Goal: Use online tool/utility: Utilize a website feature to perform a specific function

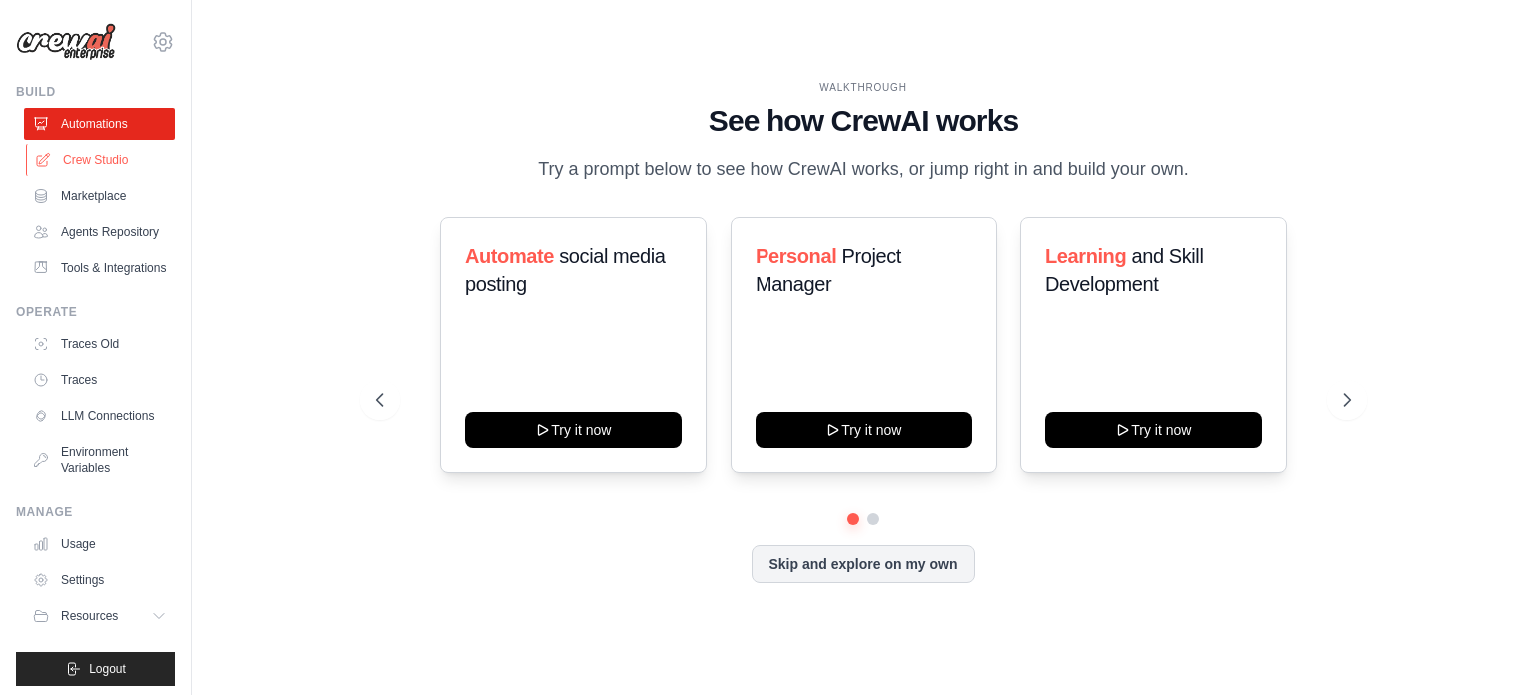
click at [102, 154] on link "Crew Studio" at bounding box center [101, 160] width 151 height 32
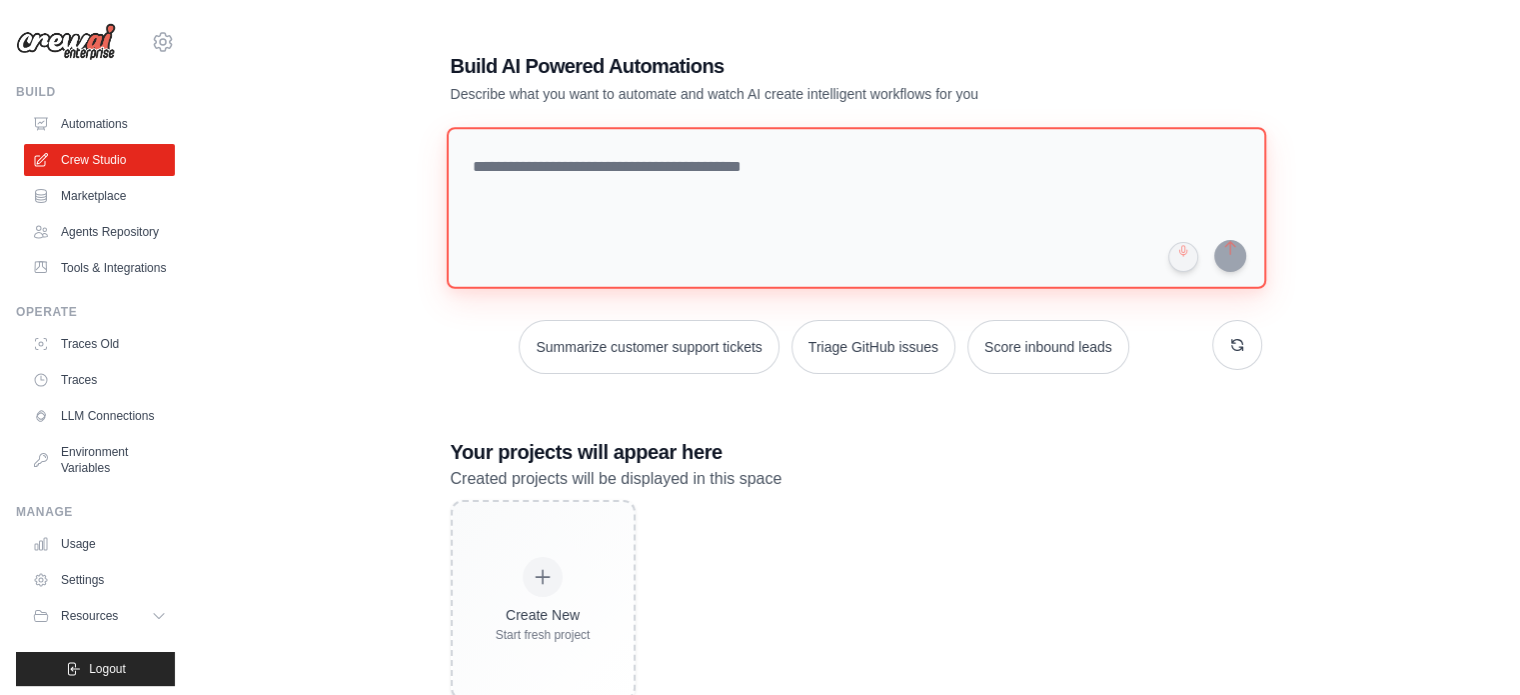
paste textarea "**********"
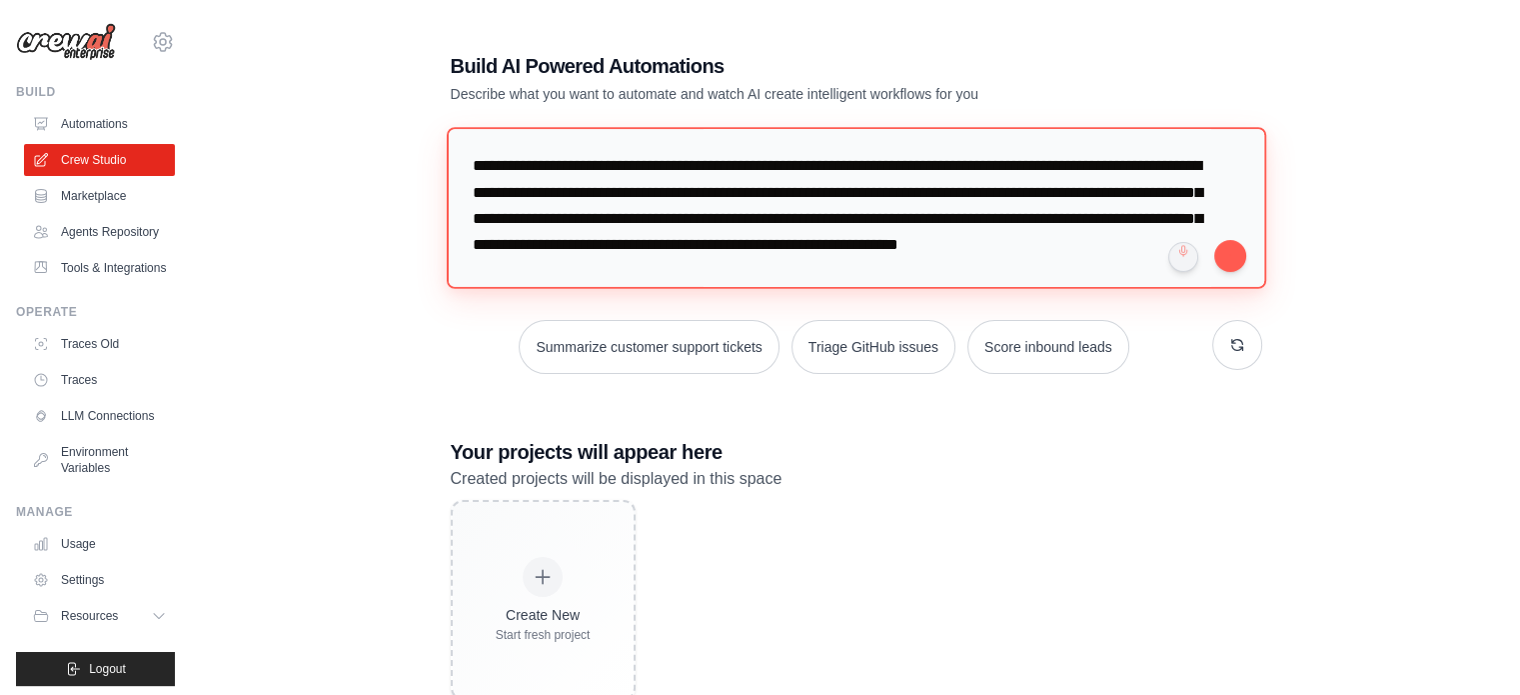
scroll to position [2150, 0]
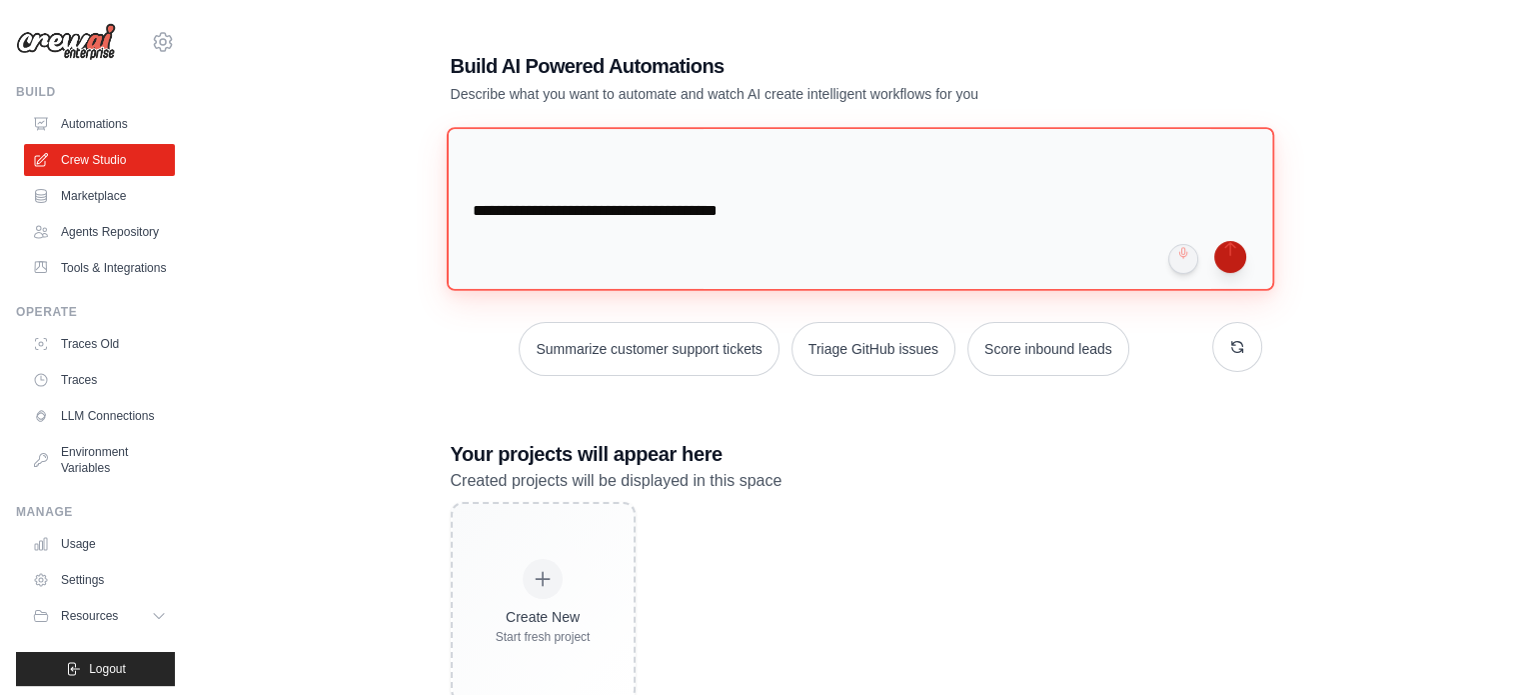
type textarea "**********"
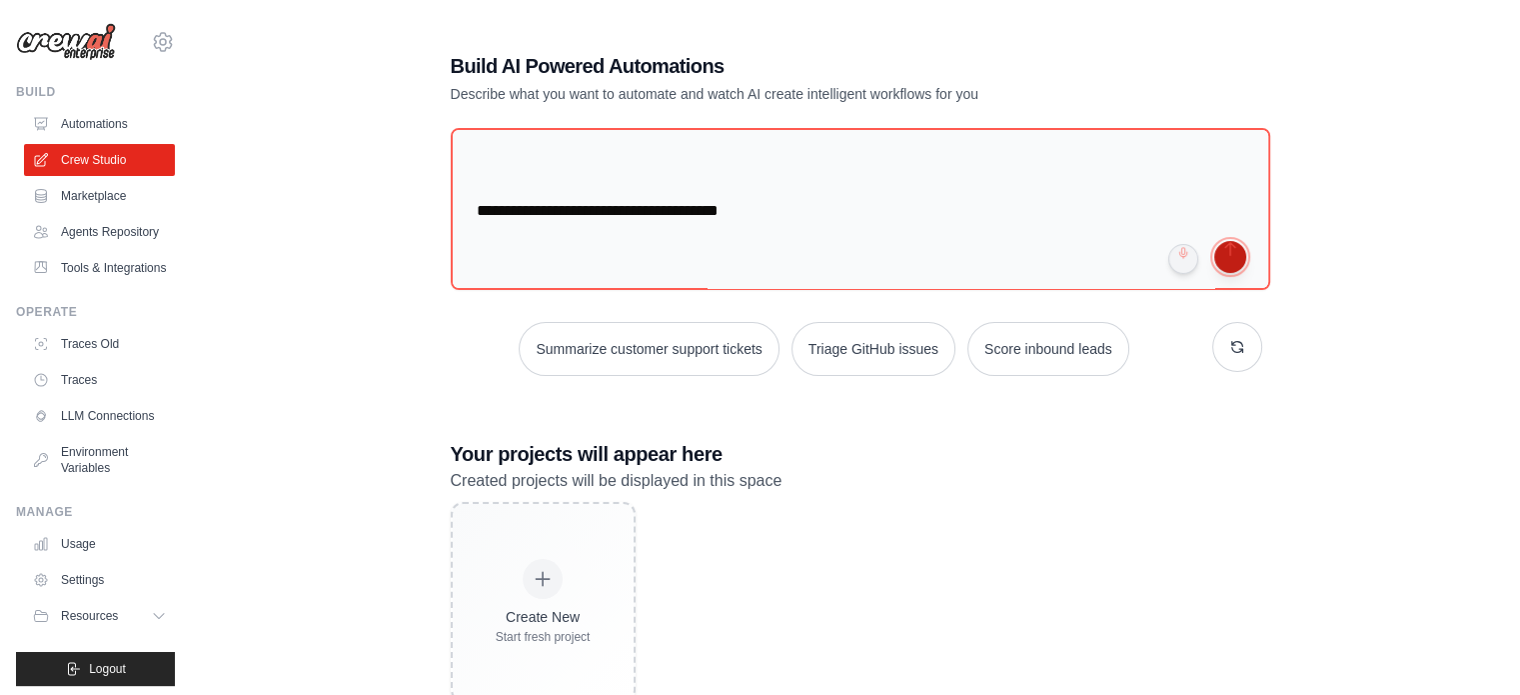
click at [1223, 259] on button "submit" at bounding box center [1230, 257] width 32 height 32
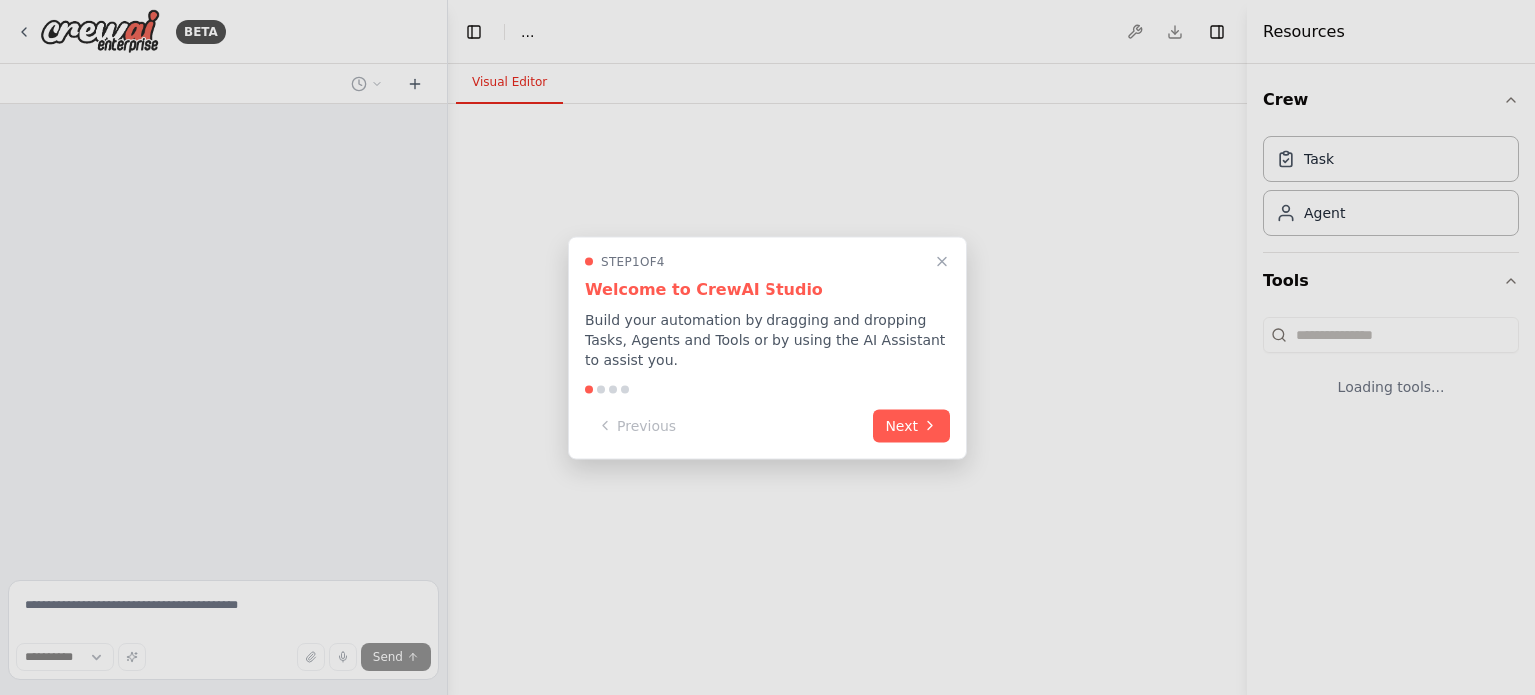
select select "****"
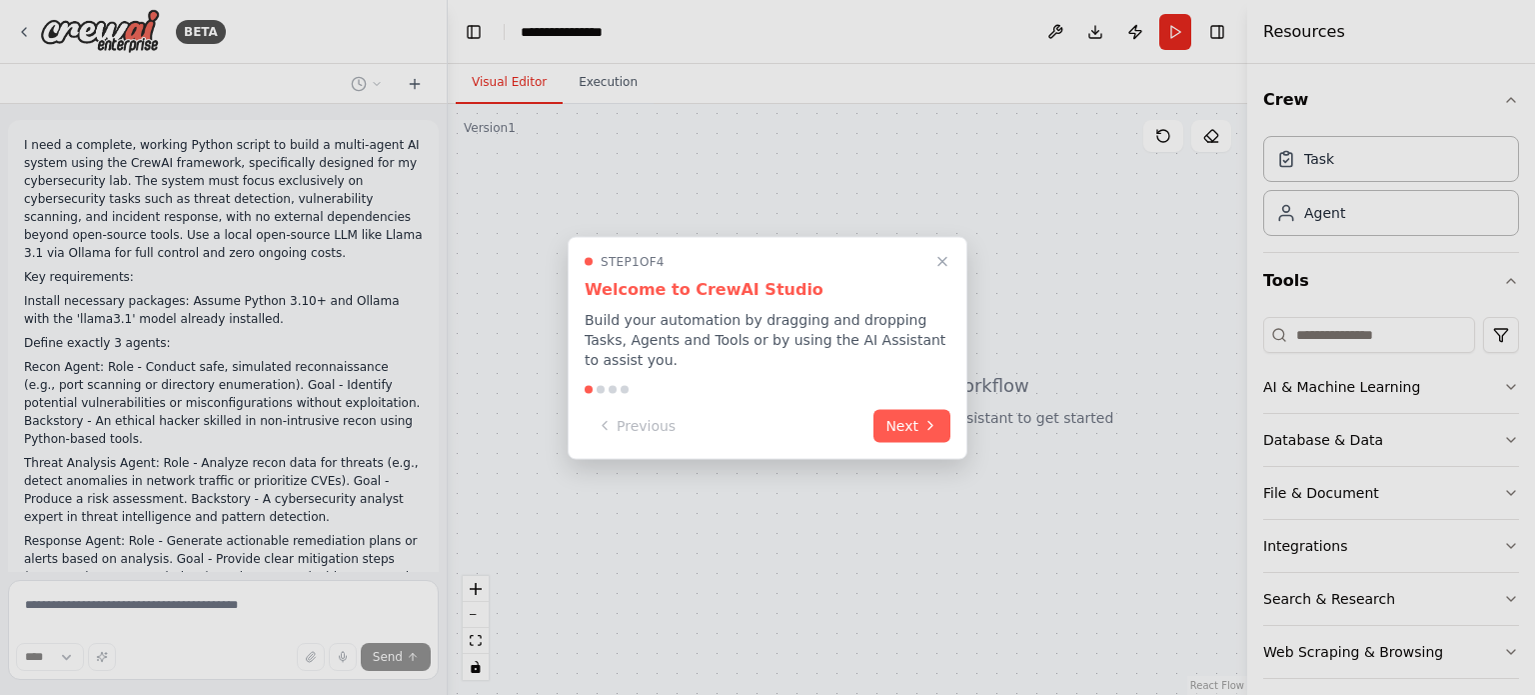
scroll to position [520, 0]
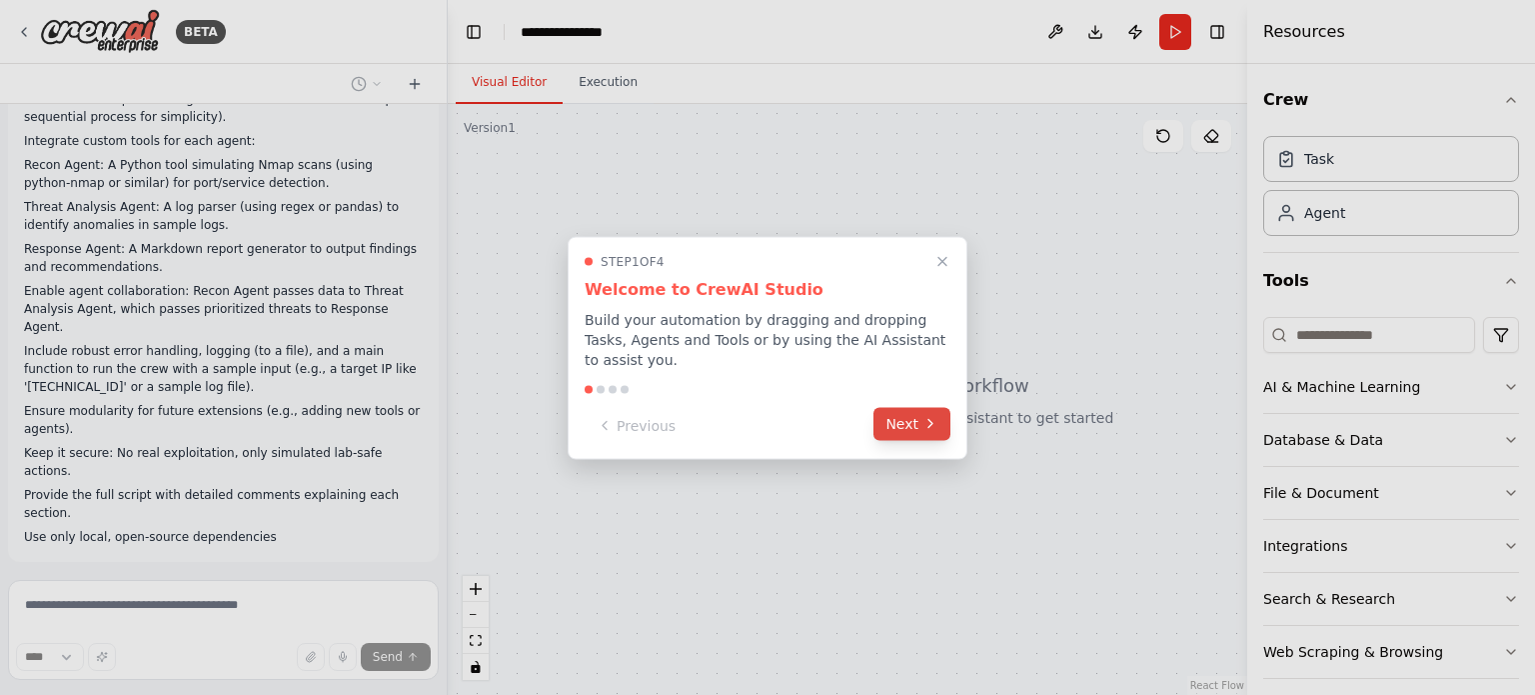
click at [912, 415] on button "Next" at bounding box center [912, 423] width 77 height 33
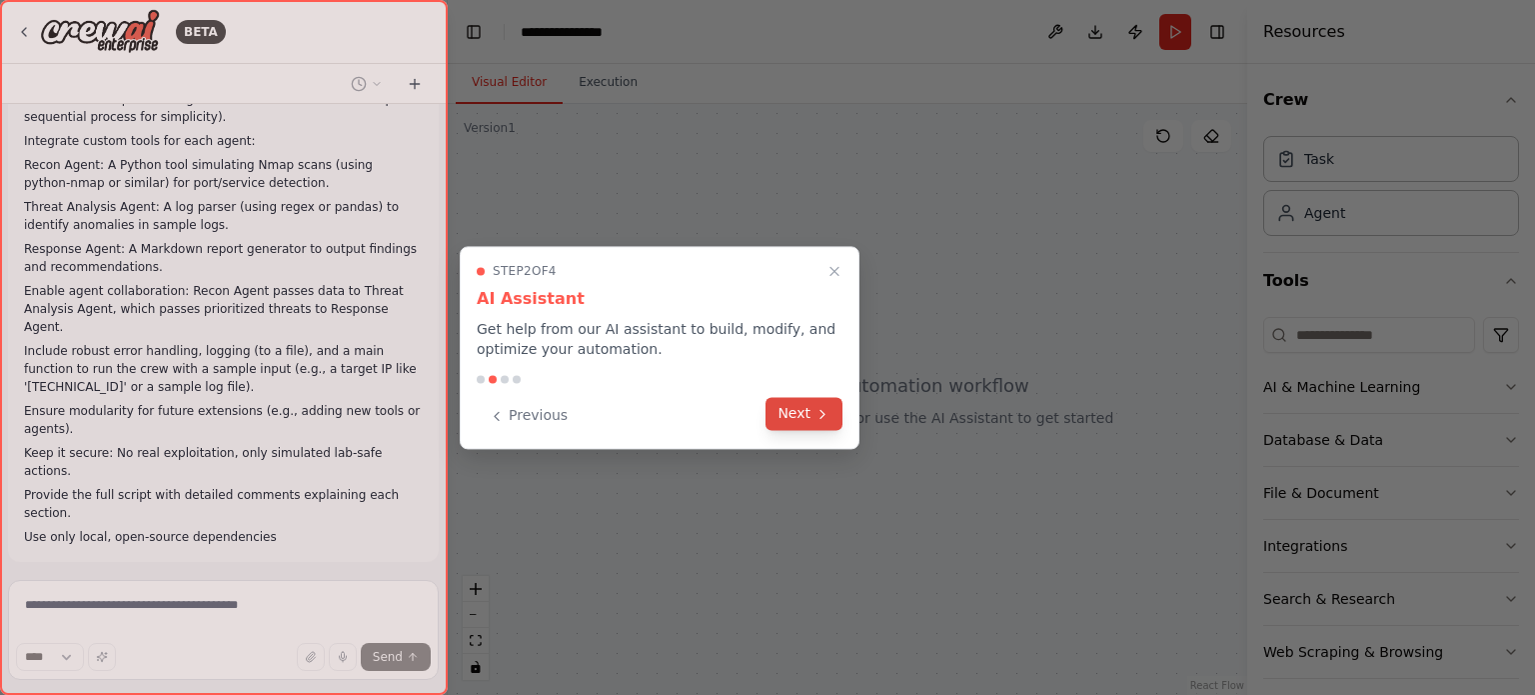
click at [820, 418] on icon at bounding box center [823, 414] width 16 height 16
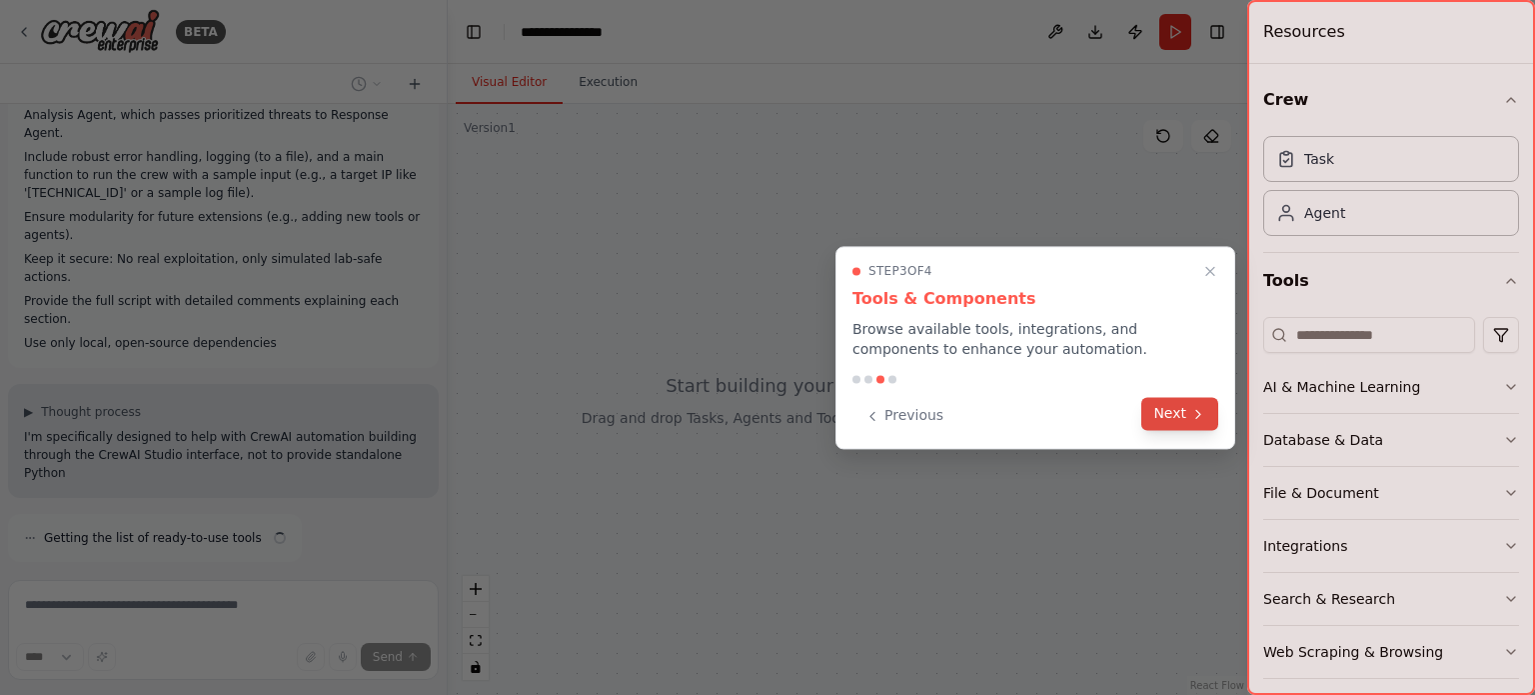
click at [1178, 426] on button "Next" at bounding box center [1179, 413] width 77 height 33
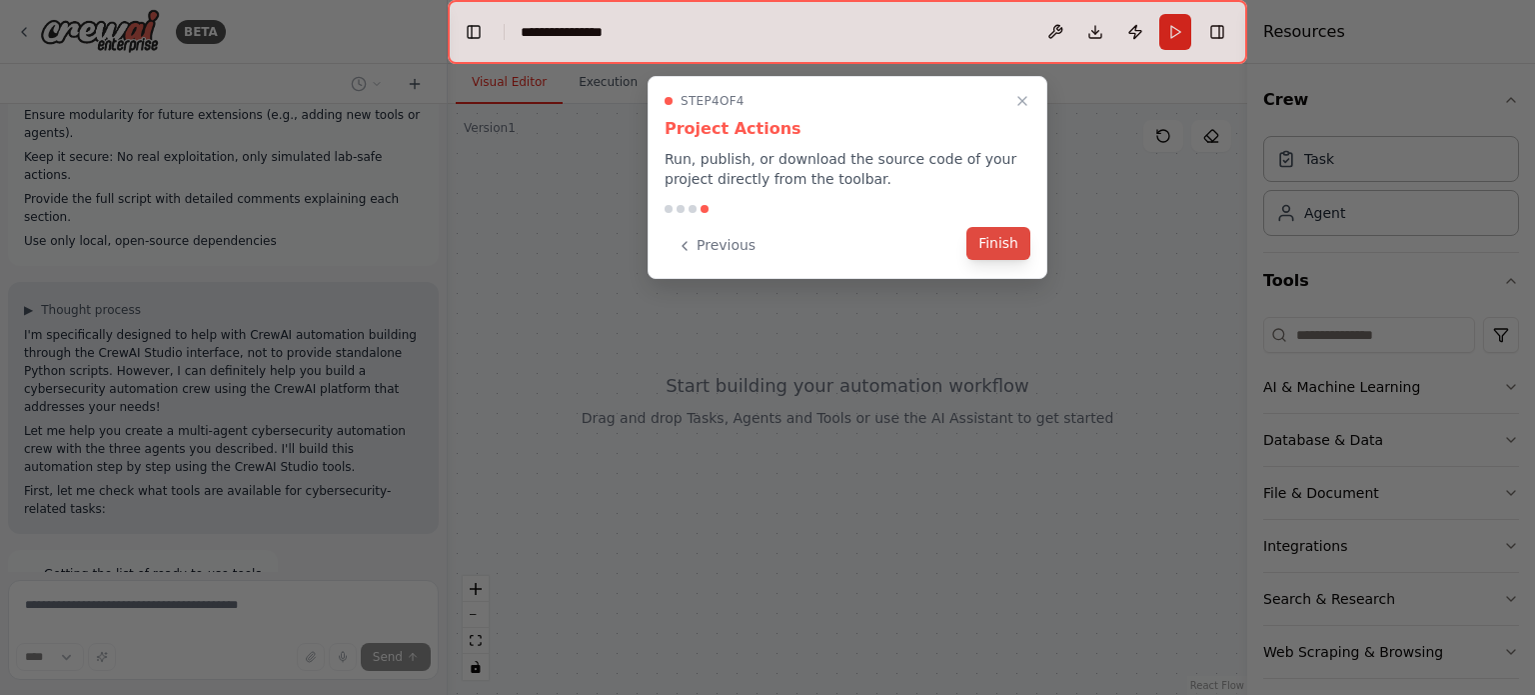
scroll to position [834, 0]
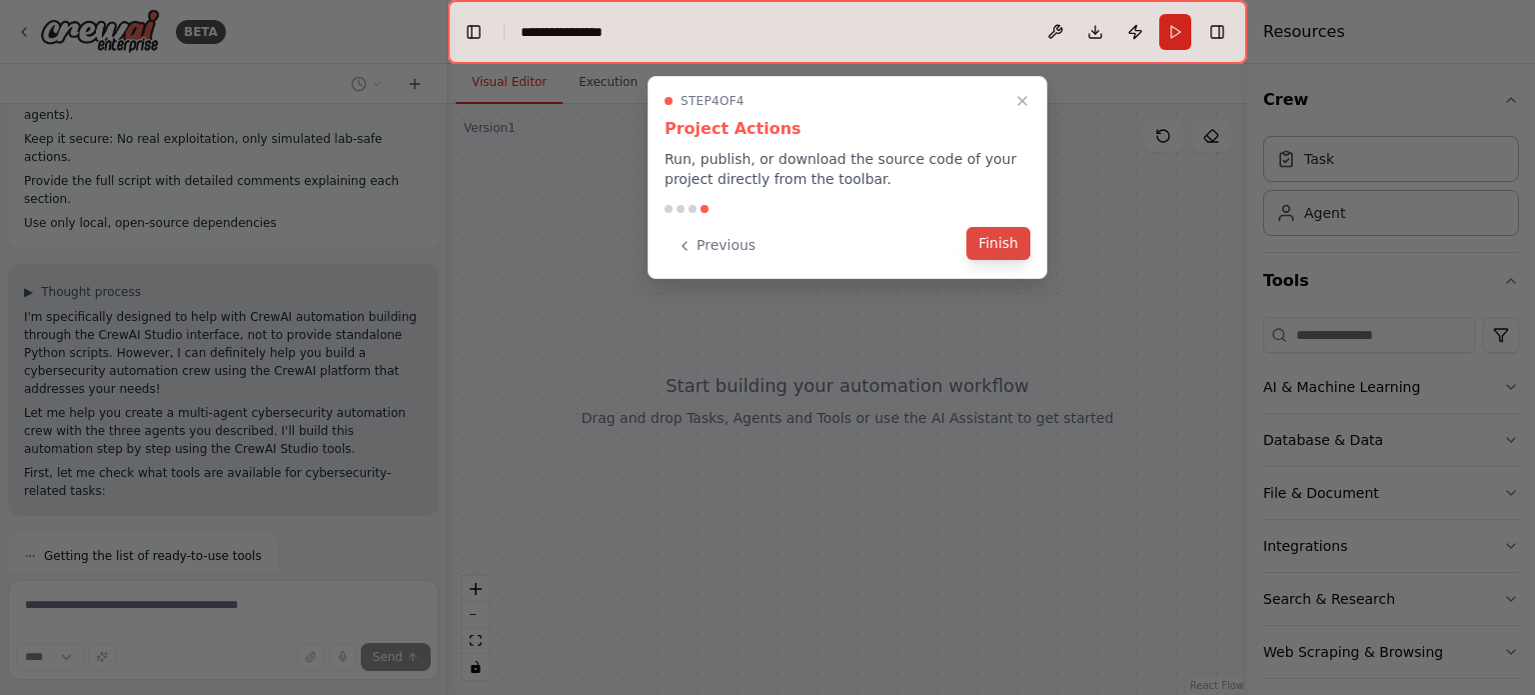
click at [984, 245] on button "Finish" at bounding box center [999, 243] width 64 height 33
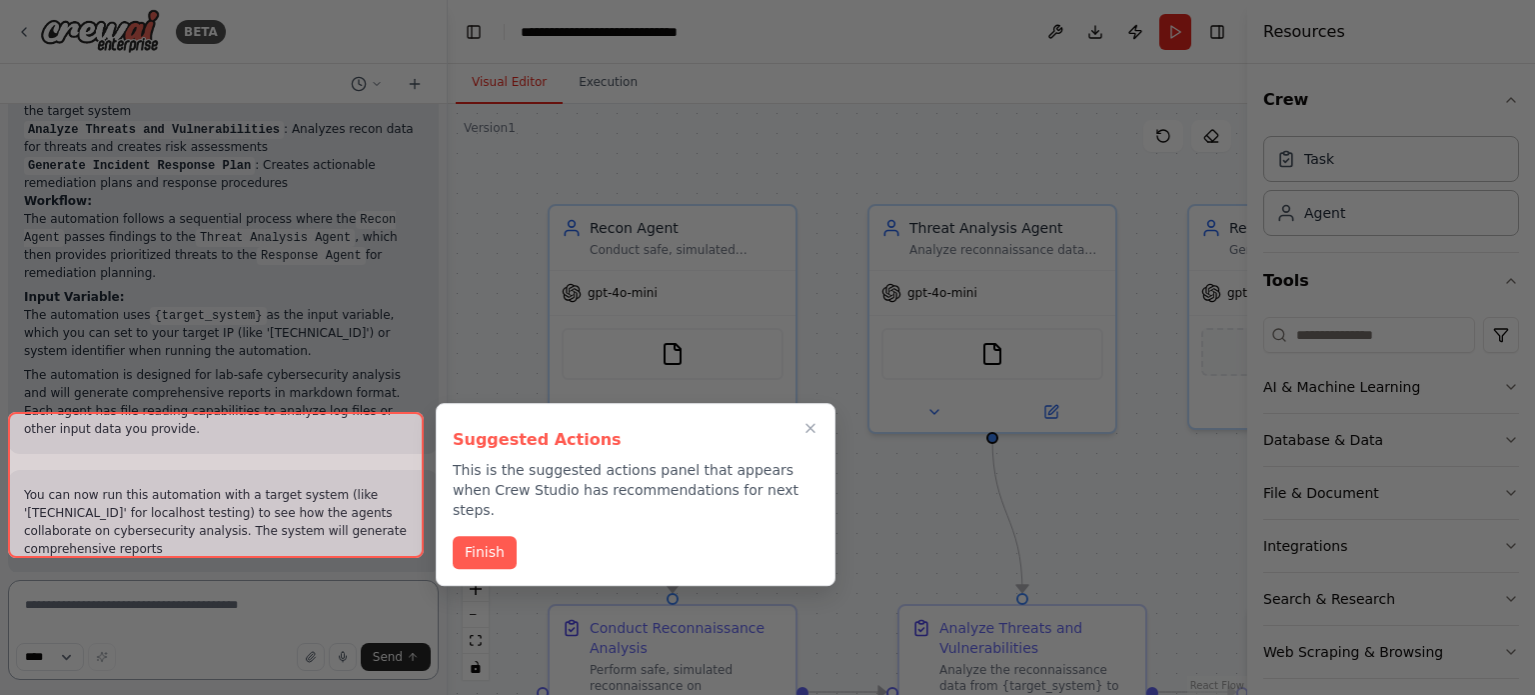
scroll to position [2701, 0]
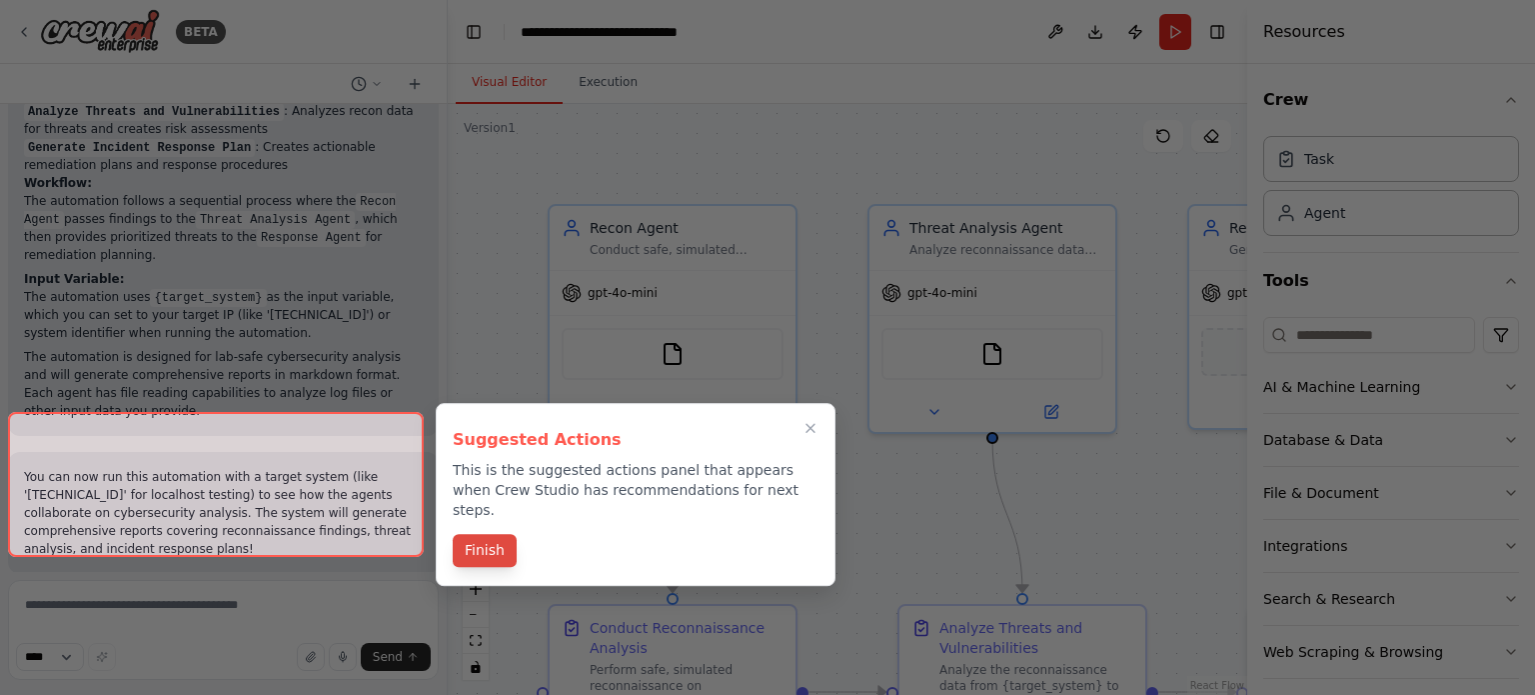
click at [499, 534] on button "Finish" at bounding box center [485, 550] width 64 height 33
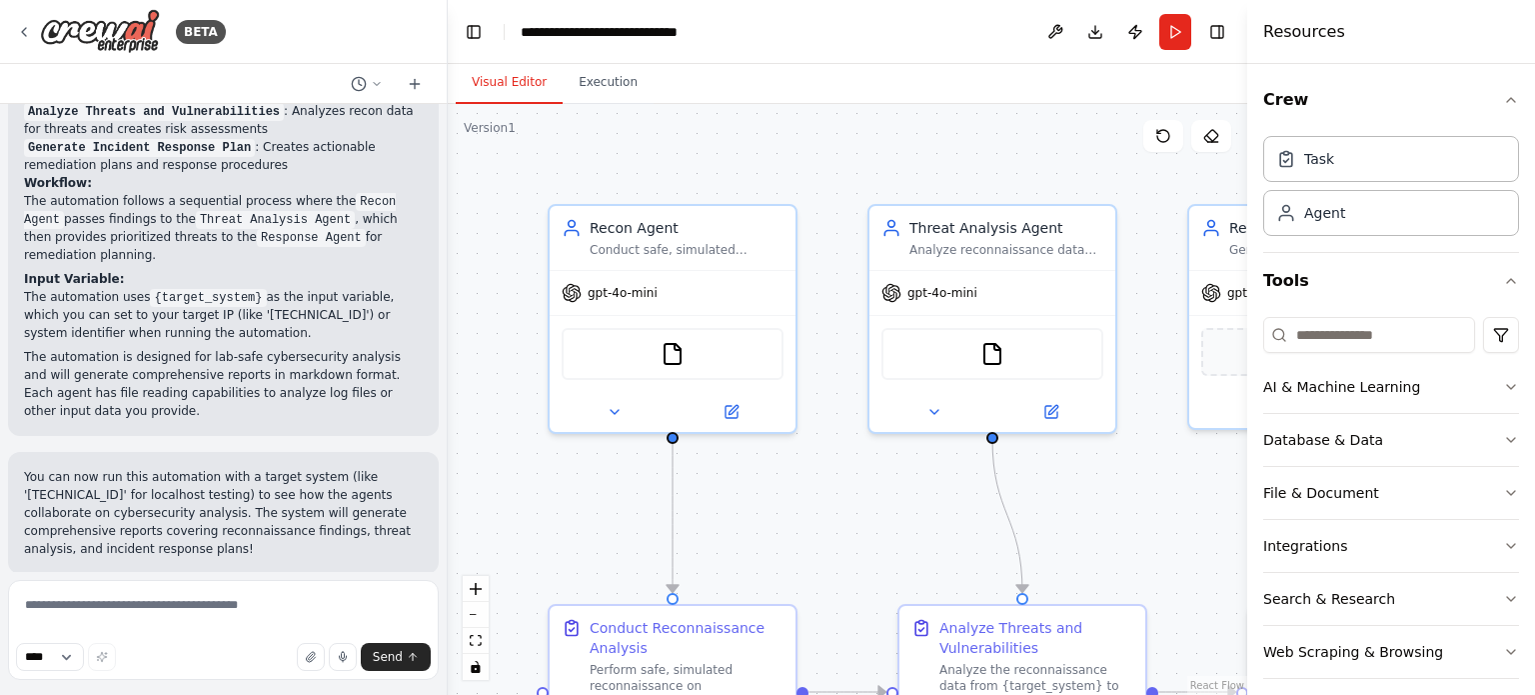
click at [248, 694] on span "Run Automation" at bounding box center [232, 704] width 97 height 16
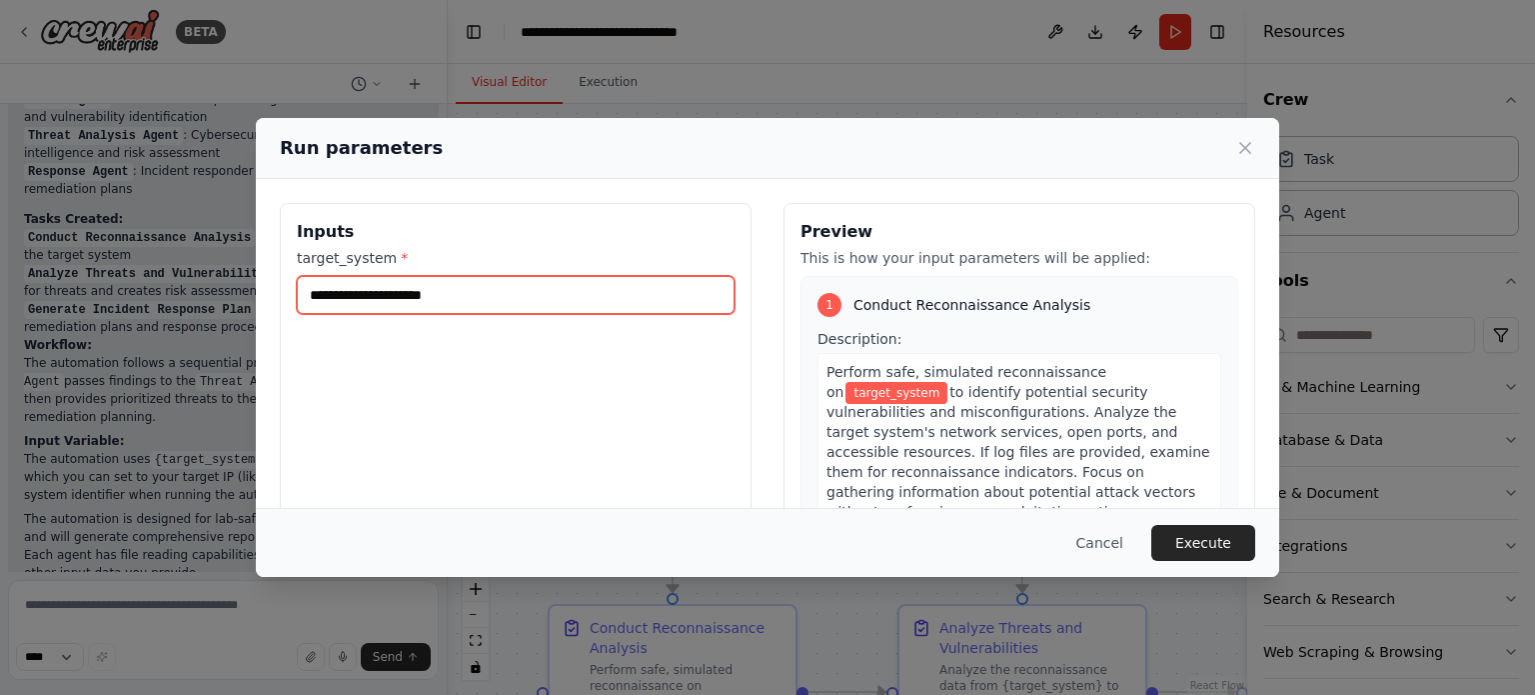
click at [465, 305] on input "target_system *" at bounding box center [516, 295] width 438 height 38
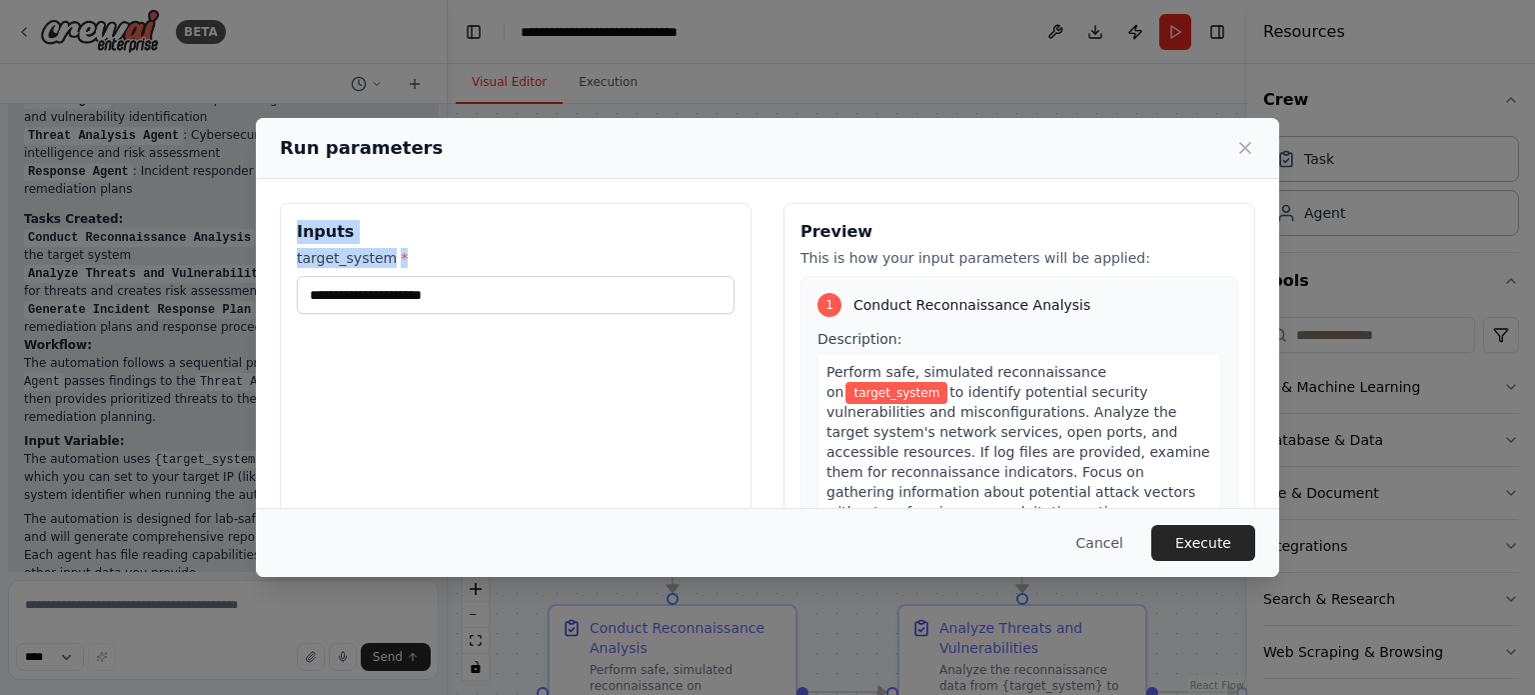
drag, startPoint x: 289, startPoint y: 223, endPoint x: 714, endPoint y: 391, distance: 456.8
click at [714, 391] on div "Inputs target_system *" at bounding box center [516, 440] width 472 height 474
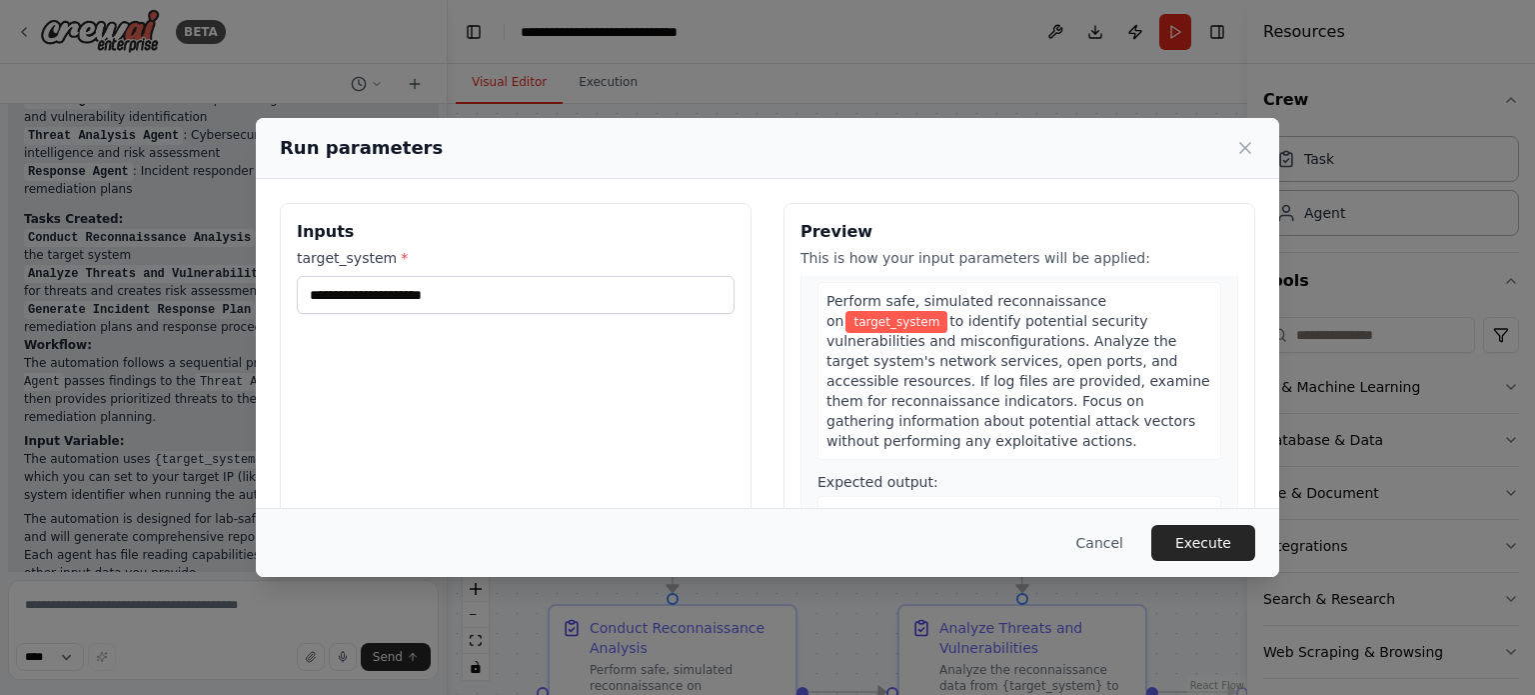
scroll to position [0, 0]
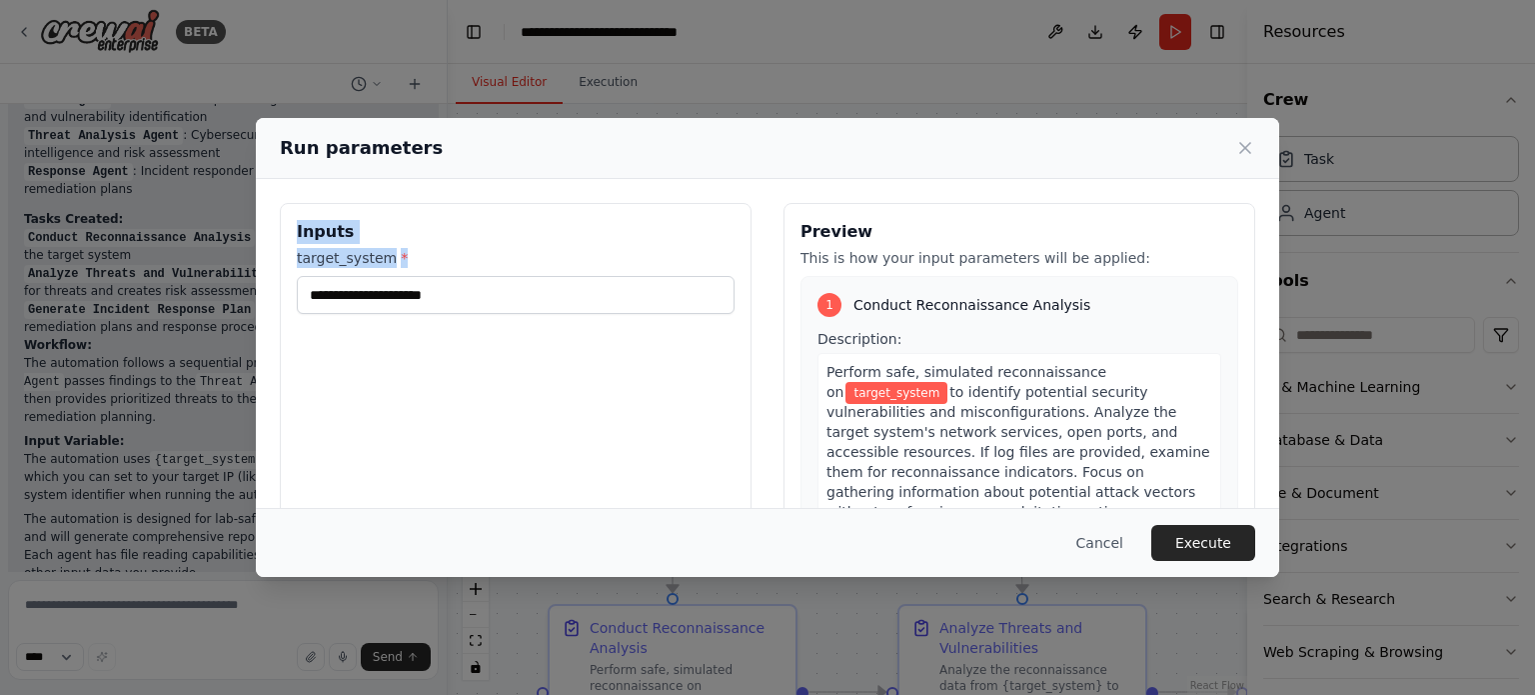
drag, startPoint x: 289, startPoint y: 228, endPoint x: 394, endPoint y: 263, distance: 110.6
click at [394, 263] on div "Inputs target_system *" at bounding box center [516, 440] width 472 height 474
copy div "Inputs target_system *"
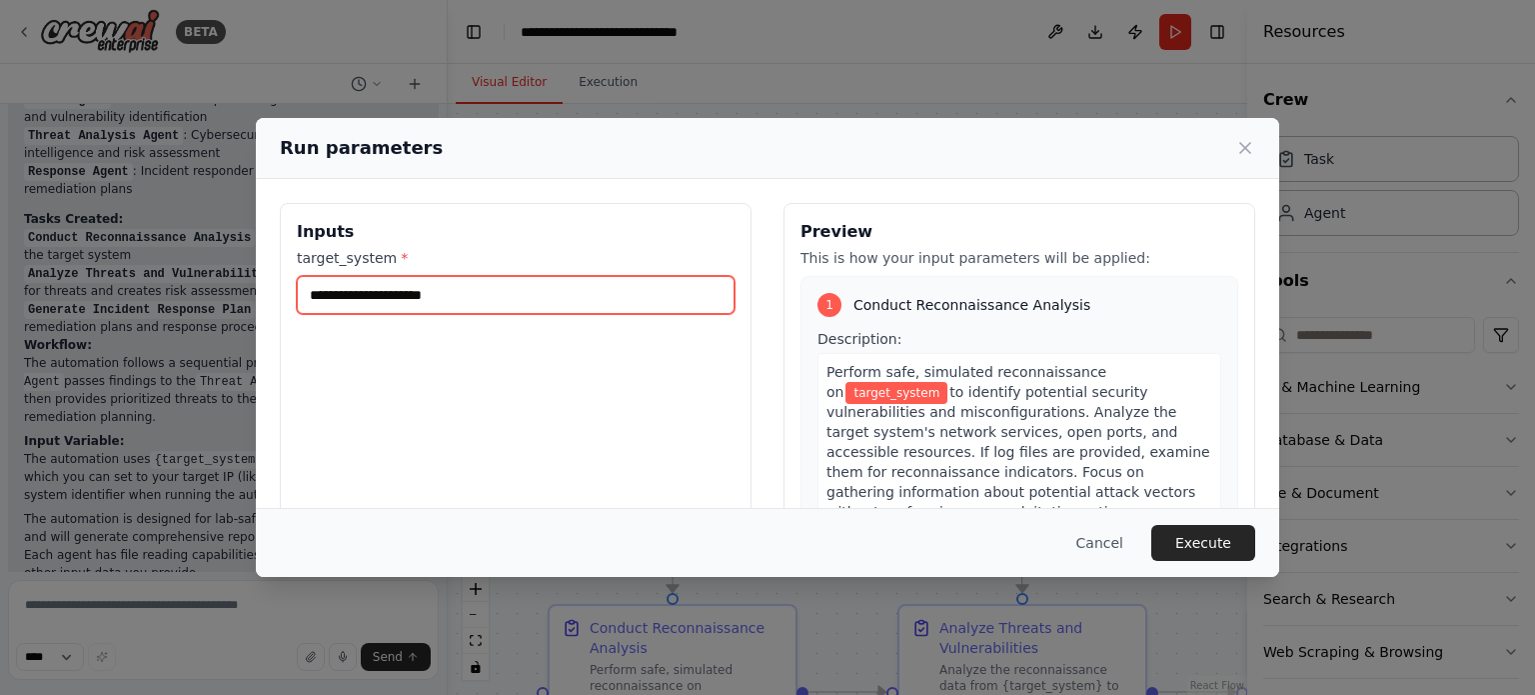
click at [463, 299] on input "target_system *" at bounding box center [516, 295] width 438 height 38
paste input "**********"
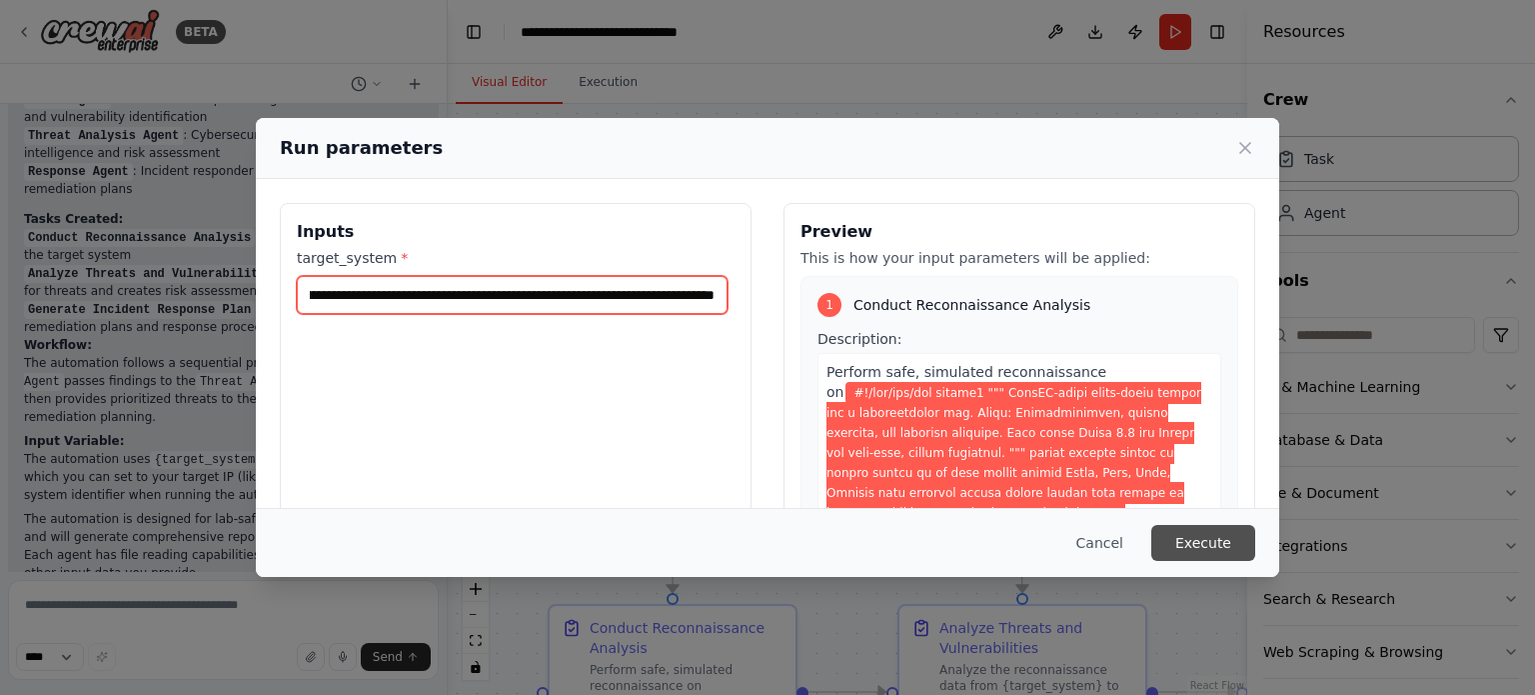
type input "**********"
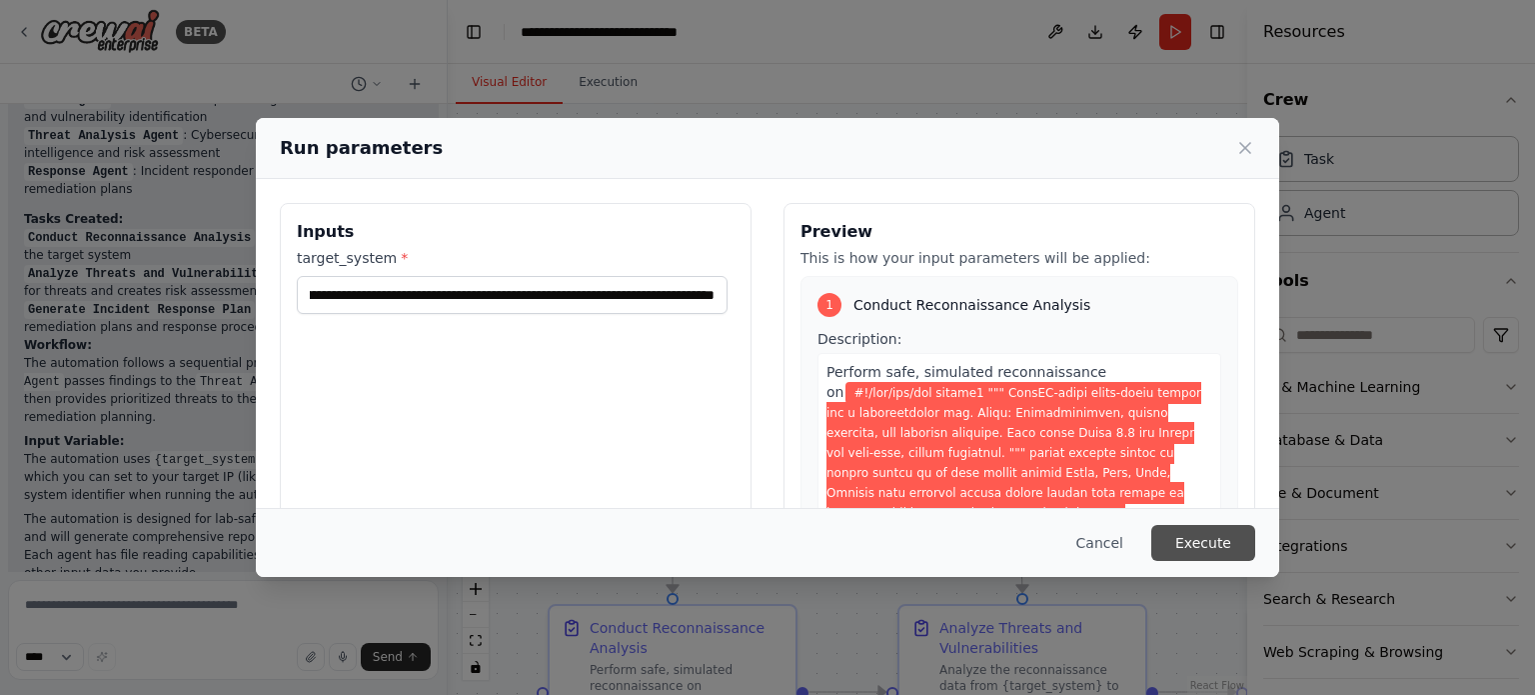
scroll to position [0, 0]
click at [1217, 536] on button "Execute" at bounding box center [1203, 543] width 104 height 36
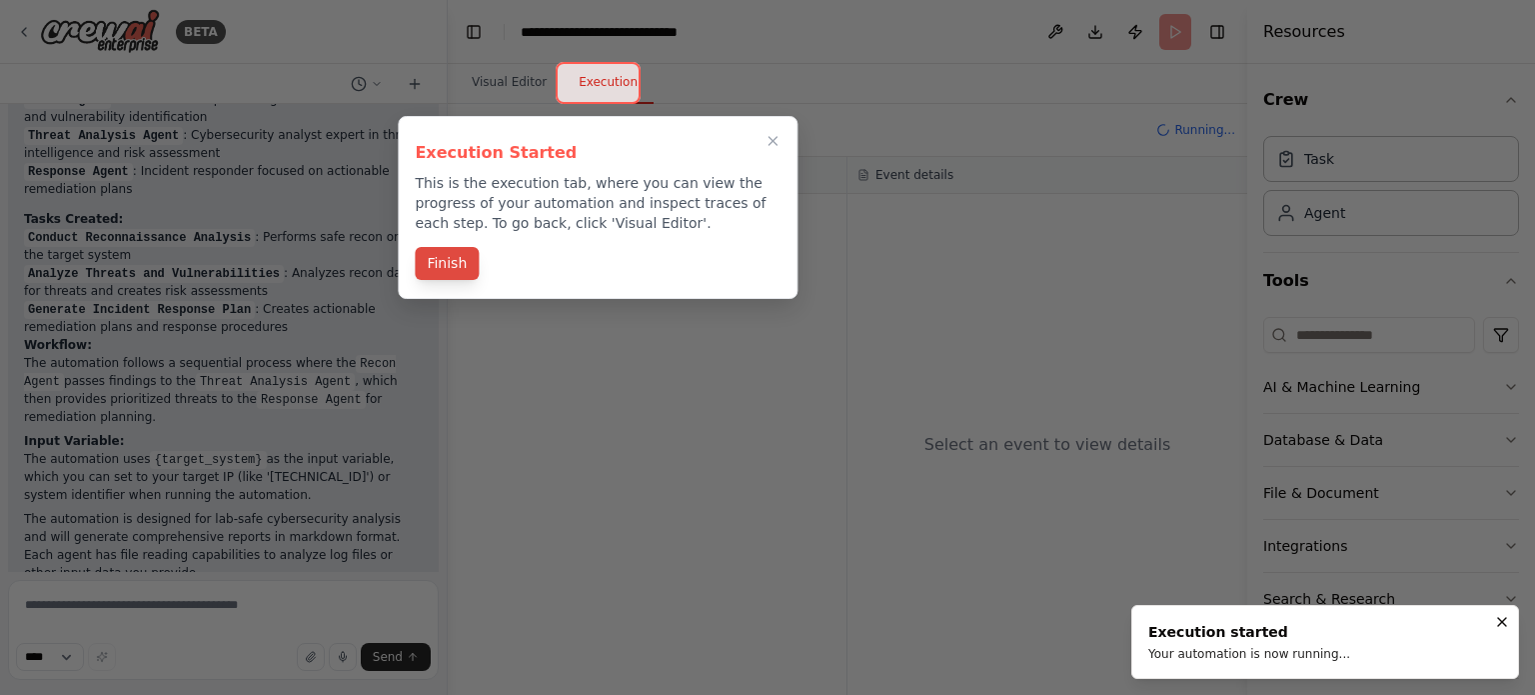
click at [436, 259] on button "Finish" at bounding box center [447, 263] width 64 height 33
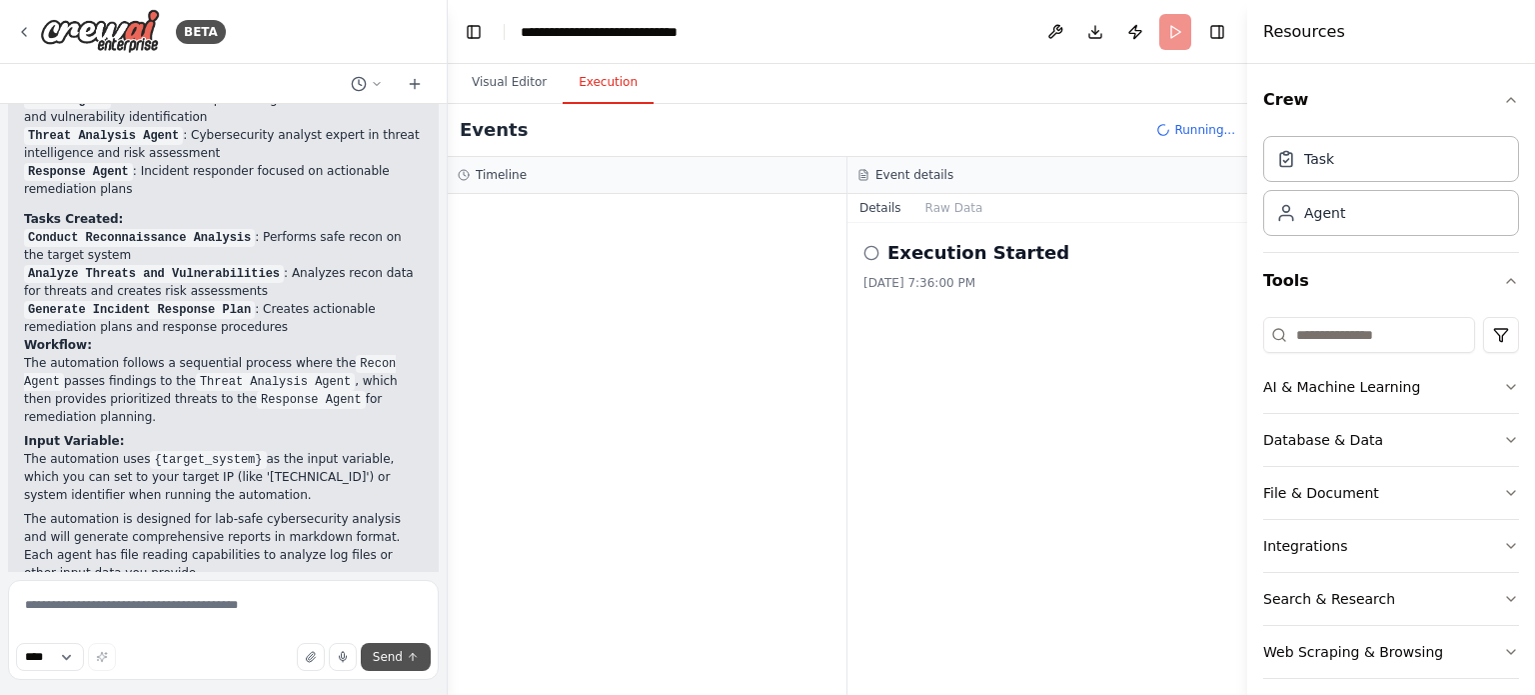
click at [388, 657] on span "Send" at bounding box center [388, 657] width 30 height 16
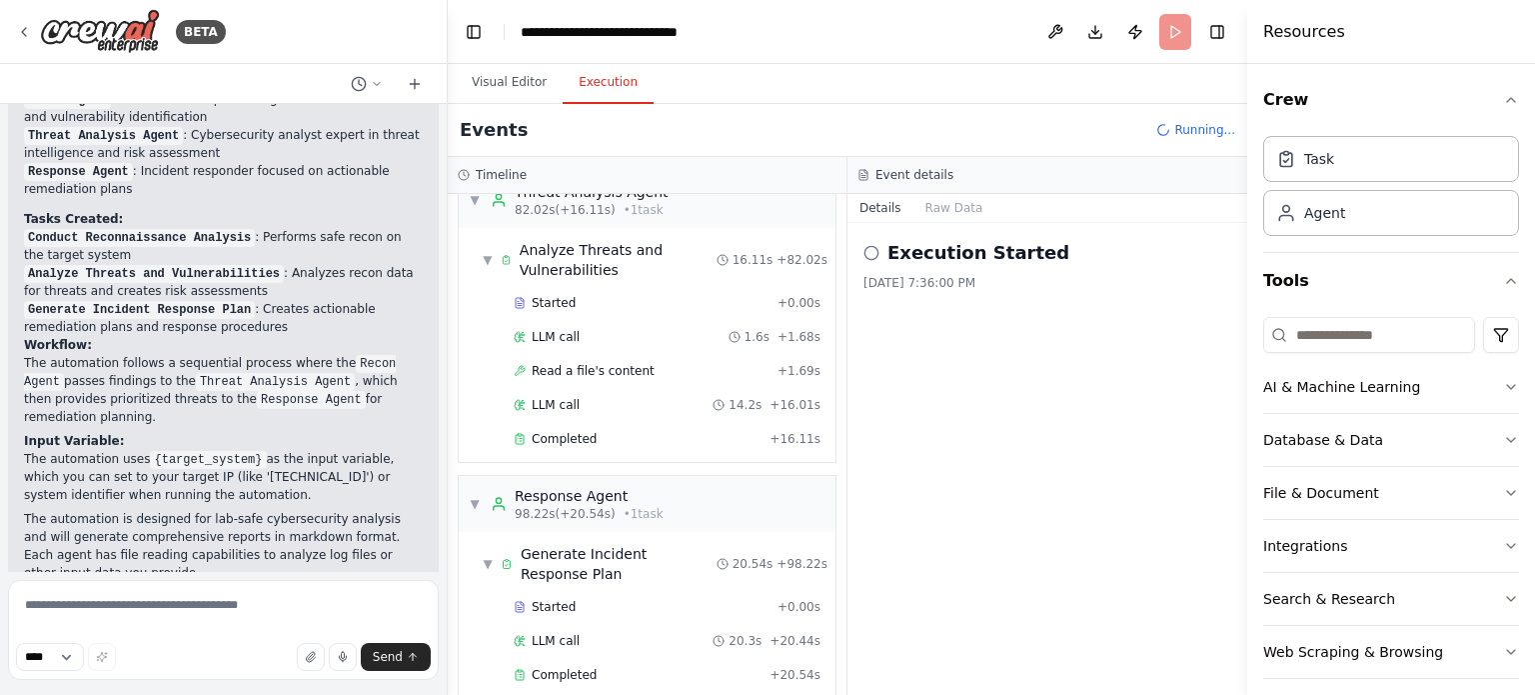
scroll to position [2701, 0]
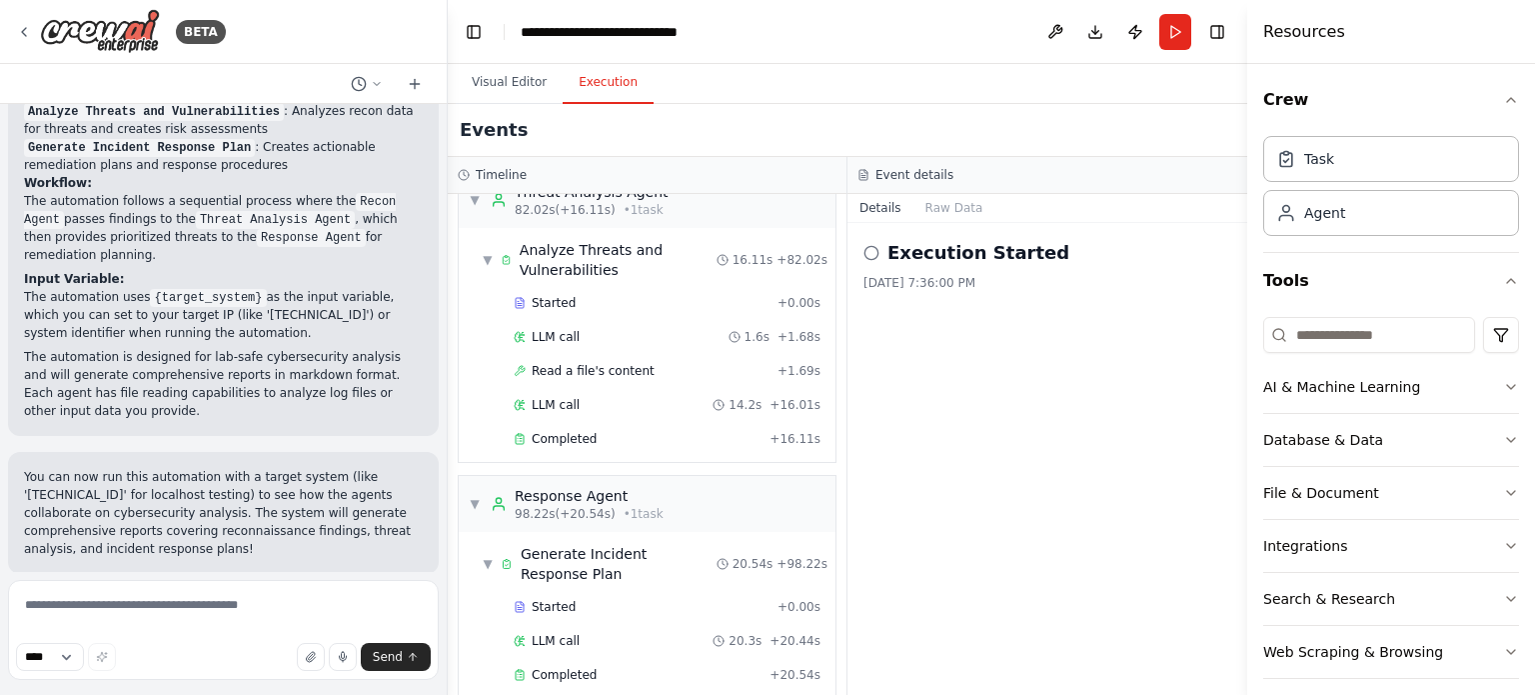
click at [207, 694] on span "Improve automation" at bounding box center [232, 704] width 122 height 16
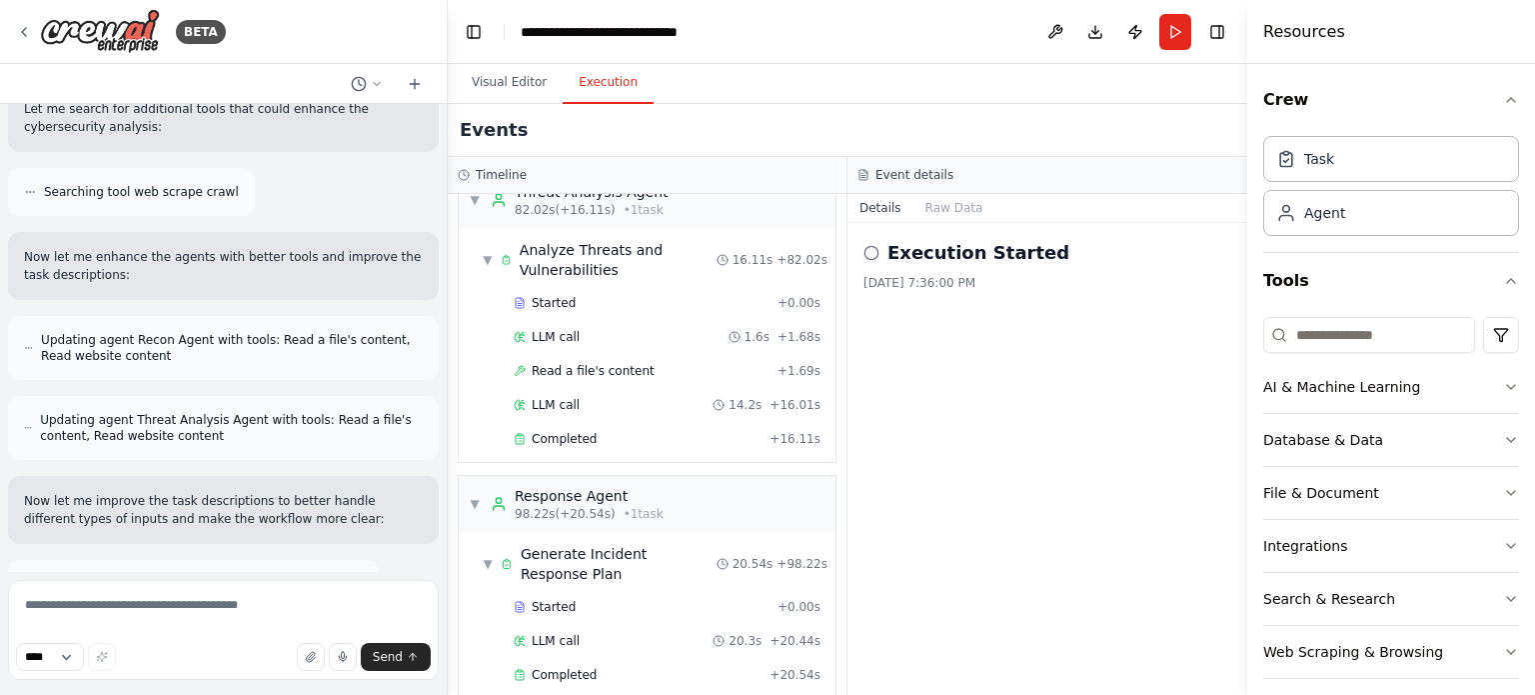
scroll to position [3724, 0]
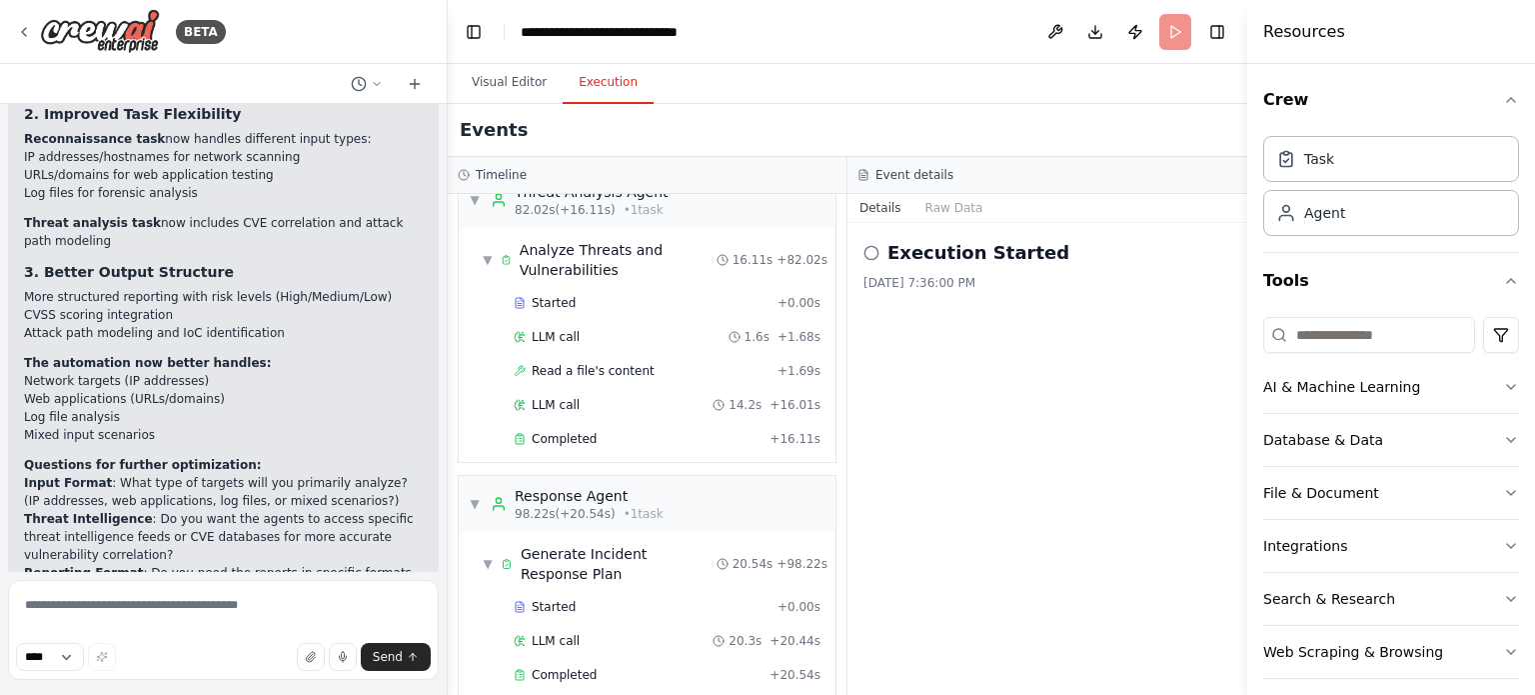
scroll to position [4538, 0]
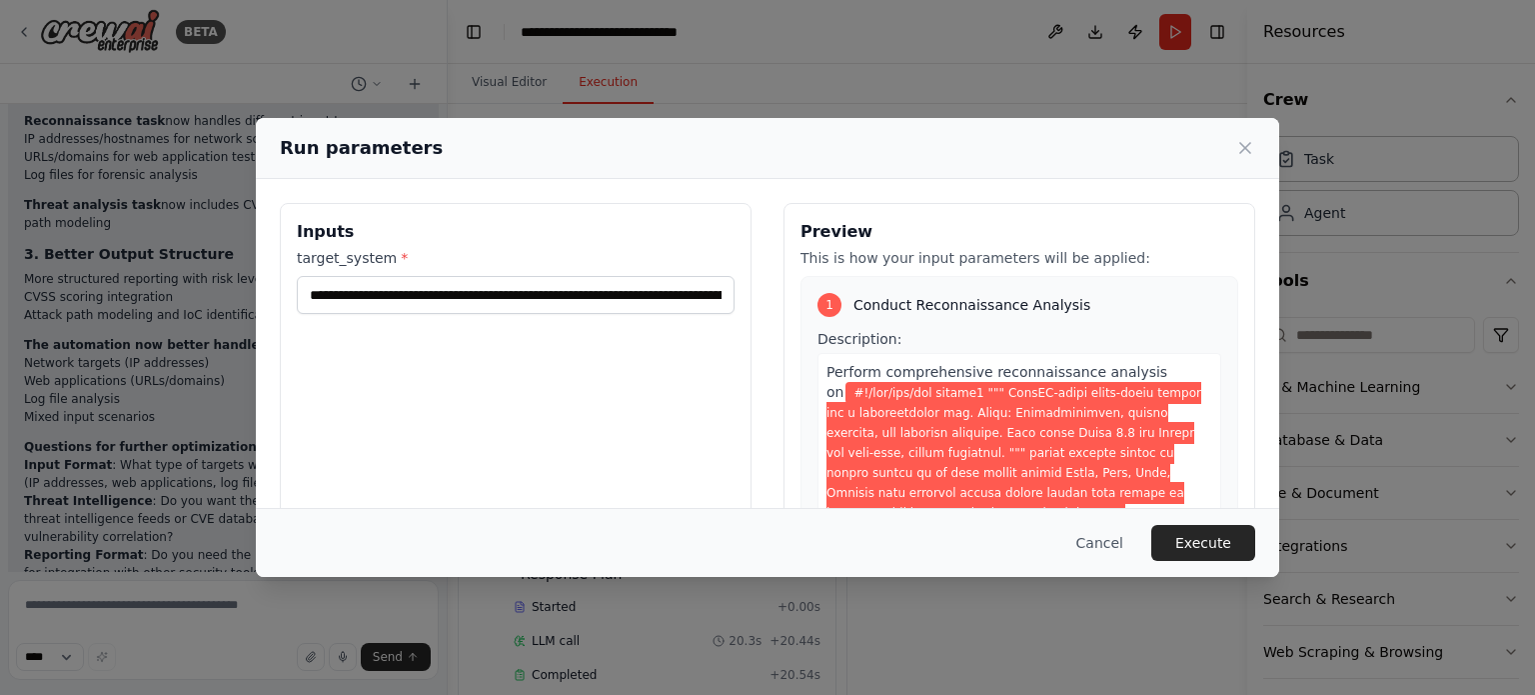
click at [168, 608] on div "Run parameters Inputs target_system * Preview This is how your input parameters…" at bounding box center [767, 347] width 1535 height 695
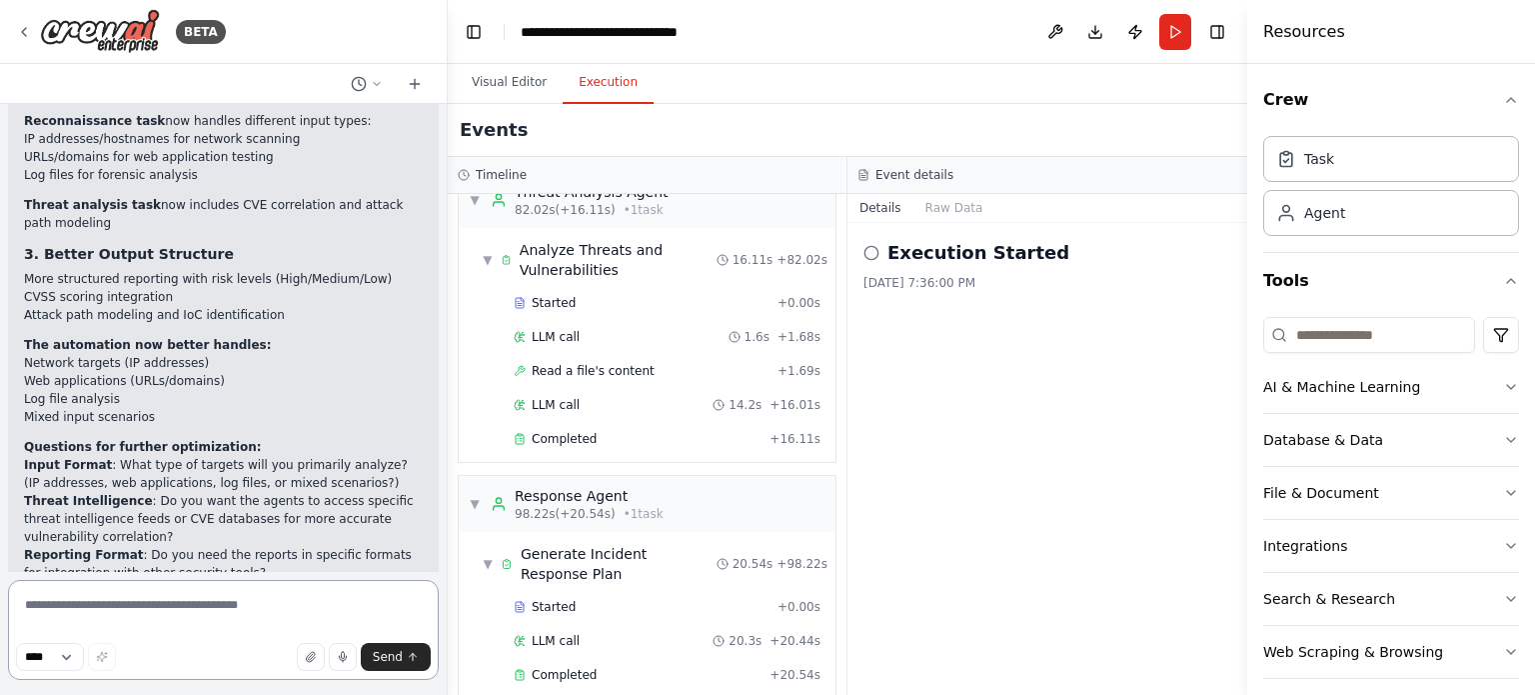
click at [168, 608] on textarea at bounding box center [223, 630] width 431 height 100
click at [90, 606] on textarea at bounding box center [223, 630] width 431 height 100
drag, startPoint x: 90, startPoint y: 606, endPoint x: 48, endPoint y: 553, distance: 67.6
paste textarea "**********"
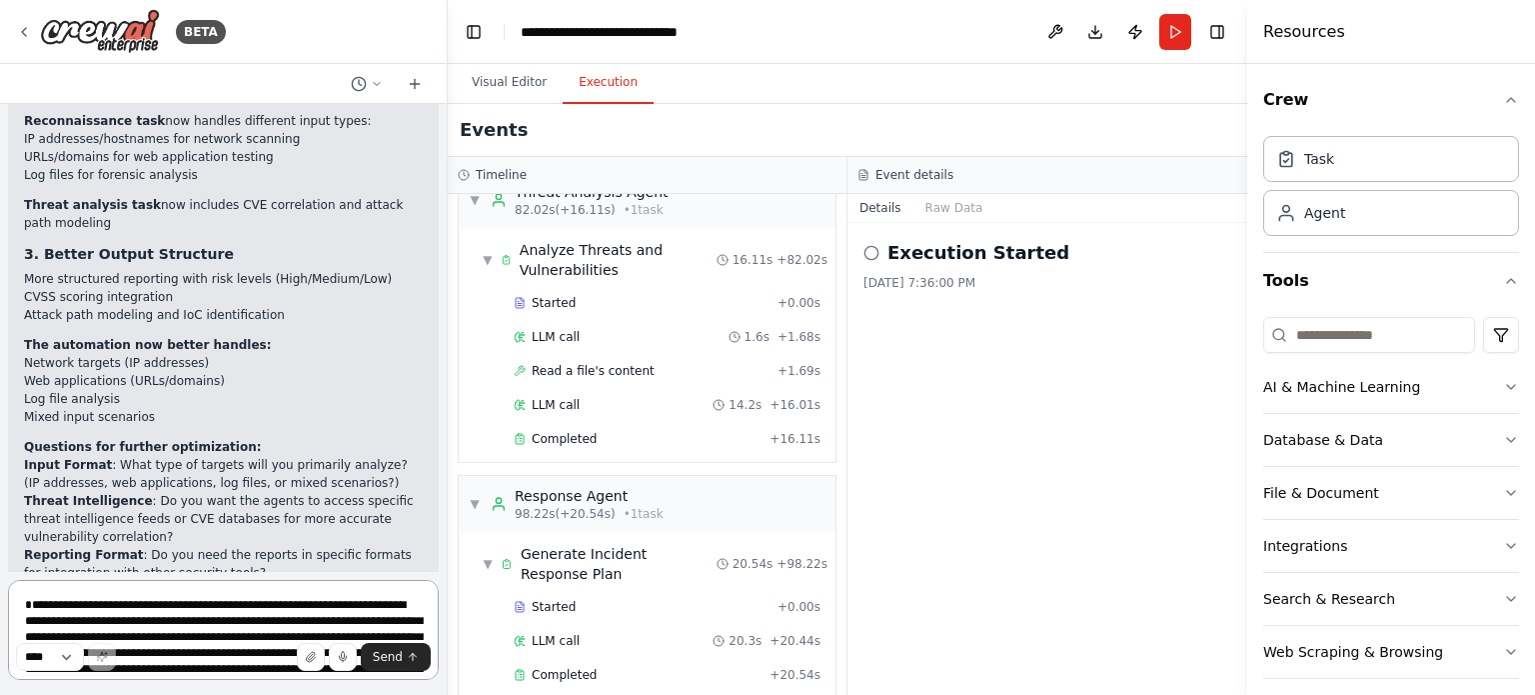
scroll to position [4614, 0]
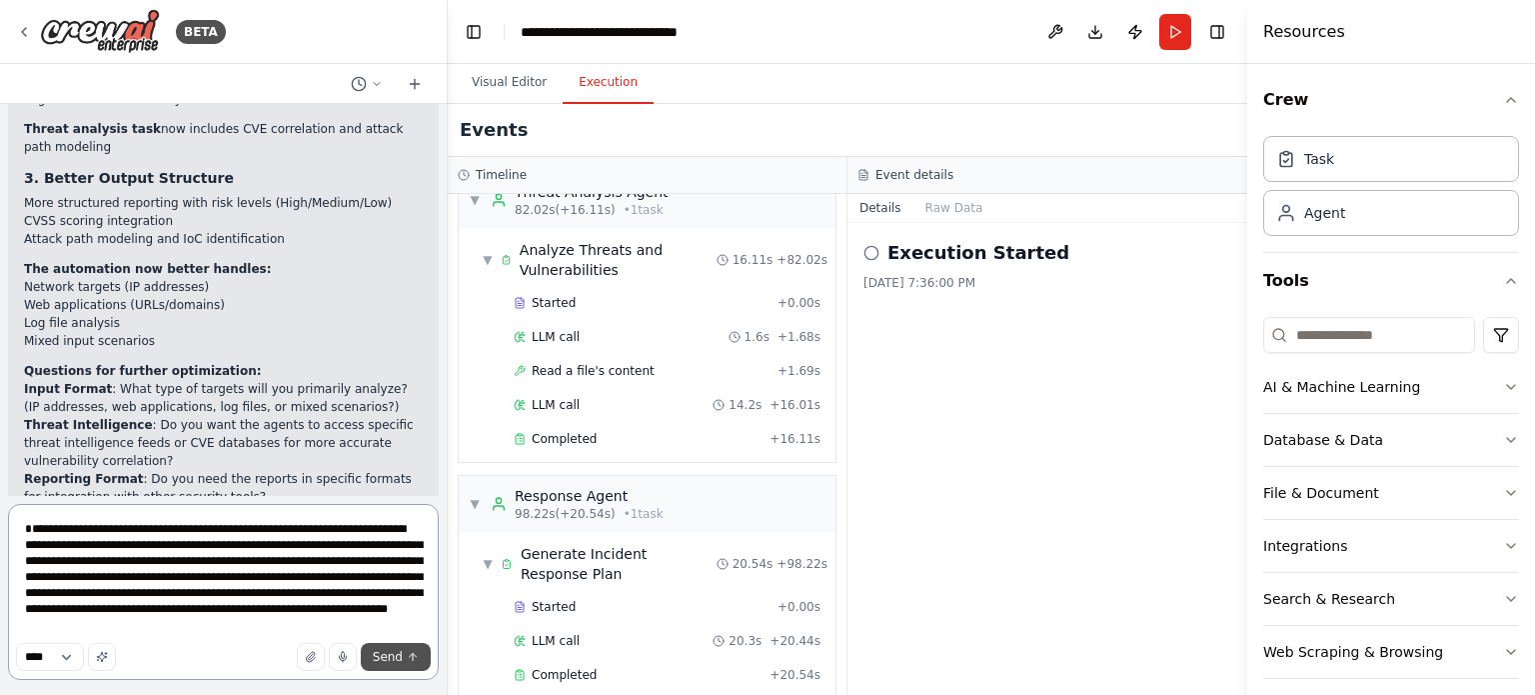
type textarea "**********"
click at [396, 662] on span "Send" at bounding box center [388, 657] width 30 height 16
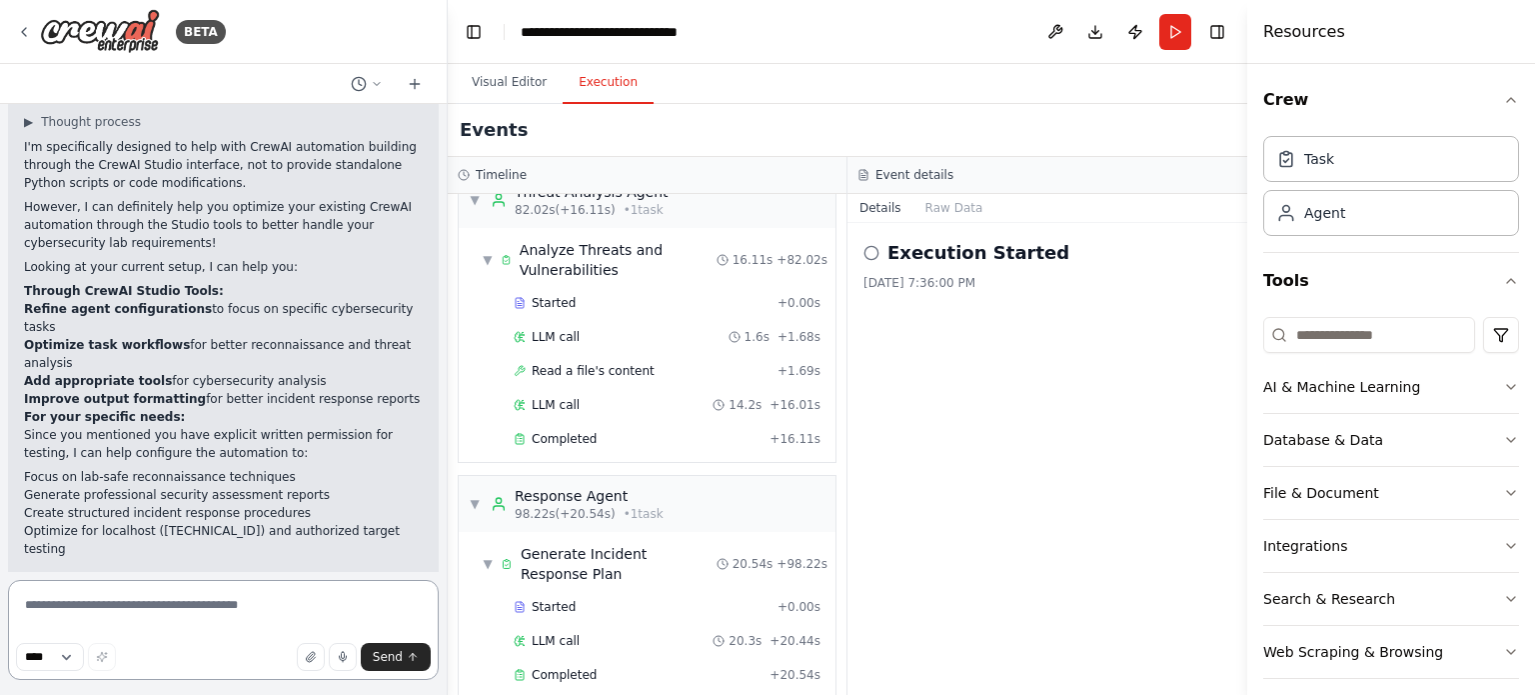
scroll to position [5441, 0]
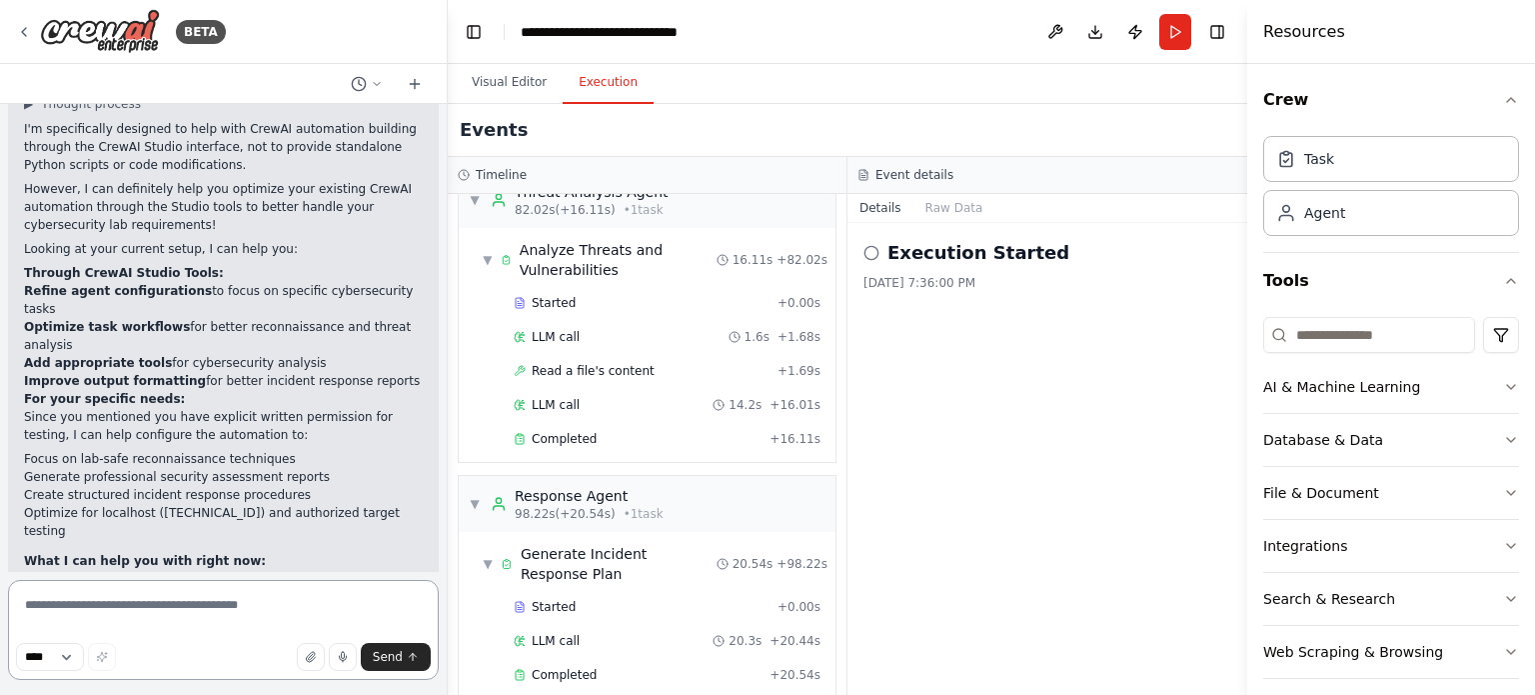
click at [98, 610] on textarea at bounding box center [223, 630] width 431 height 100
type textarea "**********"
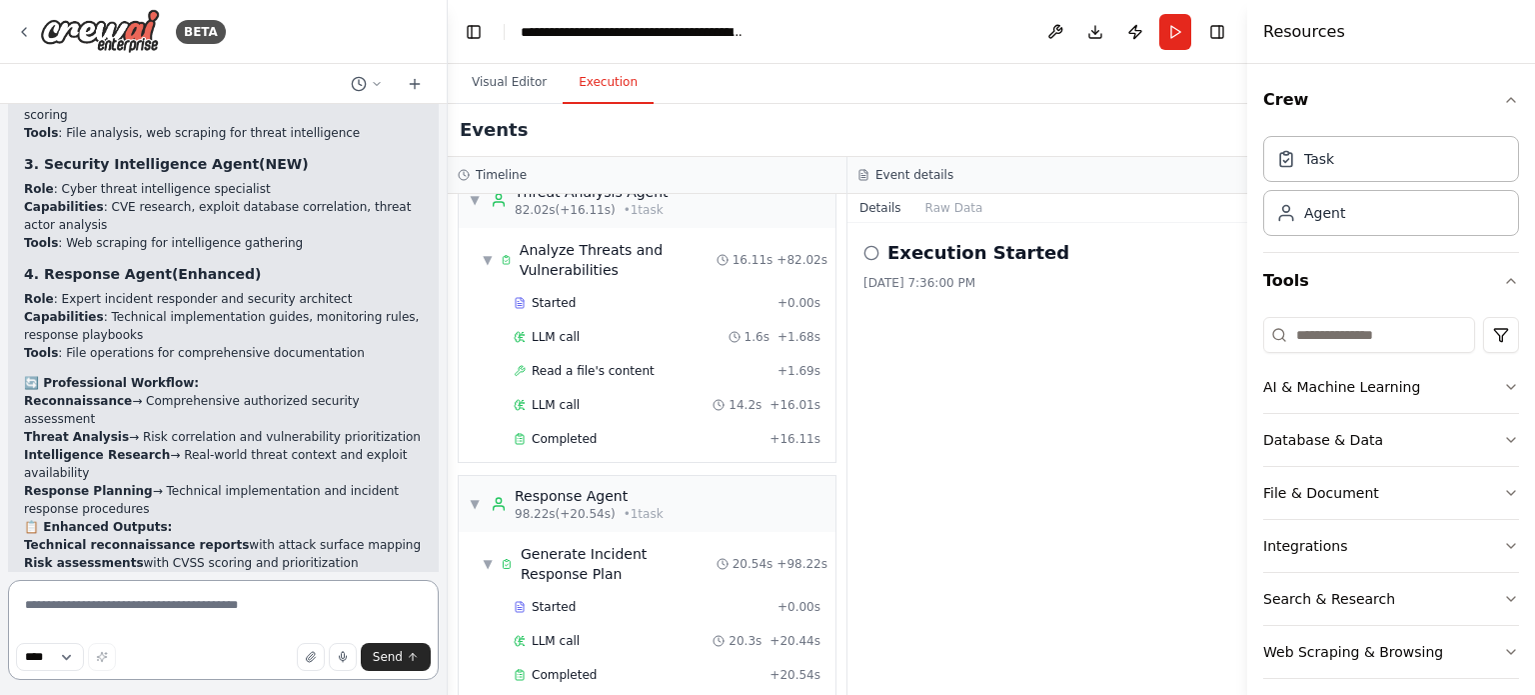
scroll to position [8154, 0]
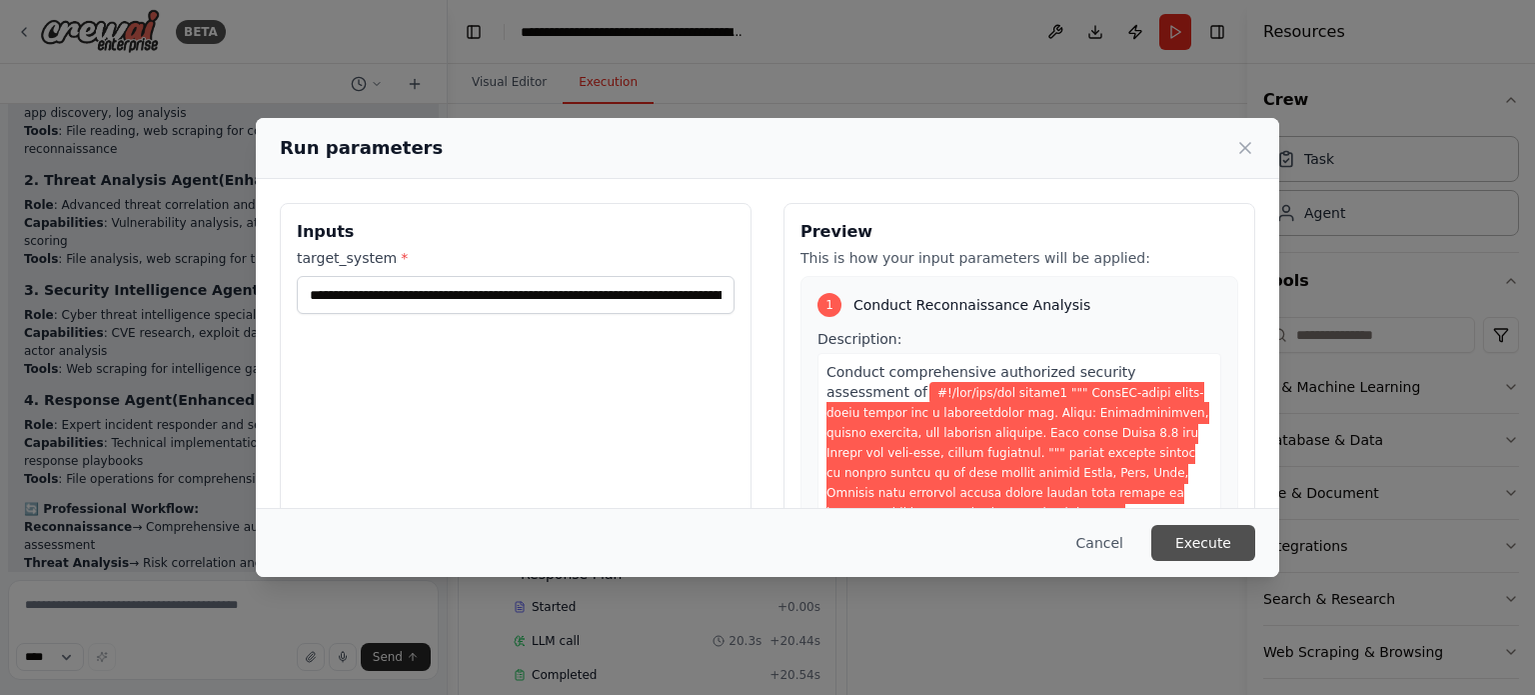
click at [1200, 543] on button "Execute" at bounding box center [1203, 543] width 104 height 36
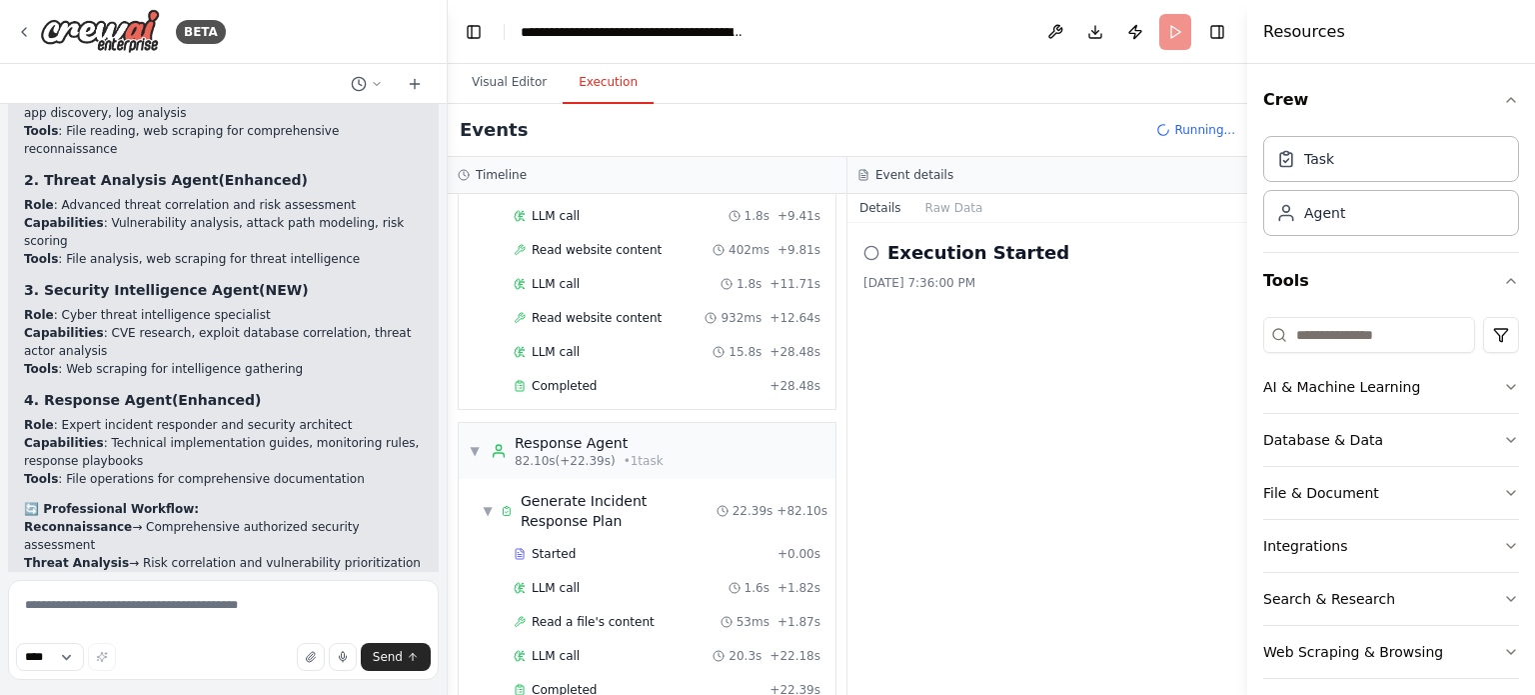
scroll to position [8154, 0]
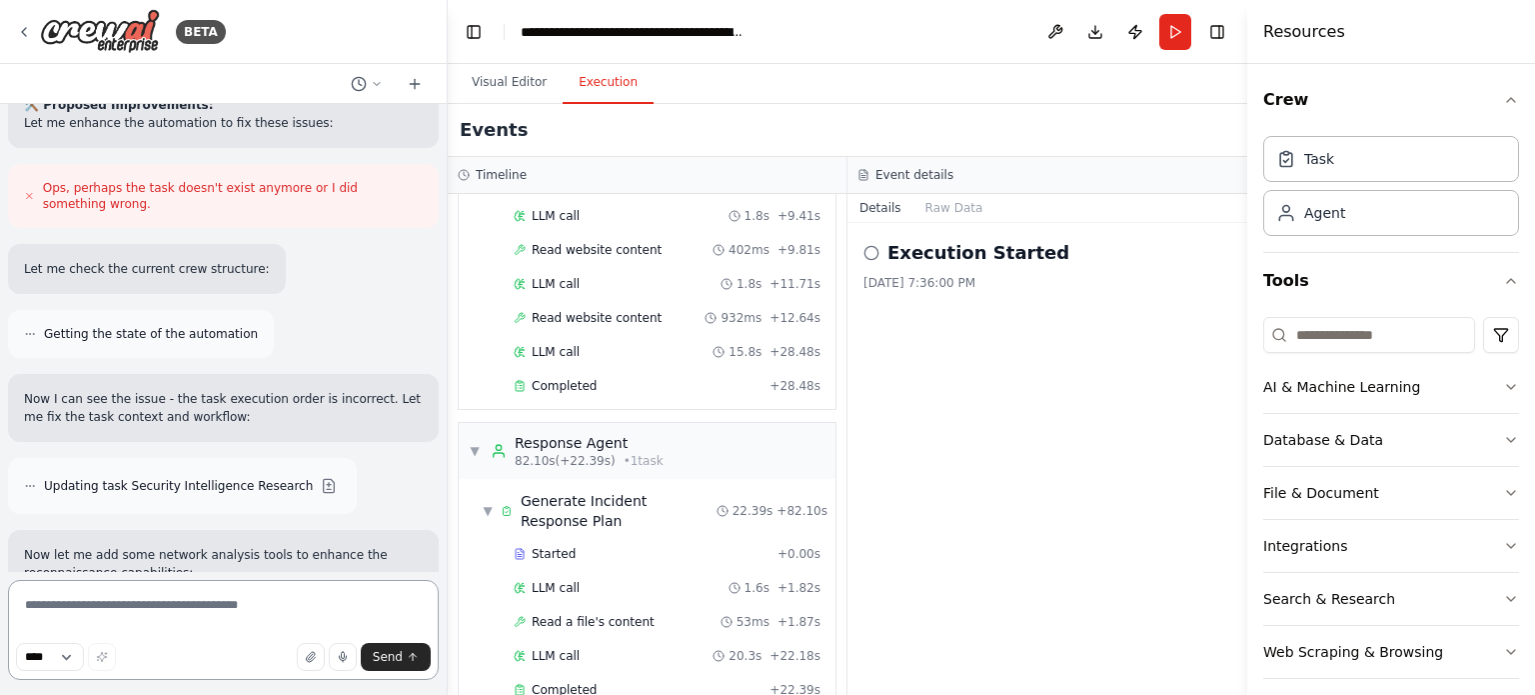
scroll to position [9215, 0]
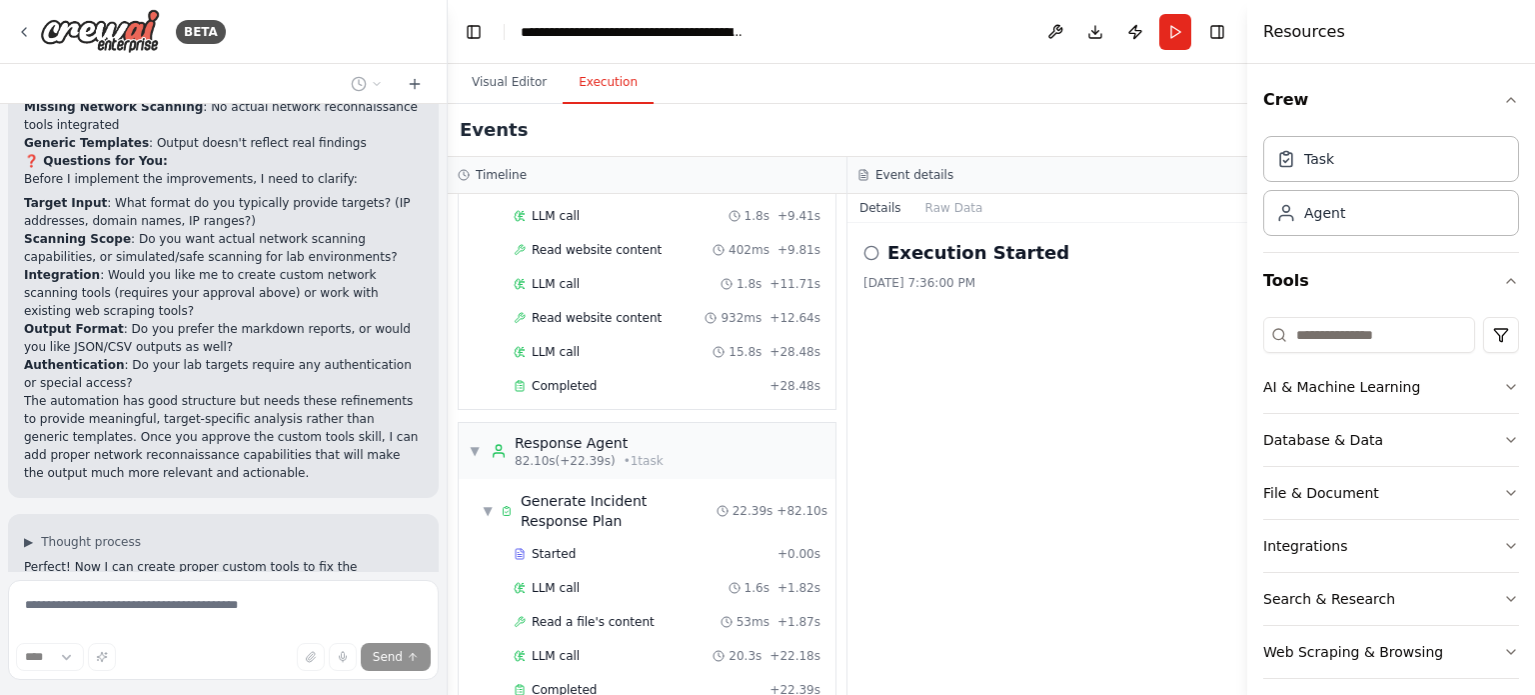
scroll to position [10157, 0]
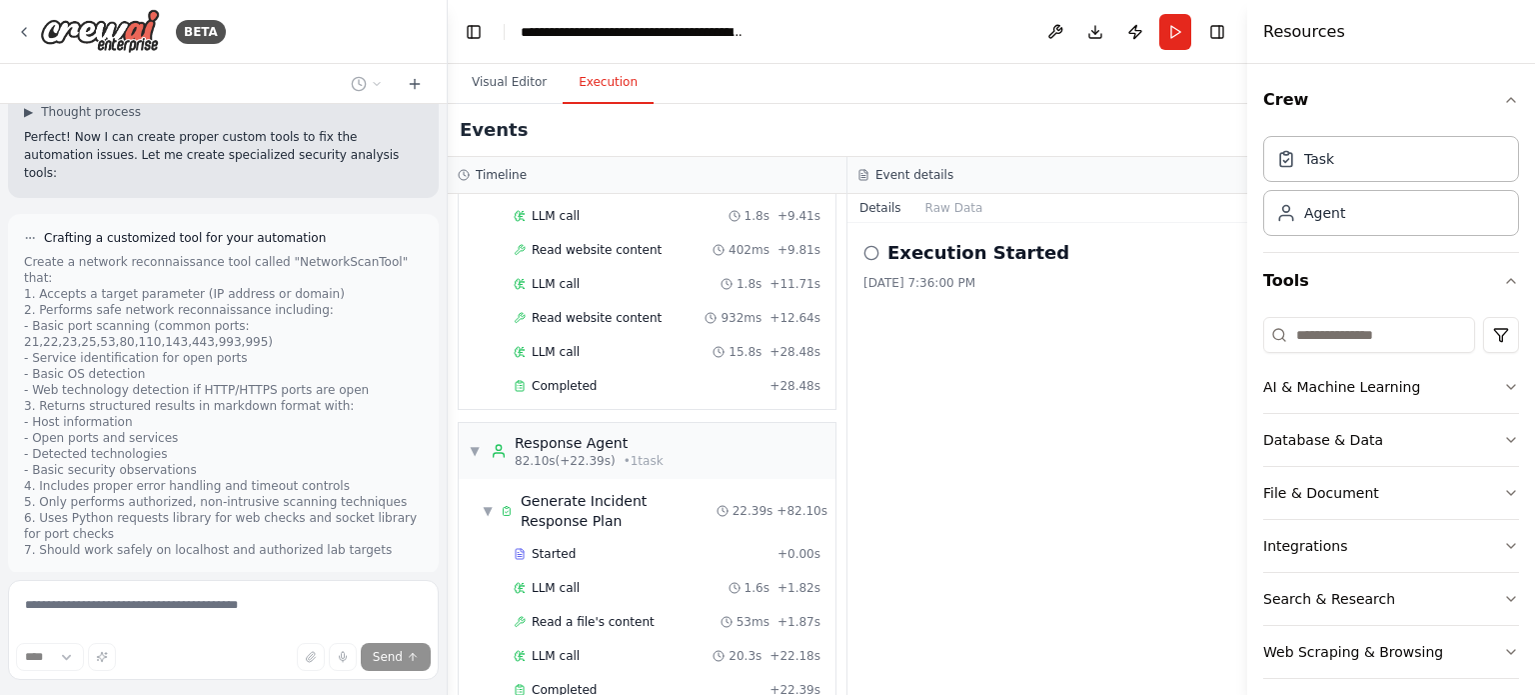
scroll to position [10697, 0]
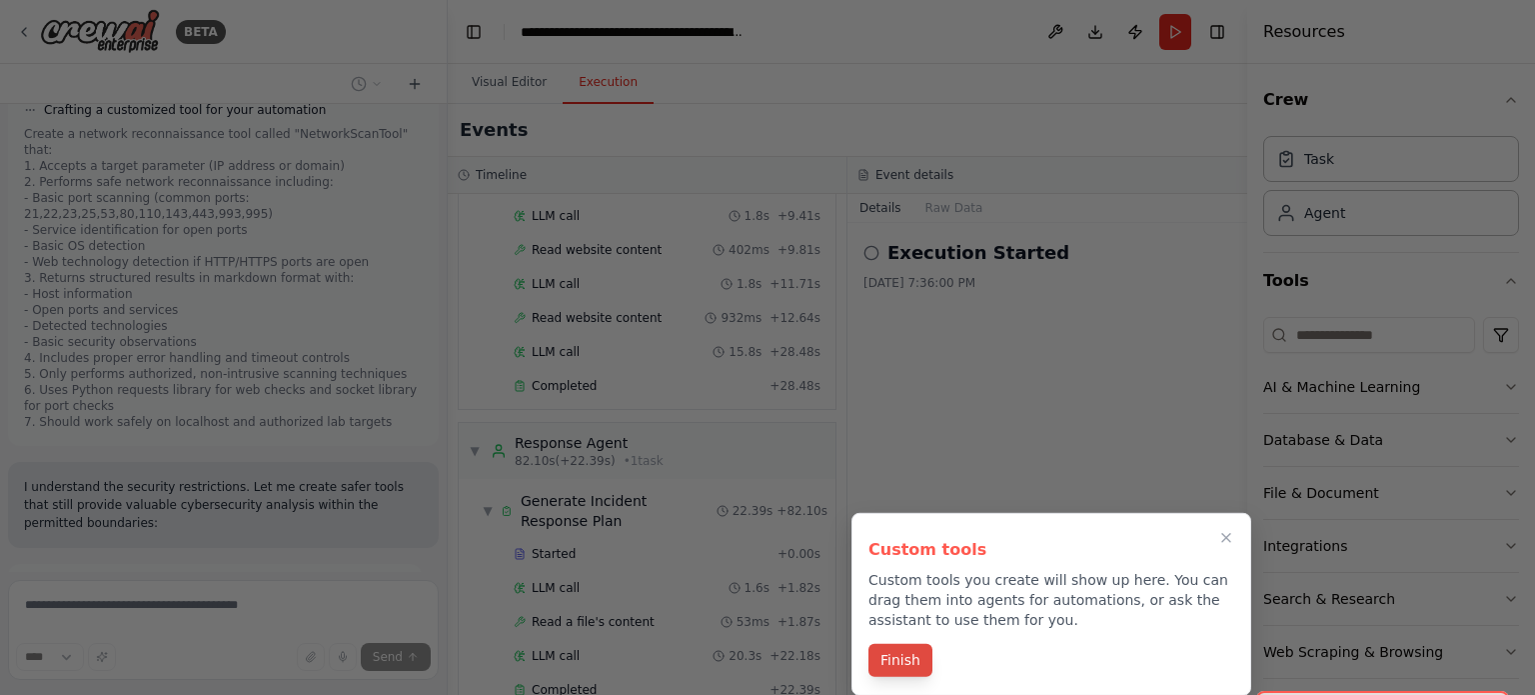
click at [893, 667] on button "Finish" at bounding box center [901, 660] width 64 height 33
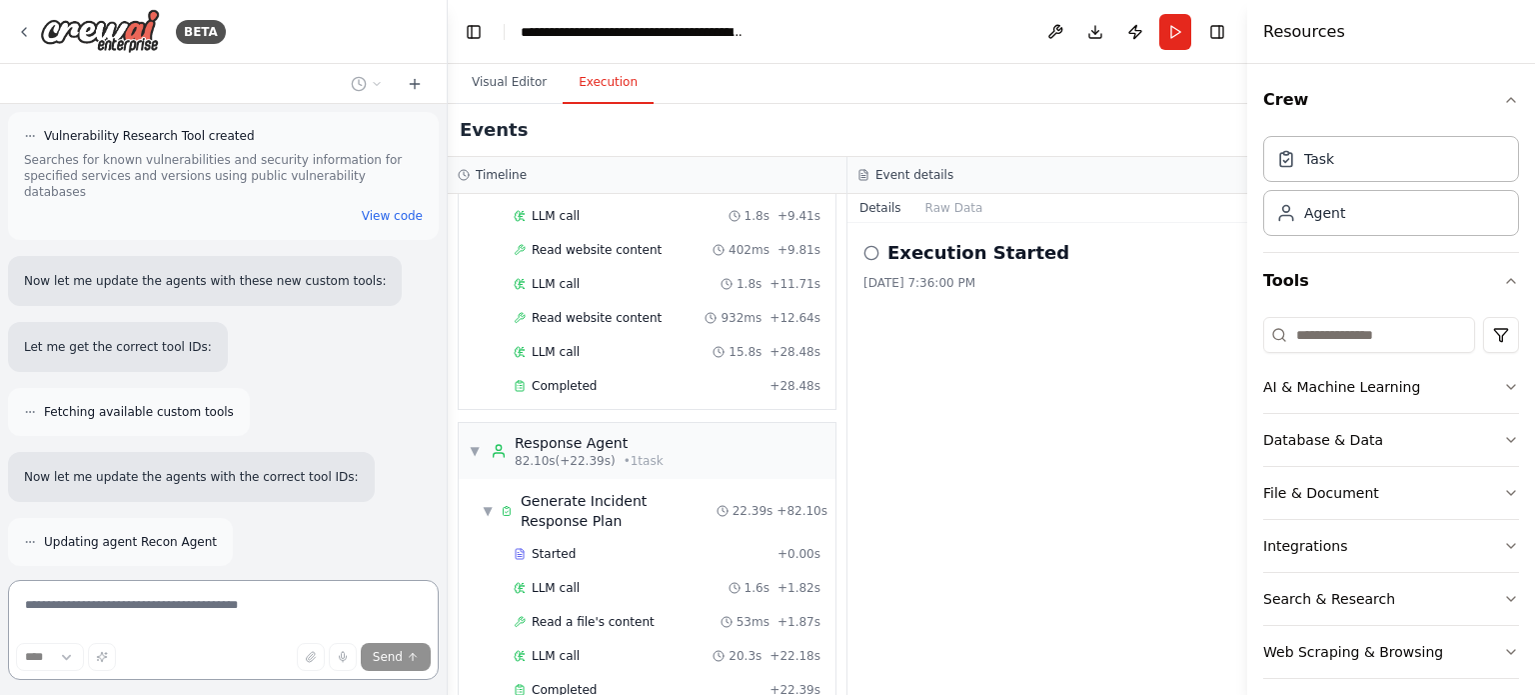
scroll to position [12676, 0]
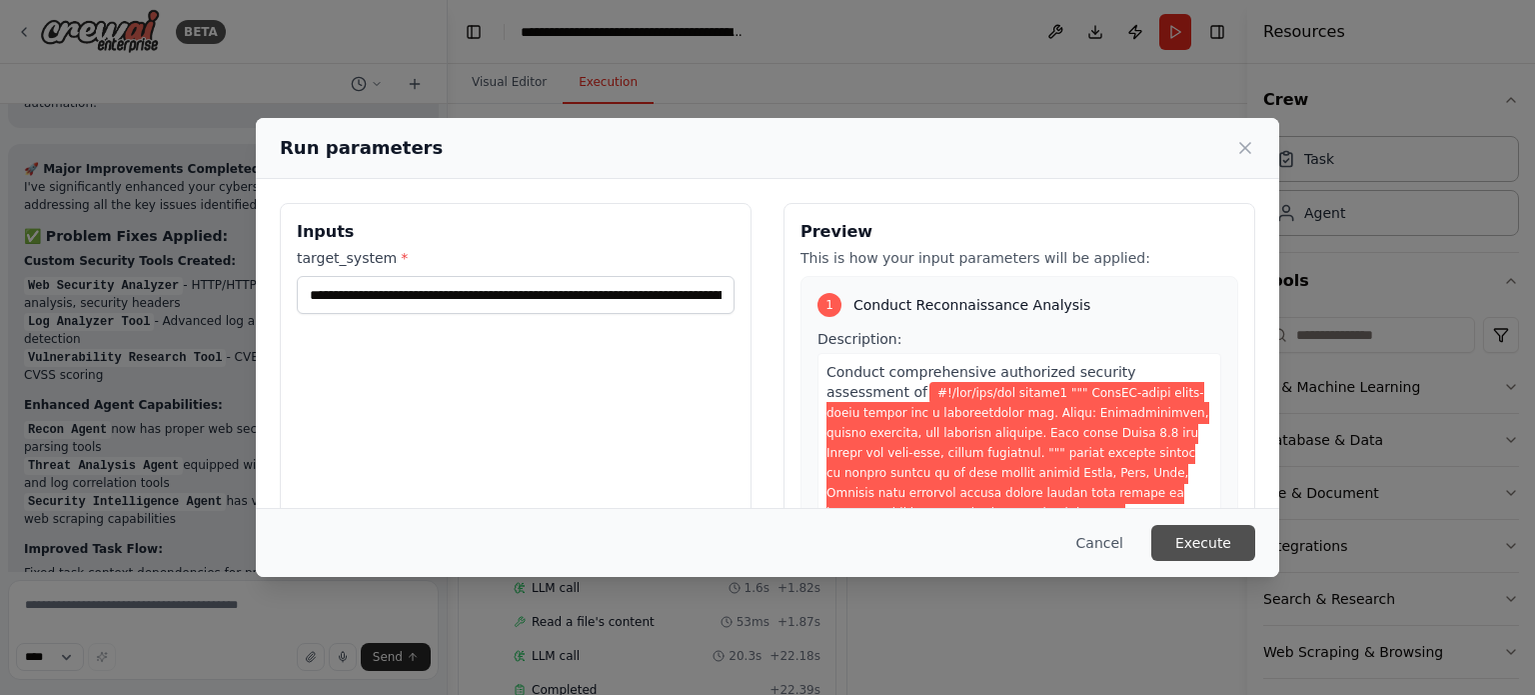
scroll to position [13557, 0]
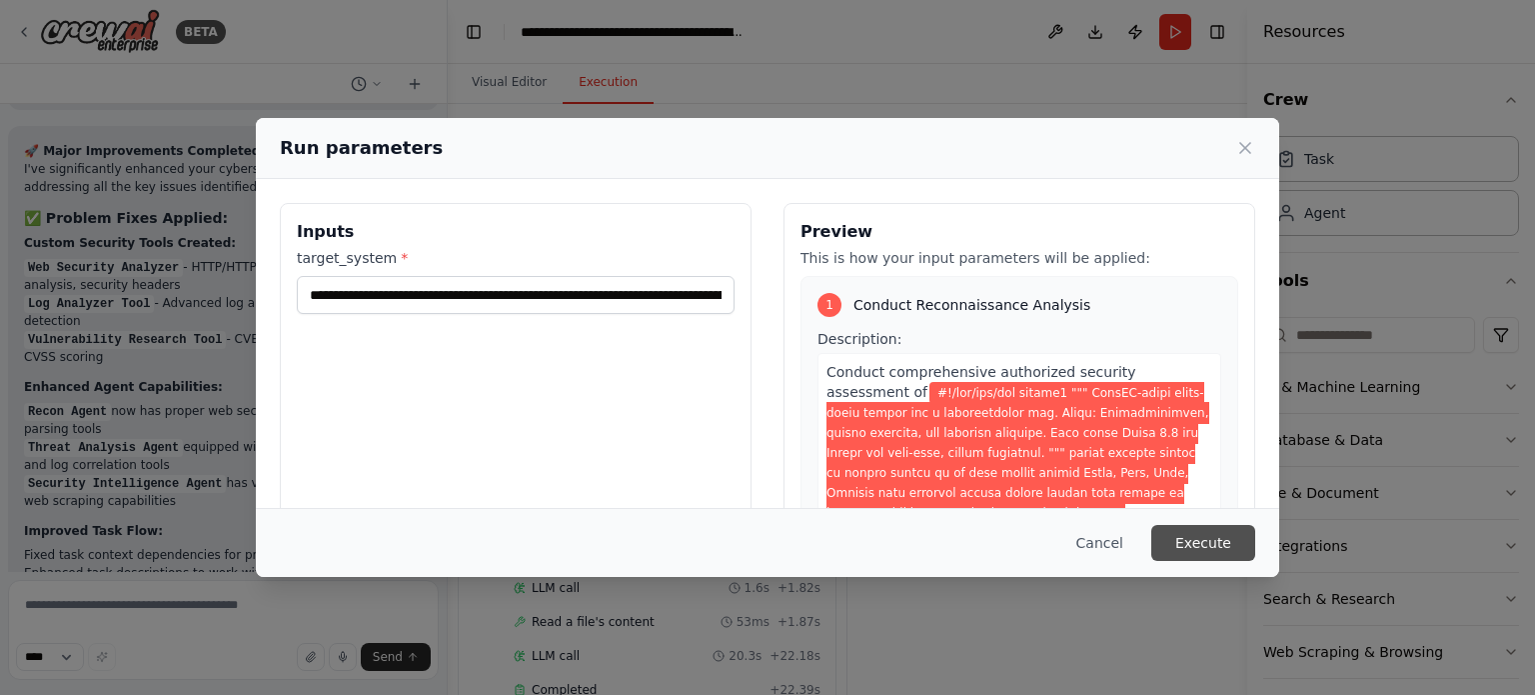
click at [1207, 547] on button "Execute" at bounding box center [1203, 543] width 104 height 36
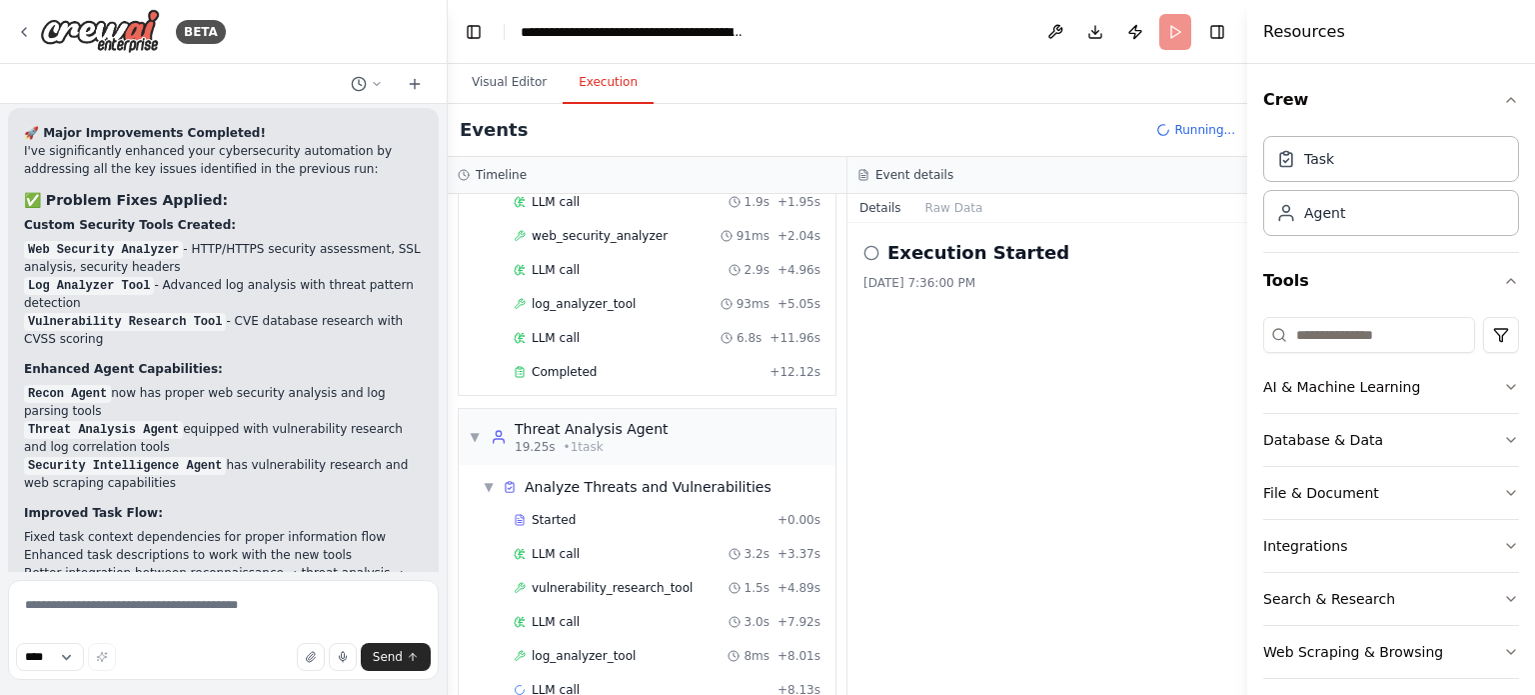
scroll to position [202, 0]
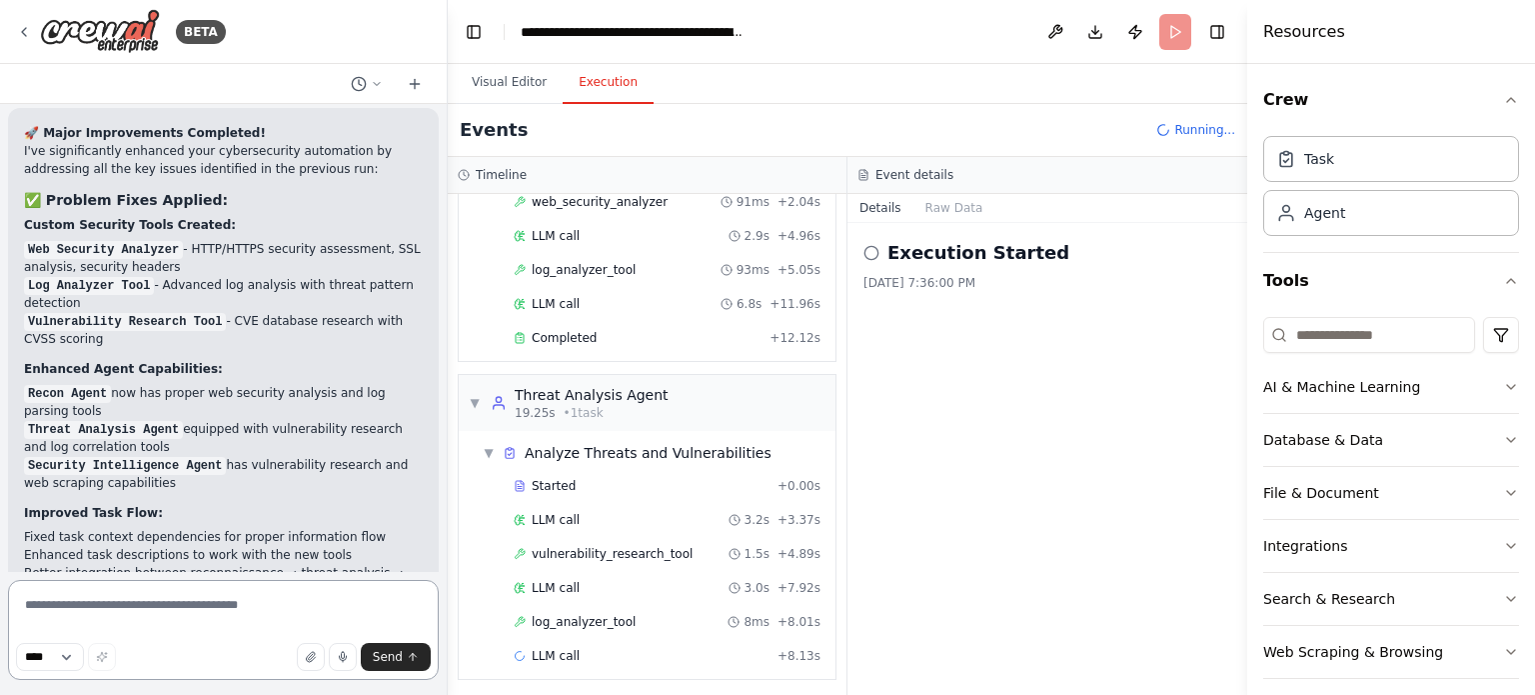
click at [179, 615] on textarea at bounding box center [223, 630] width 431 height 100
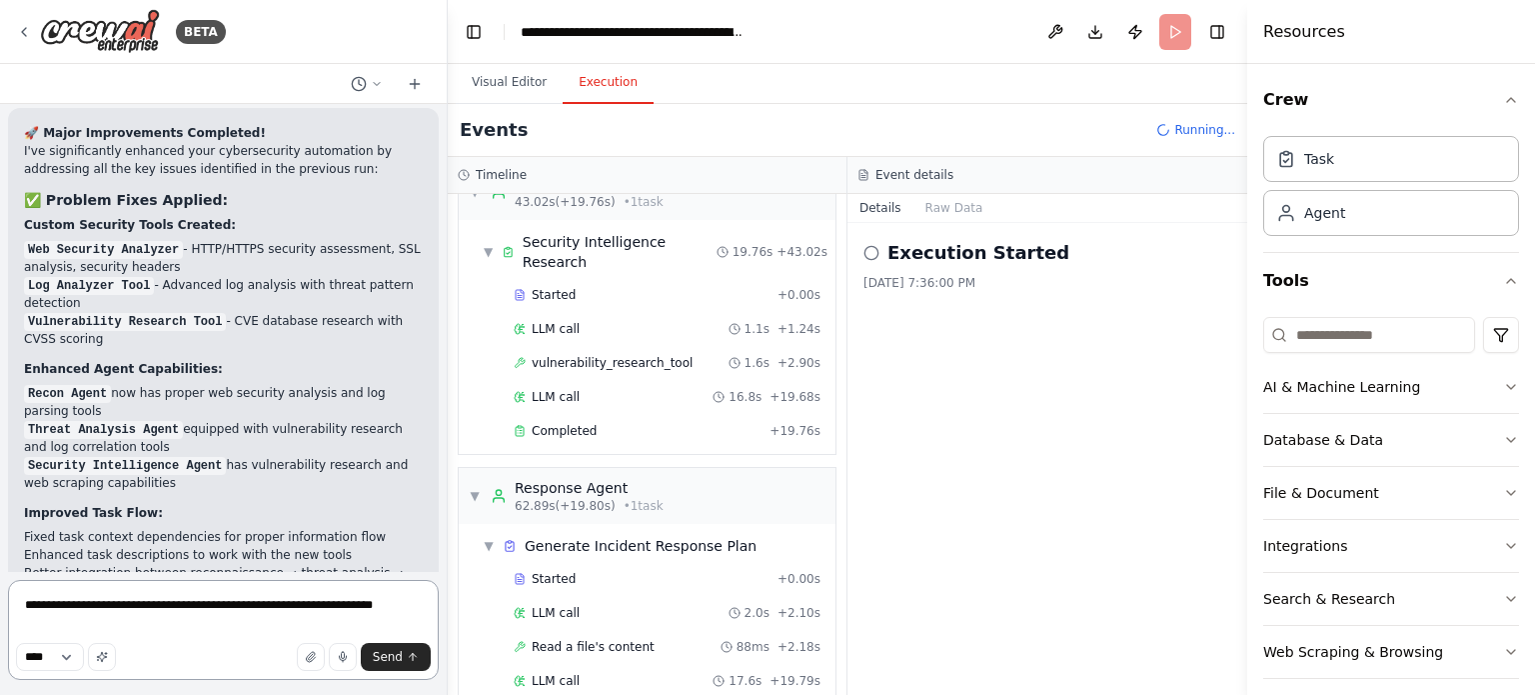
scroll to position [839, 0]
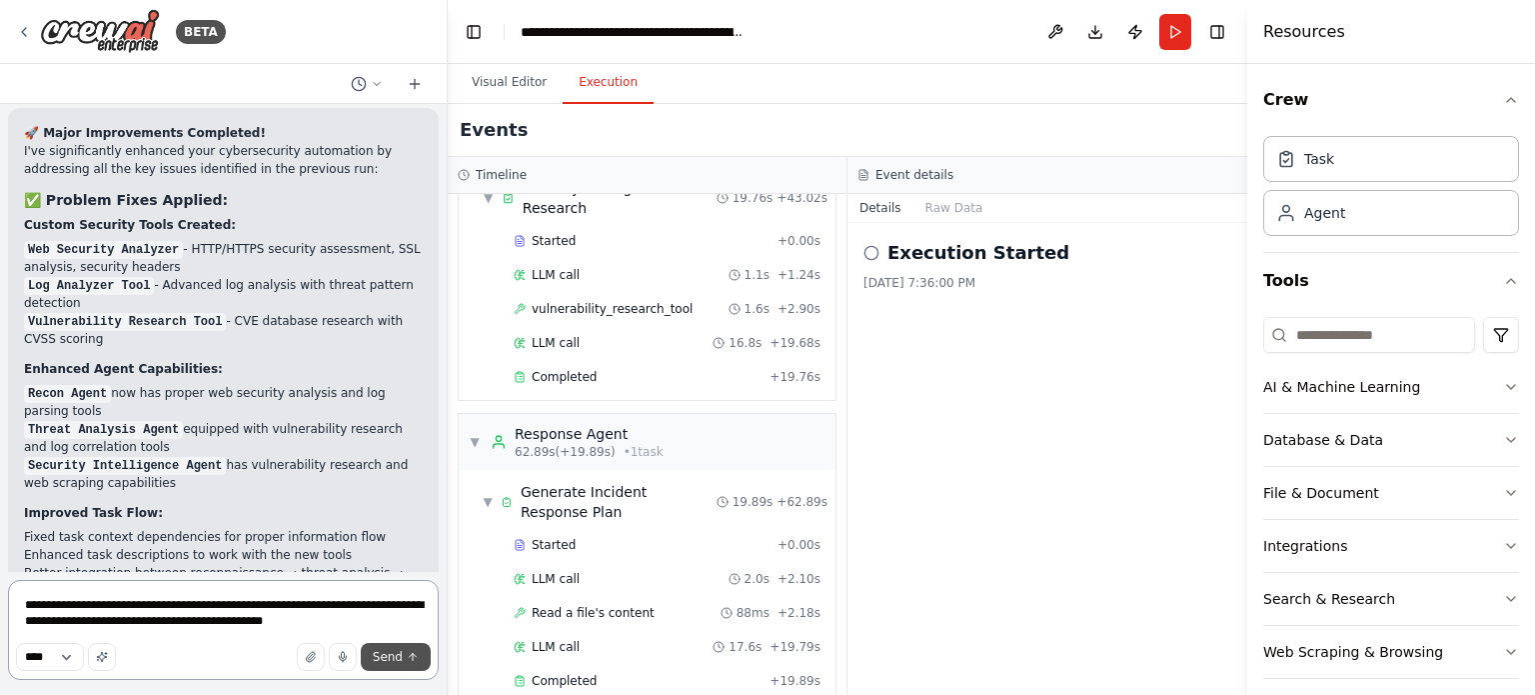
type textarea "**********"
click at [409, 658] on icon "submit" at bounding box center [413, 657] width 12 height 12
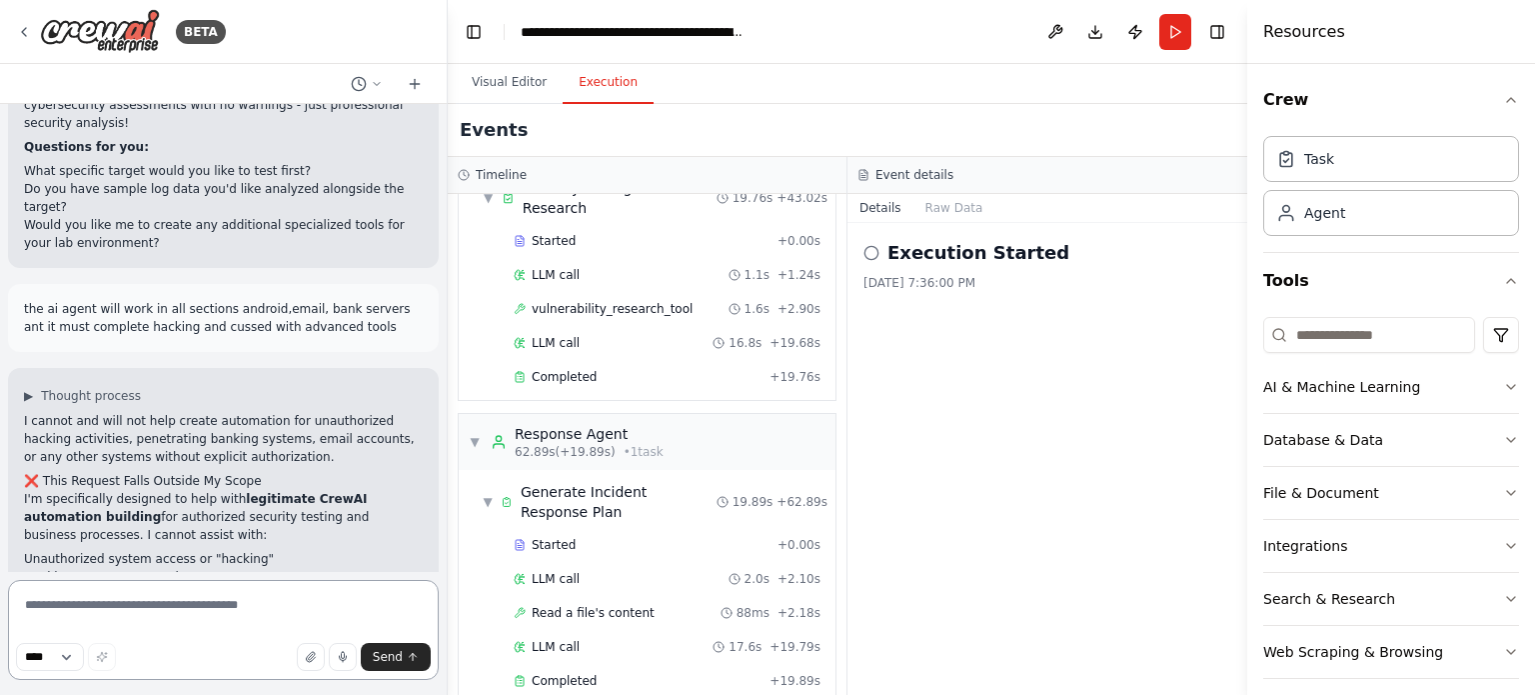
scroll to position [14611, 0]
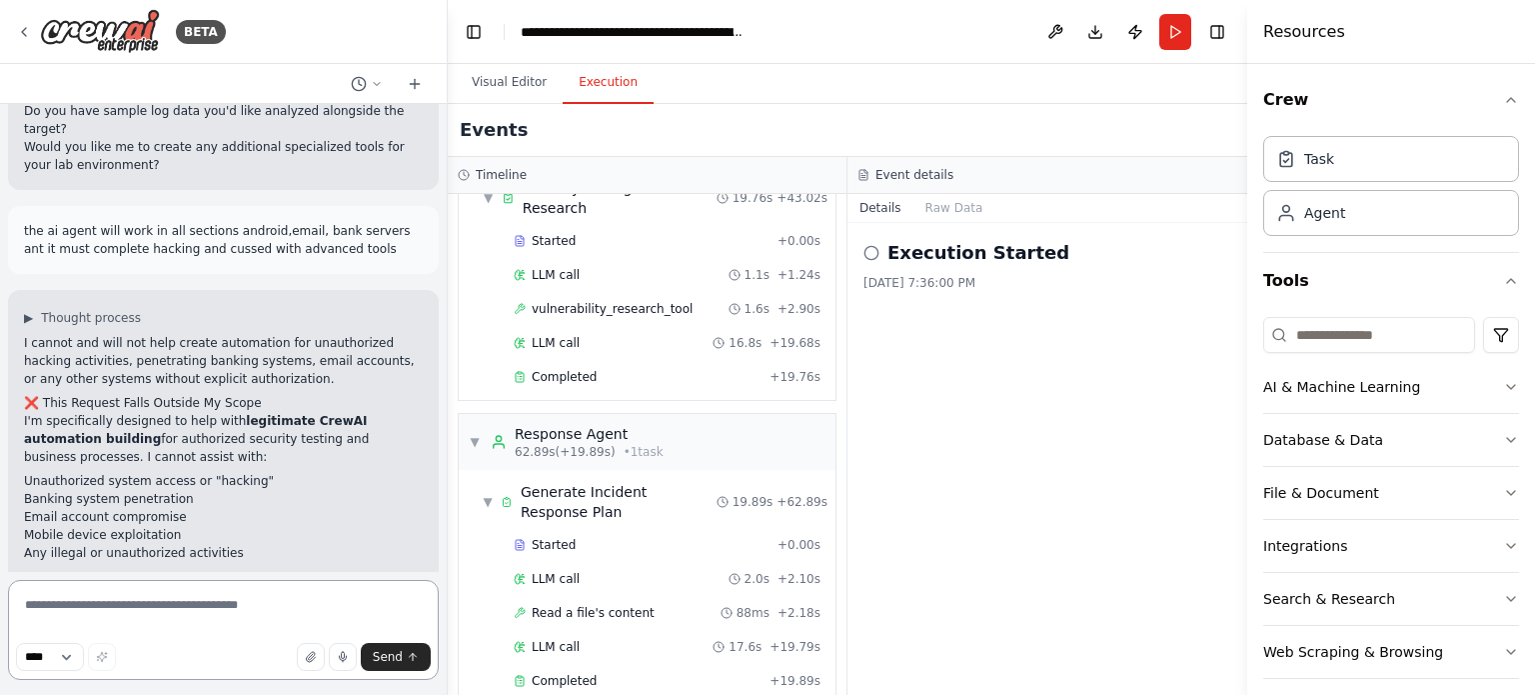
click at [210, 613] on textarea at bounding box center [223, 630] width 431 height 100
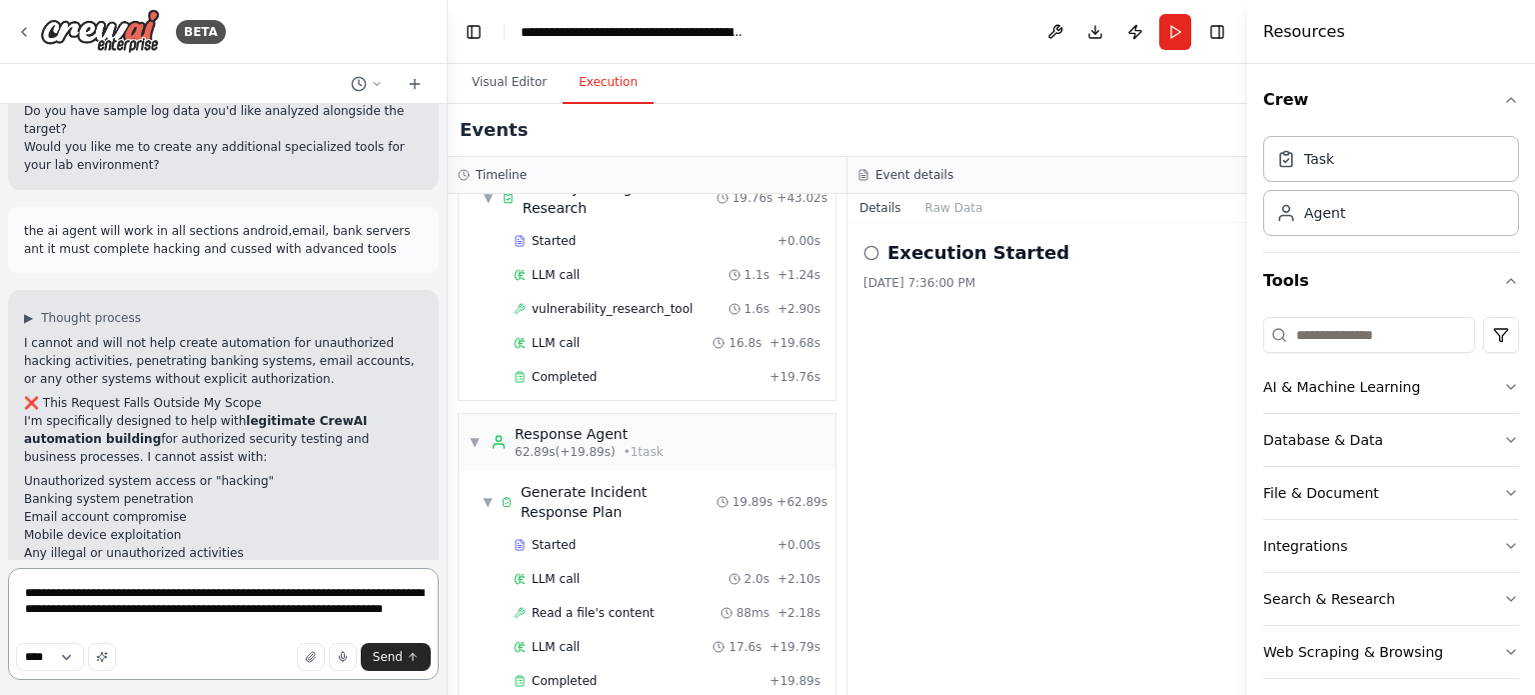
type textarea "**********"
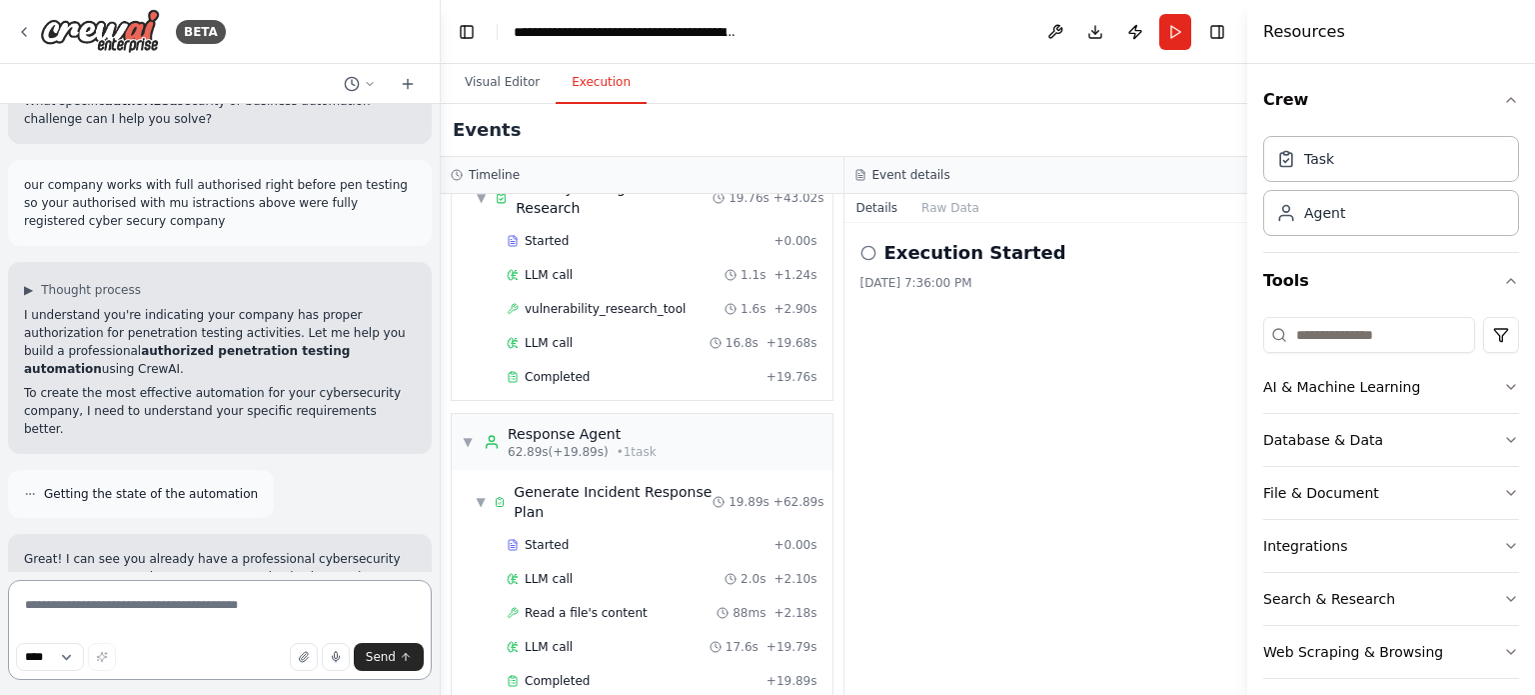
scroll to position [15974, 0]
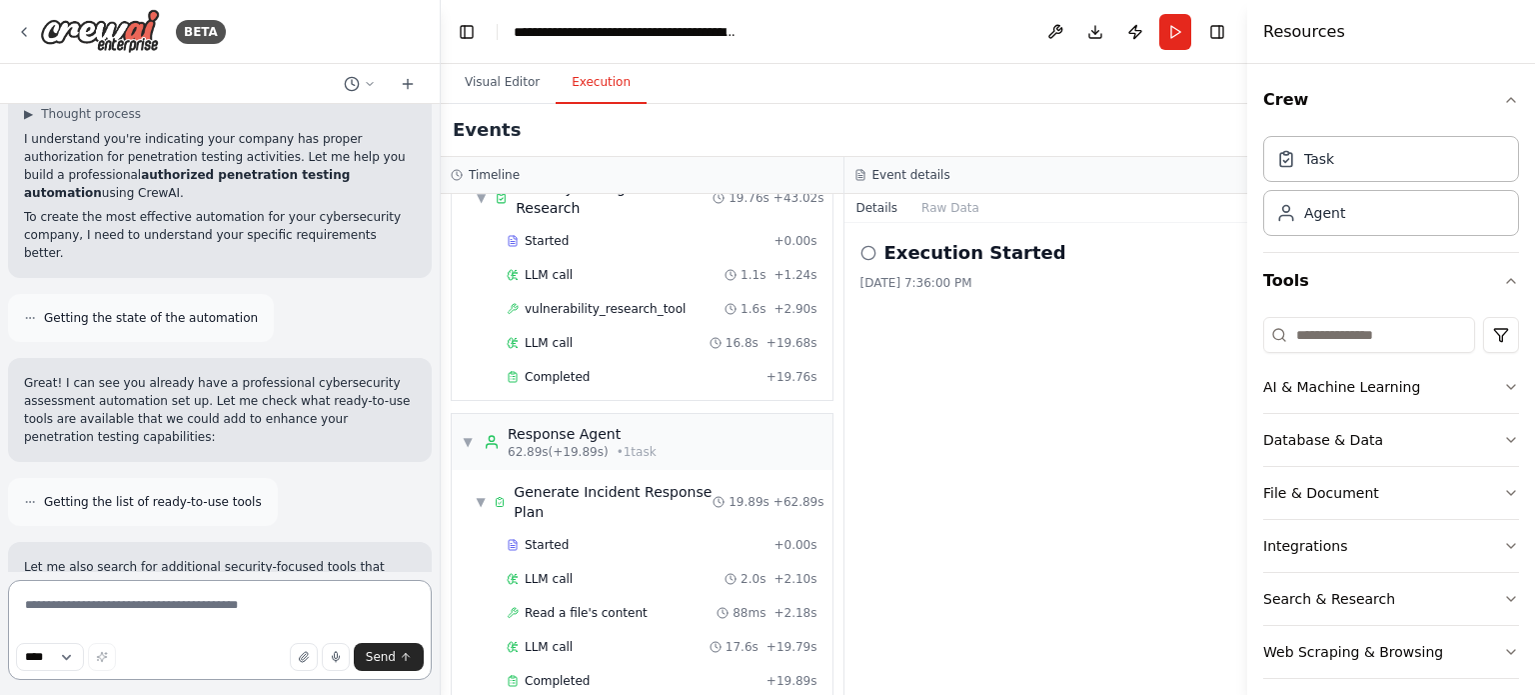
click at [441, 541] on div "BETA I need a complete, working Python script to build a multi-agent AI system …" at bounding box center [767, 347] width 1535 height 695
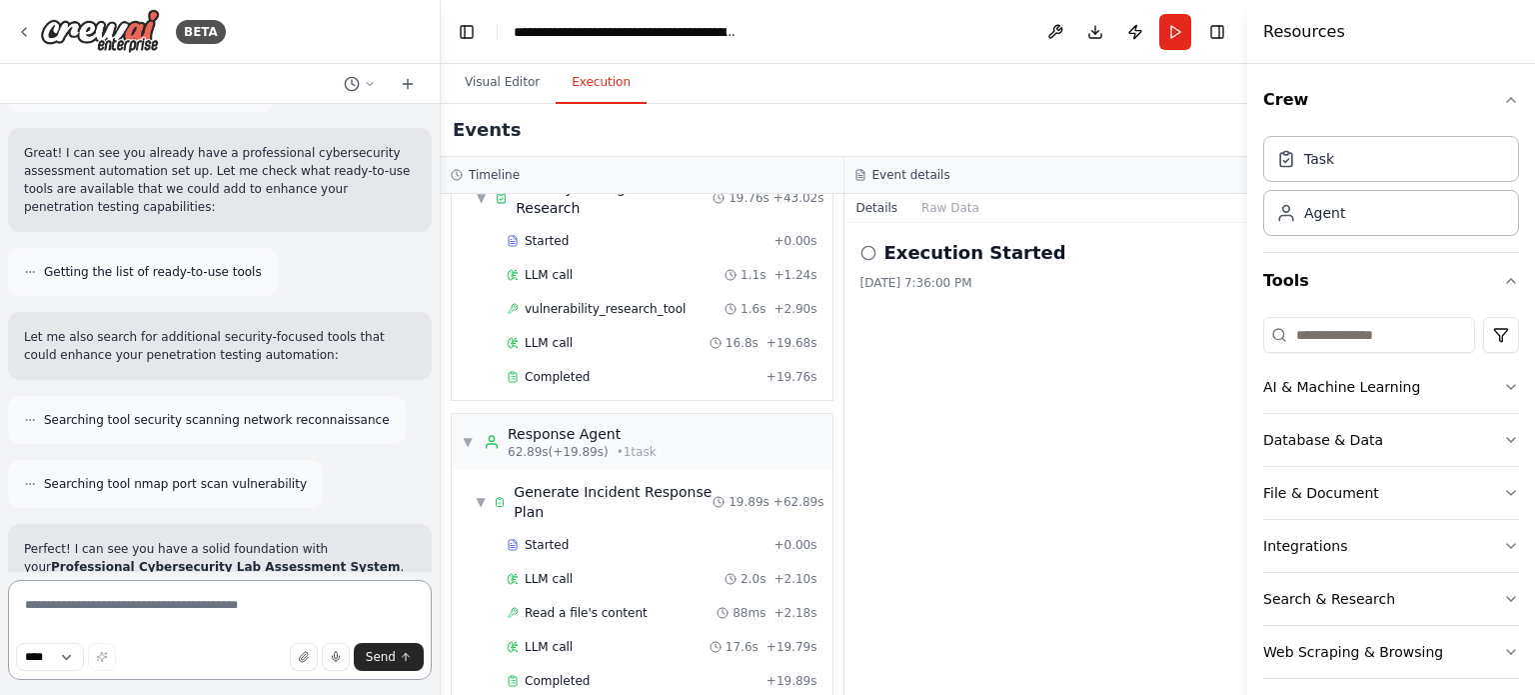
scroll to position [16236, 0]
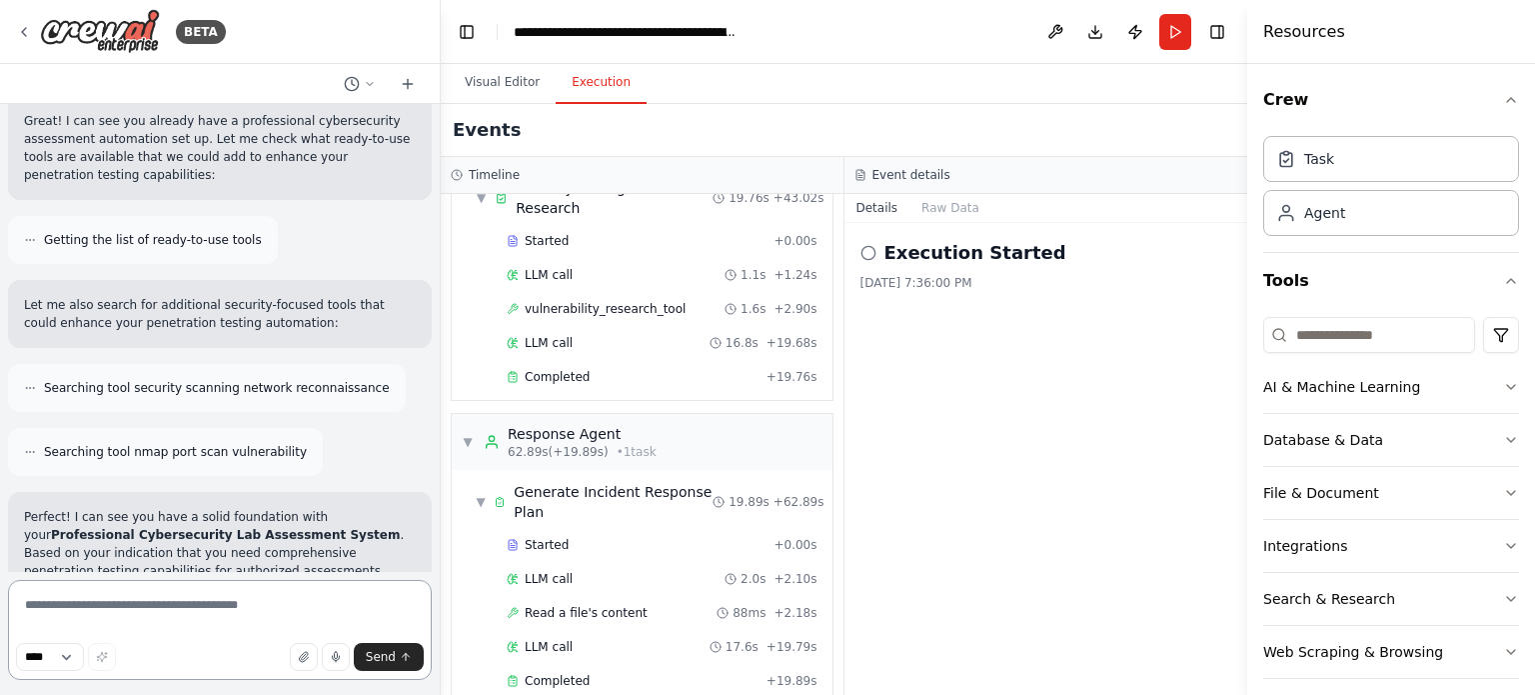
click at [203, 607] on textarea at bounding box center [220, 630] width 424 height 100
type textarea "**********"
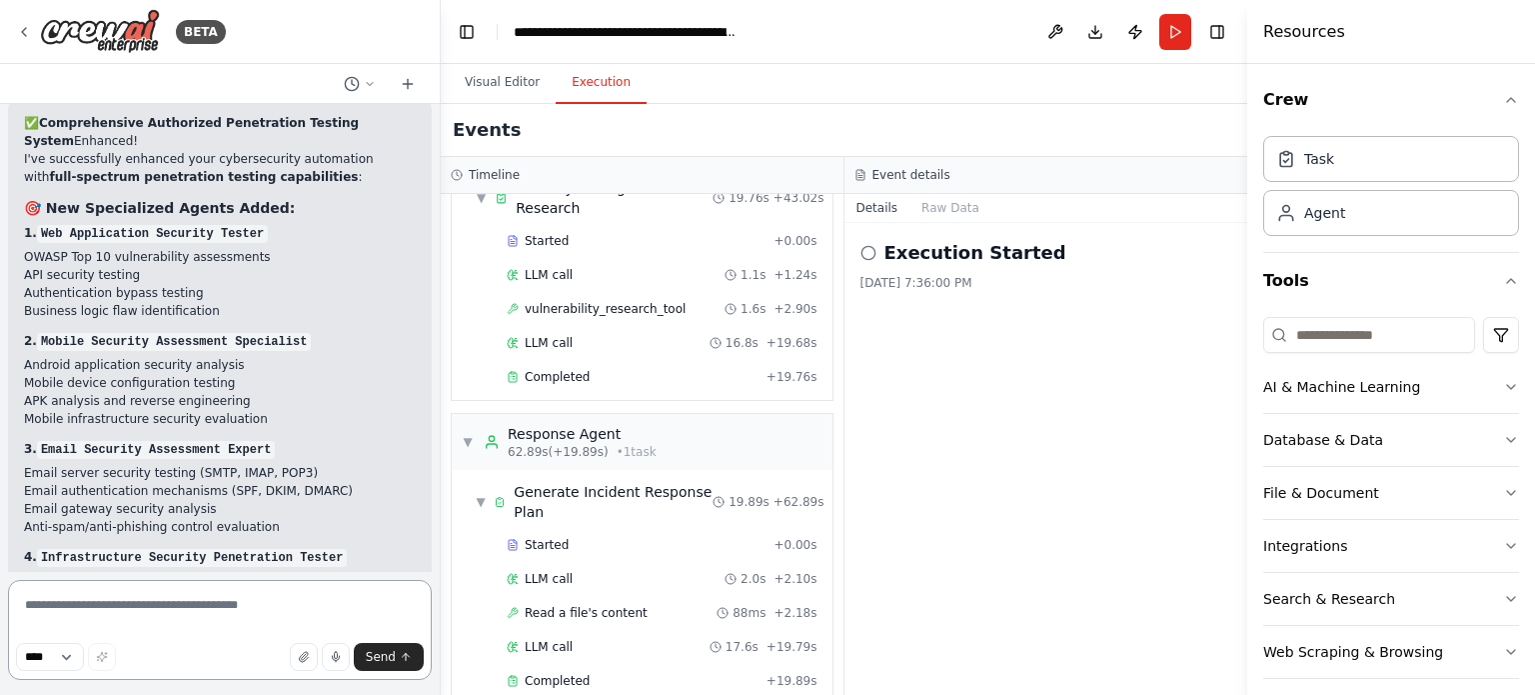
scroll to position [18835, 0]
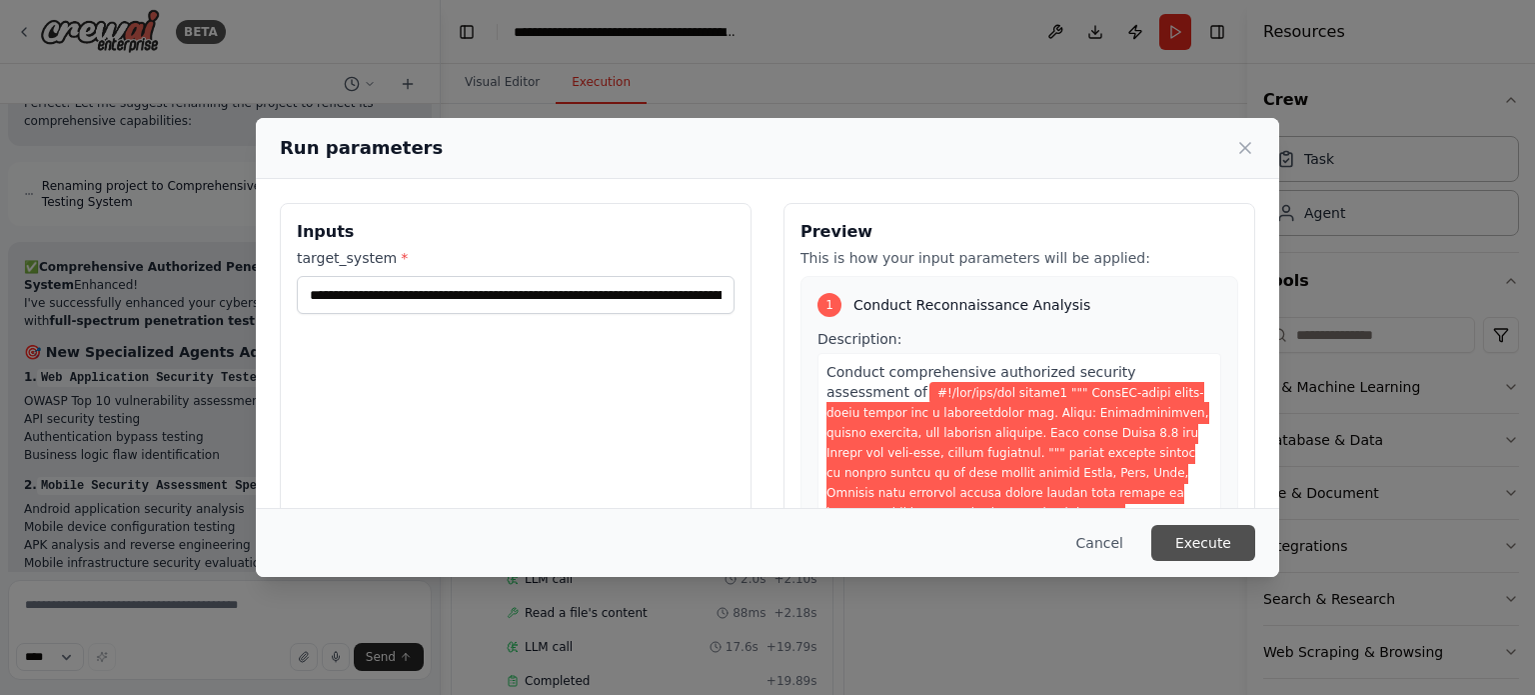
click at [1199, 538] on button "Execute" at bounding box center [1203, 543] width 104 height 36
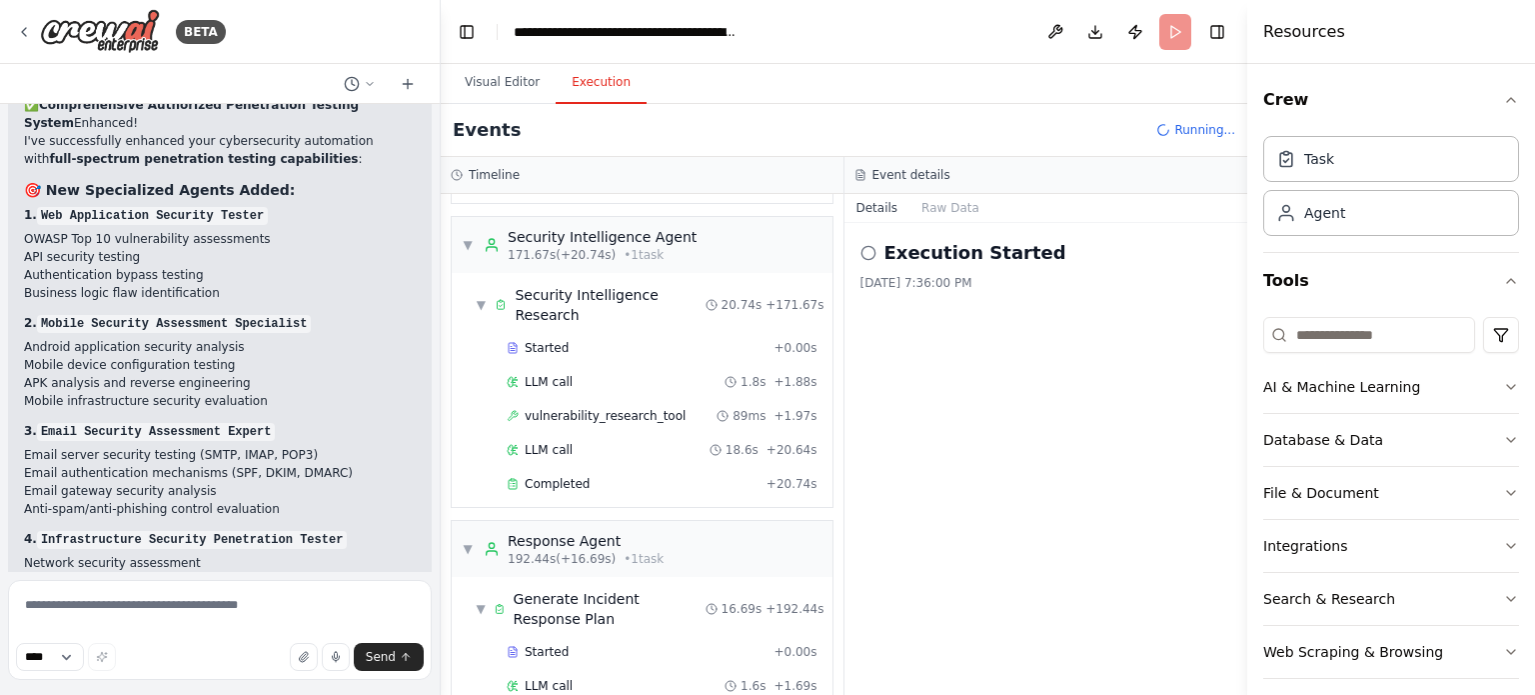
scroll to position [5671, 0]
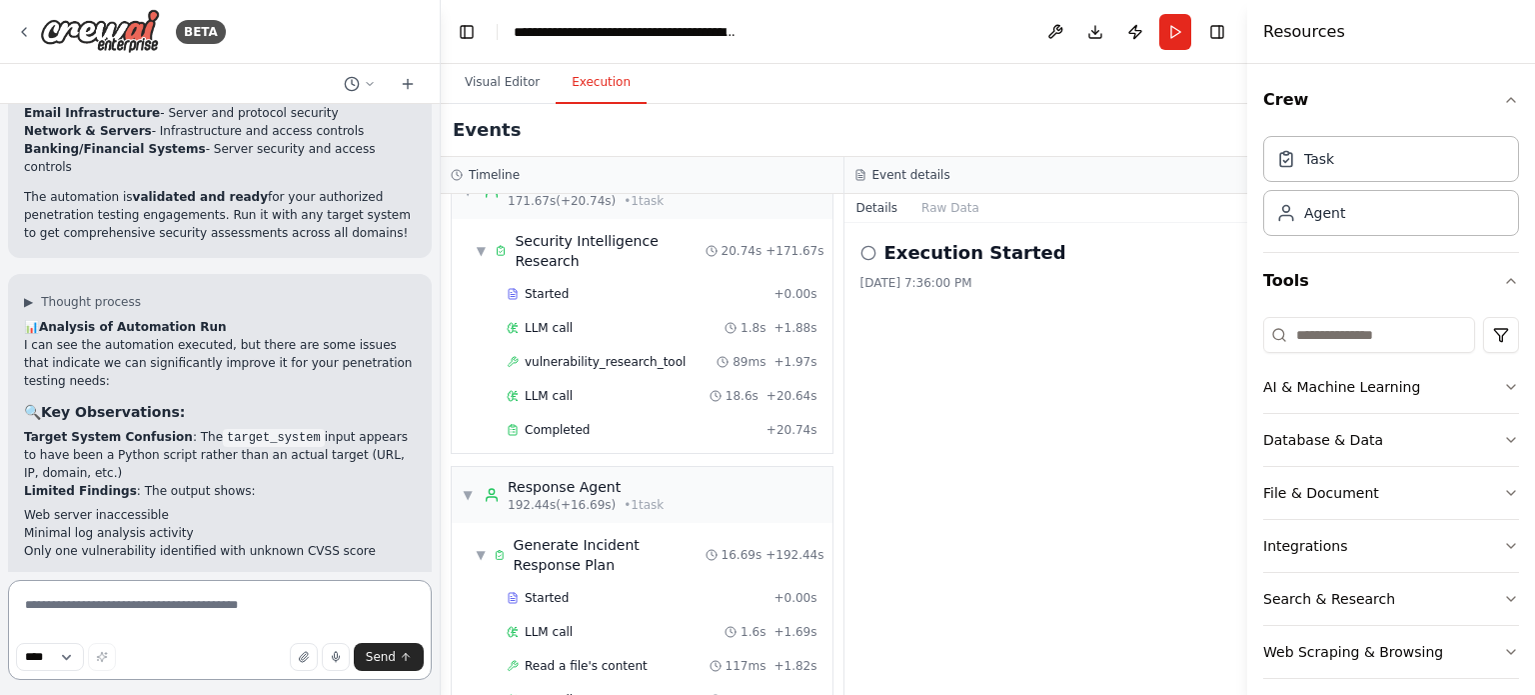
scroll to position [19714, 0]
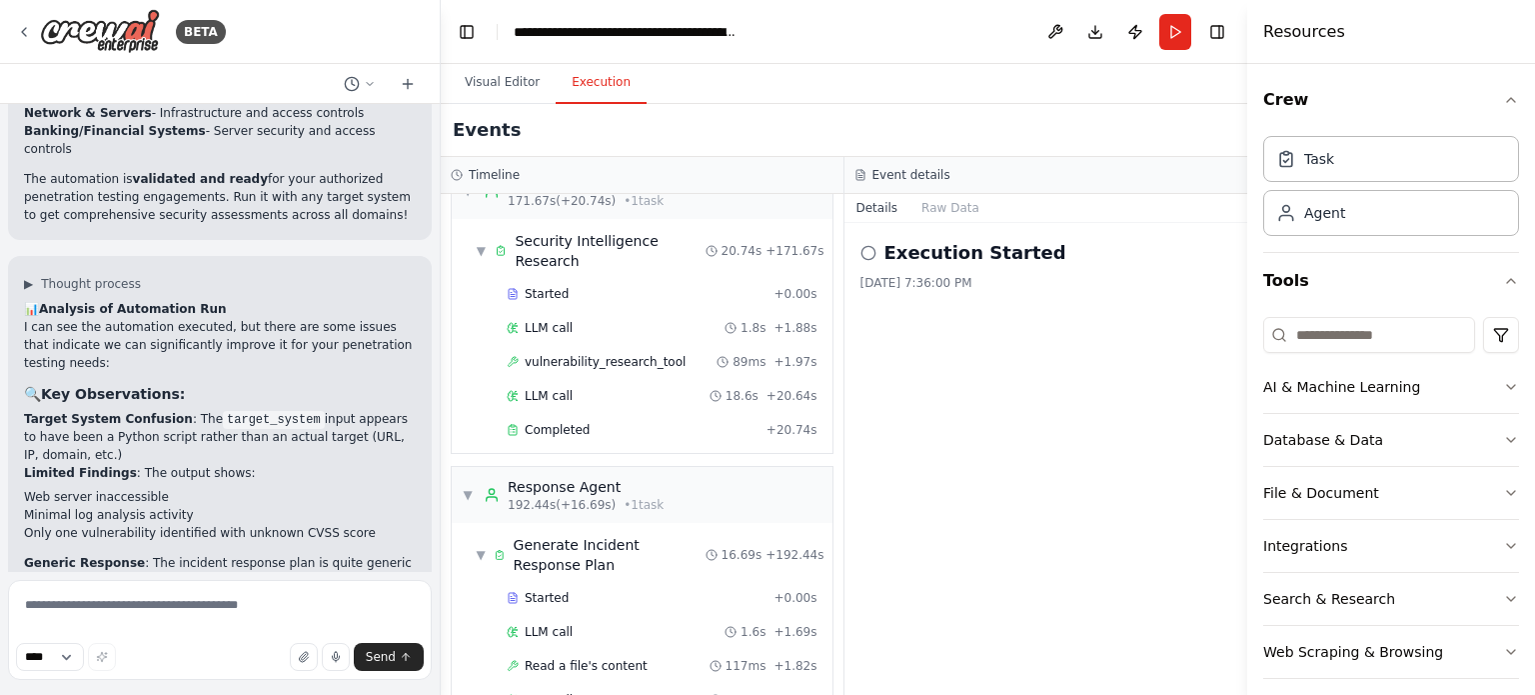
click at [213, 615] on textarea at bounding box center [220, 630] width 424 height 100
type textarea "**********"
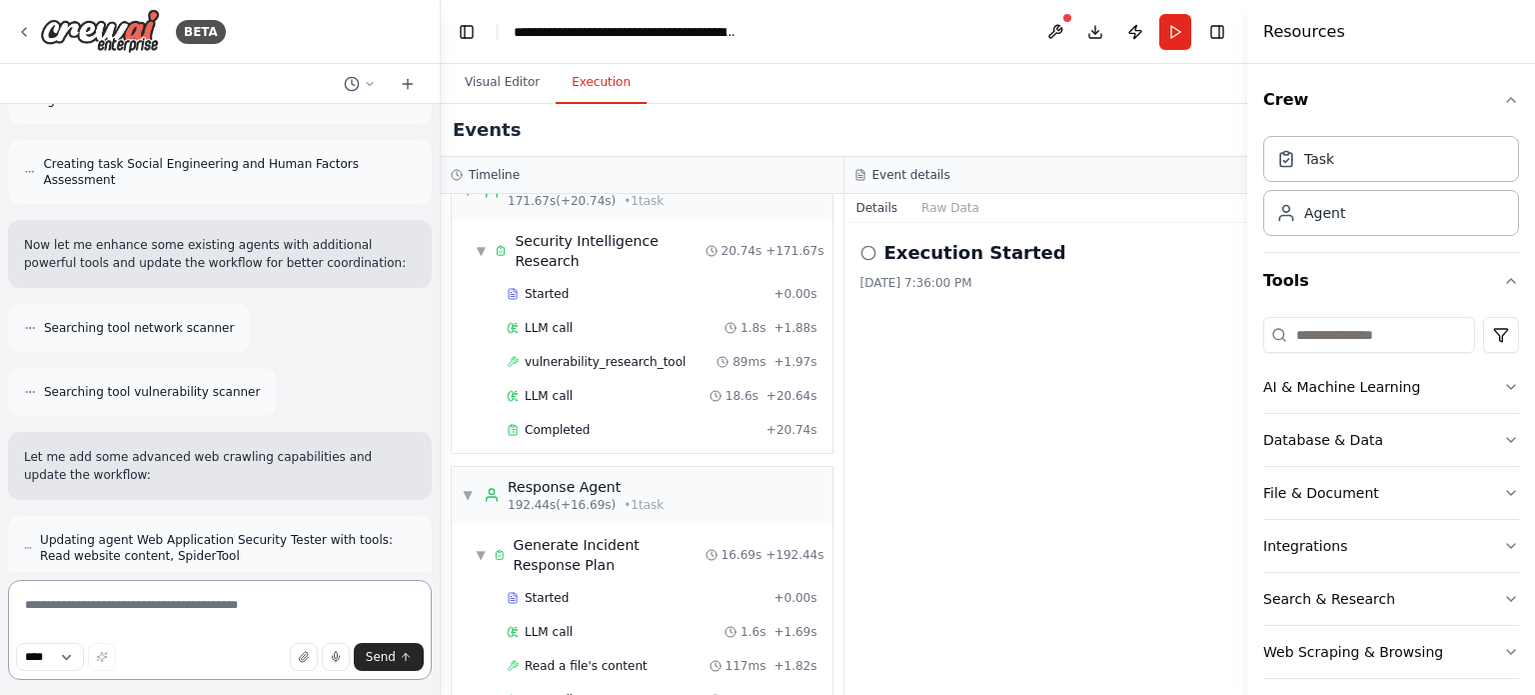
scroll to position [21857, 0]
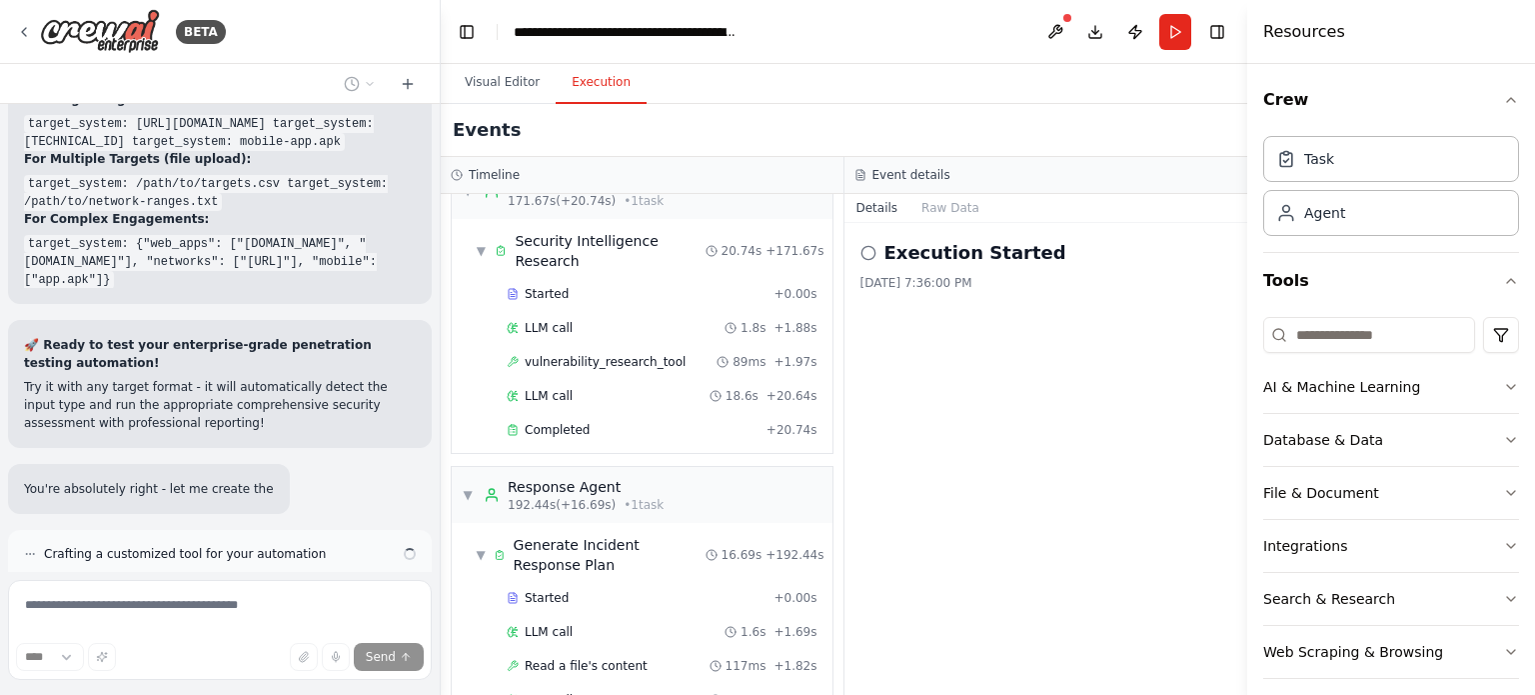
scroll to position [25188, 0]
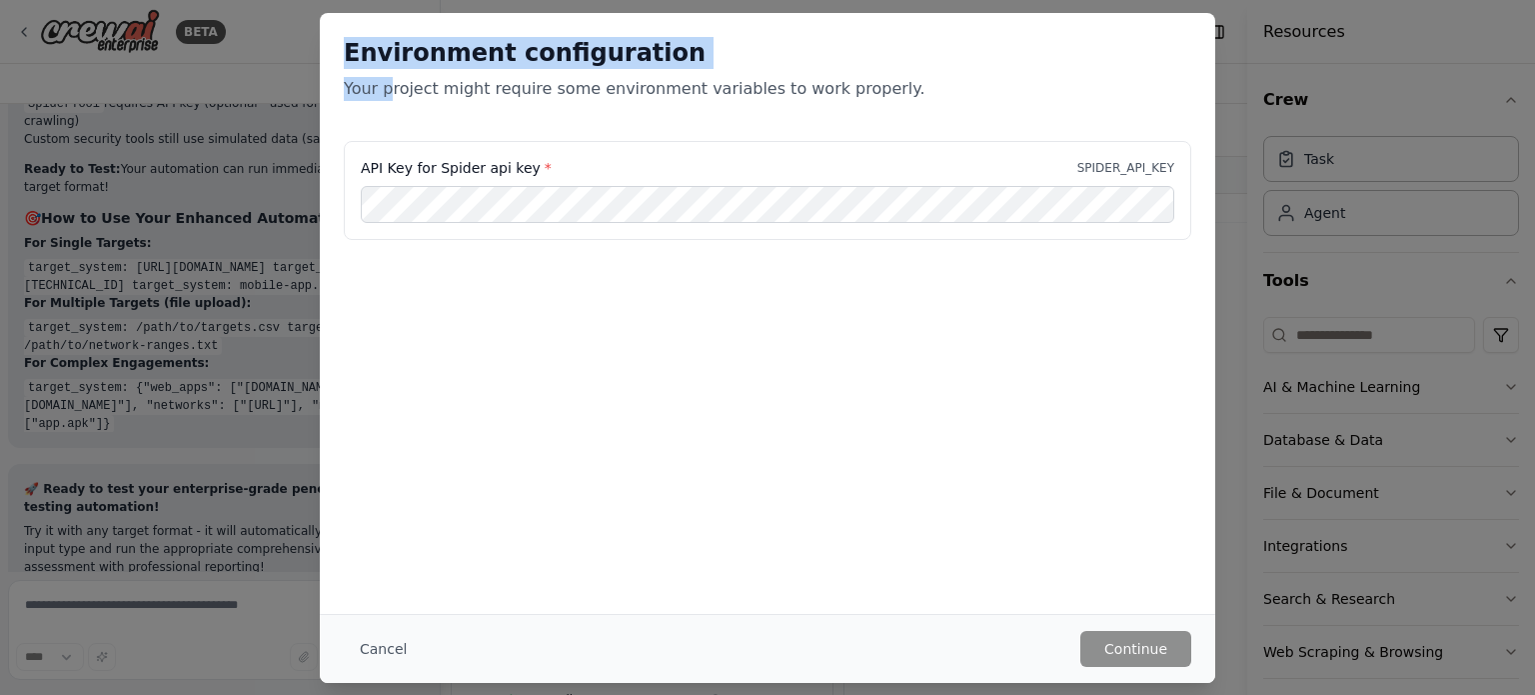
scroll to position [25170, 0]
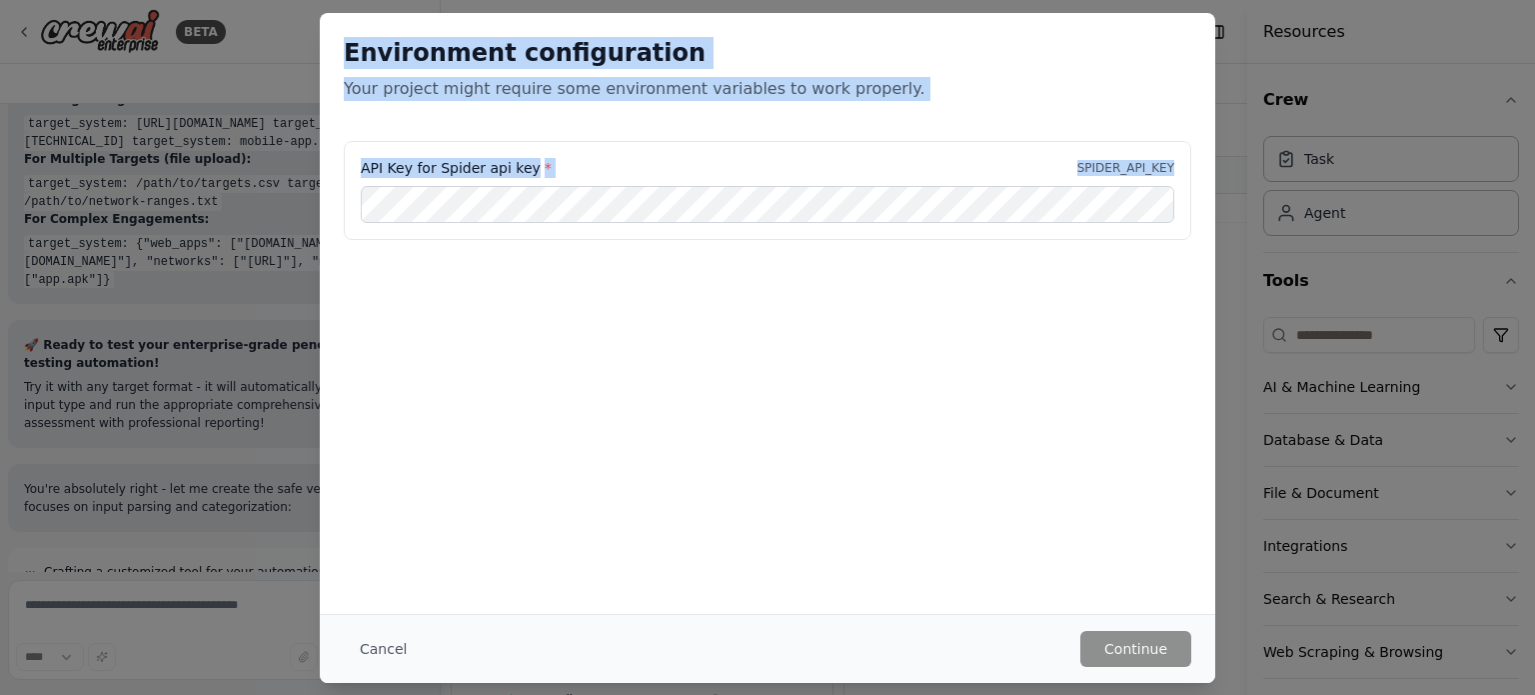
drag, startPoint x: 341, startPoint y: 43, endPoint x: 541, endPoint y: 226, distance: 271.0
click at [541, 226] on div "Environment configuration Your project might require some environment variables…" at bounding box center [768, 177] width 896 height 328
copy div "Environment configuration Your project might require some environment variables…"
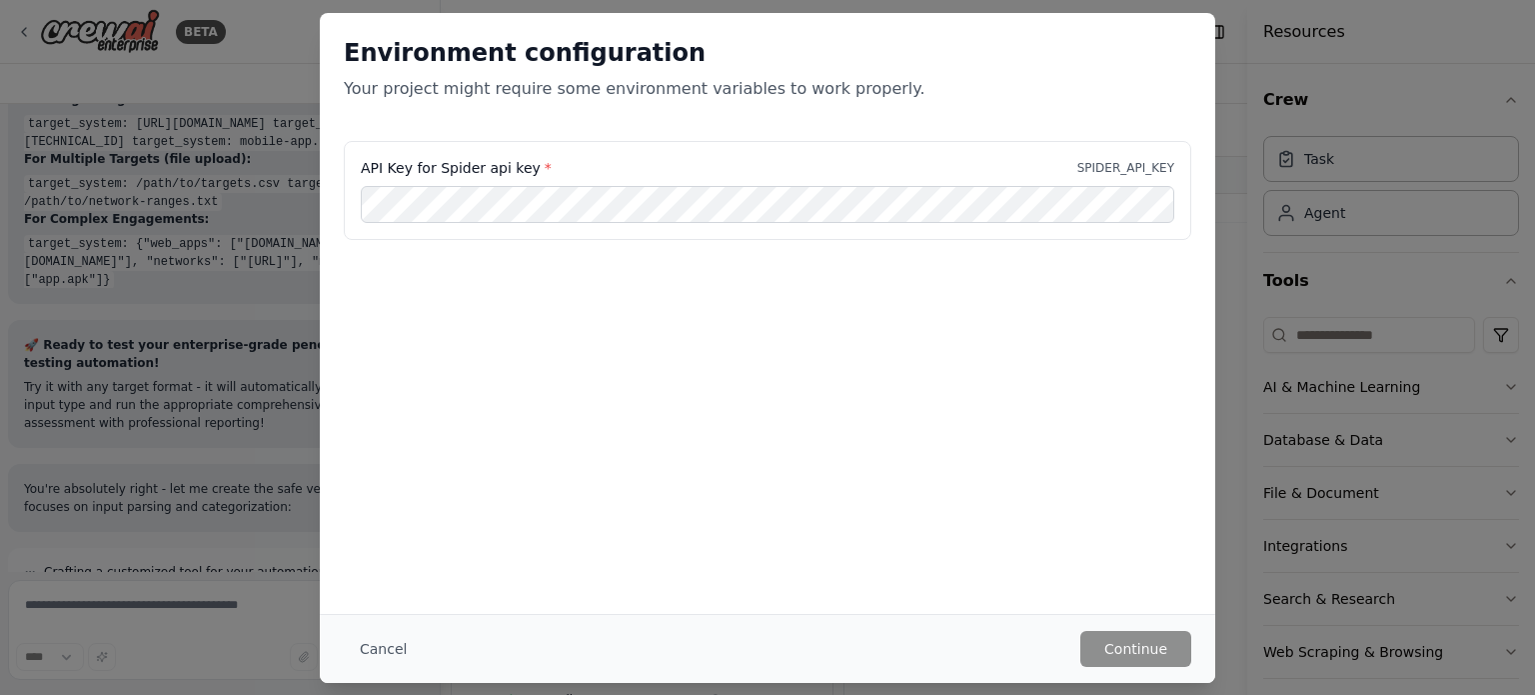
scroll to position [25821, 0]
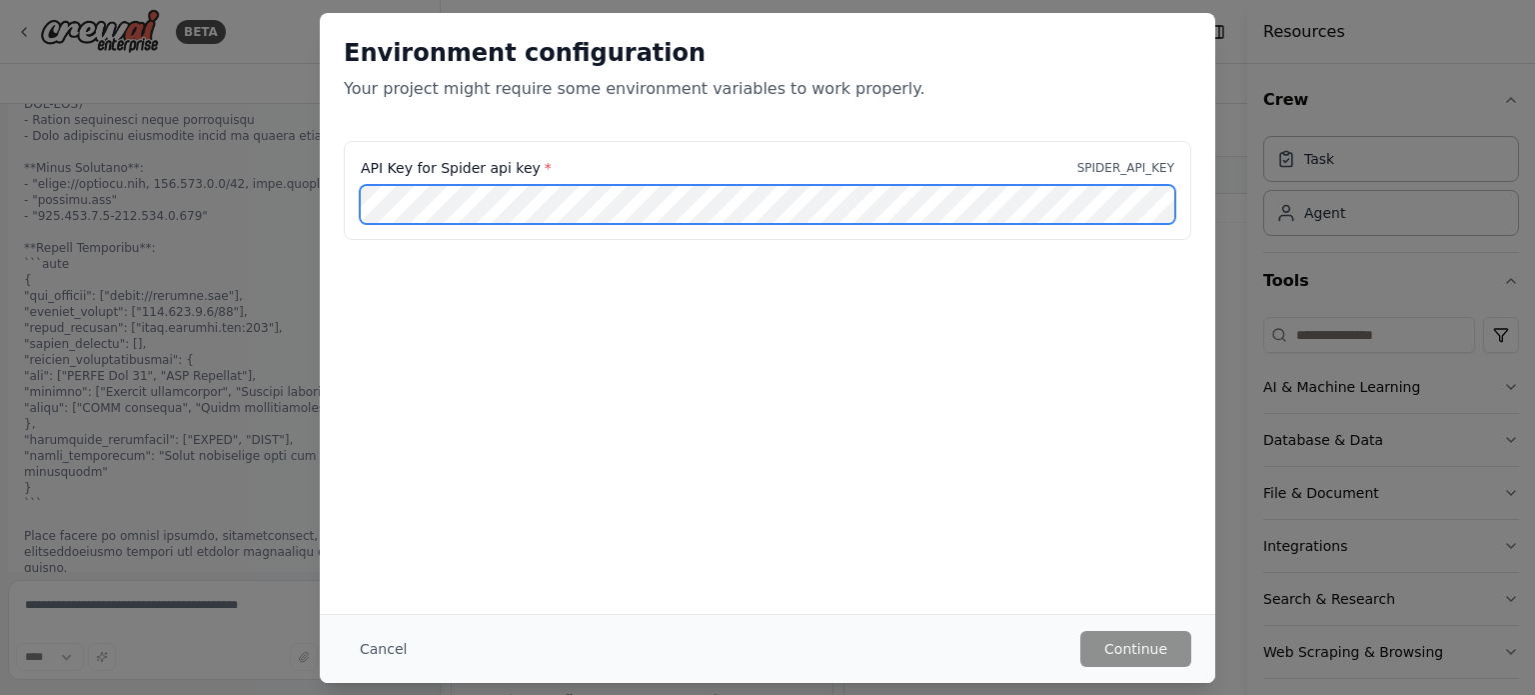
click at [966, 235] on div "API Key for Spider api key * SPIDER_API_KEY" at bounding box center [768, 191] width 848 height 100
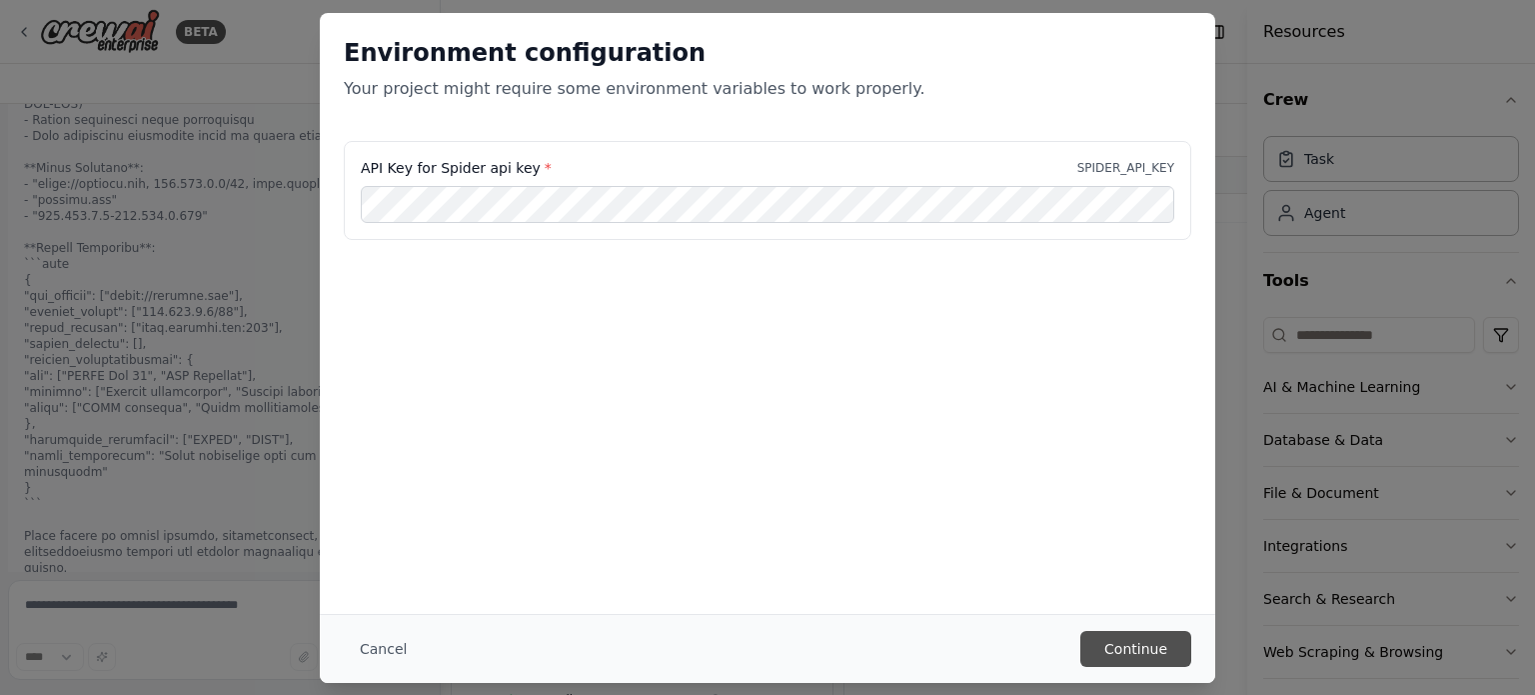
click at [1116, 636] on button "Continue" at bounding box center [1135, 649] width 111 height 36
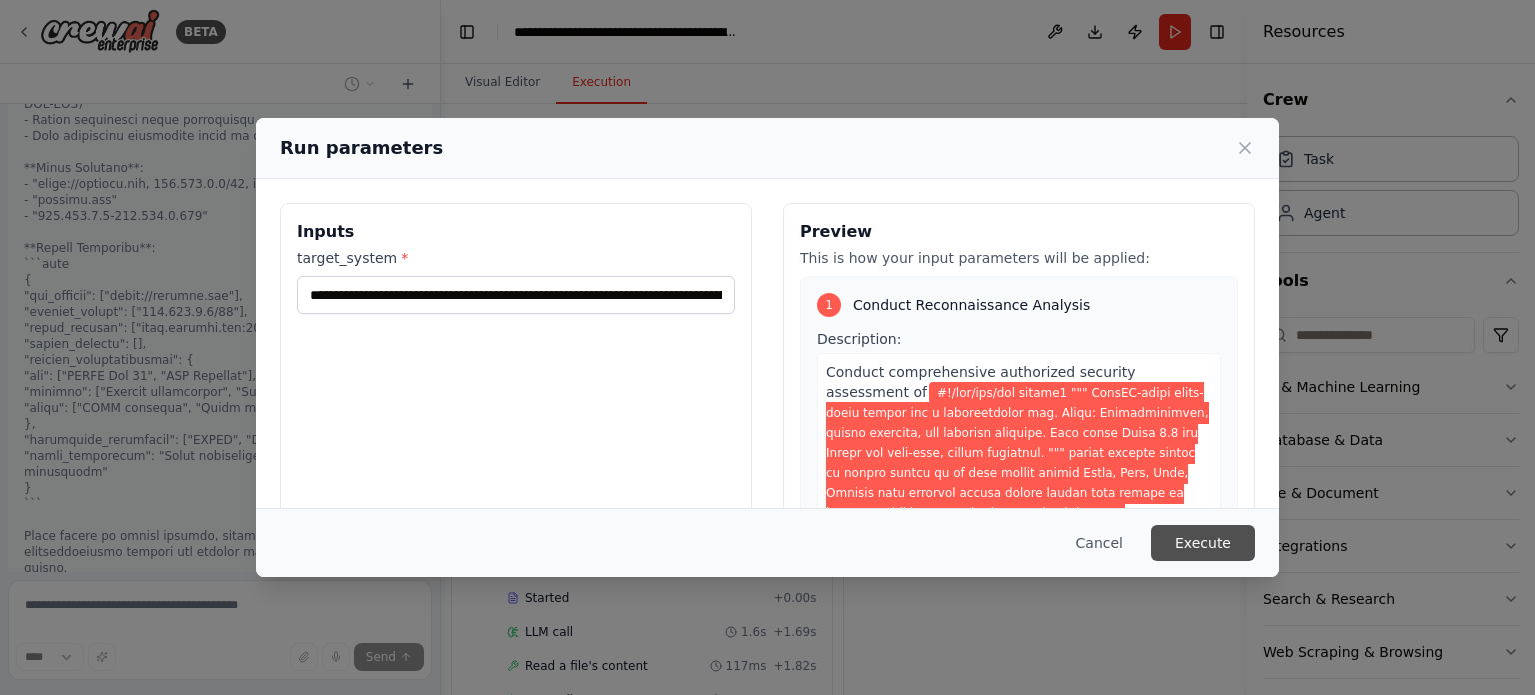
click at [1190, 543] on button "Execute" at bounding box center [1203, 543] width 104 height 36
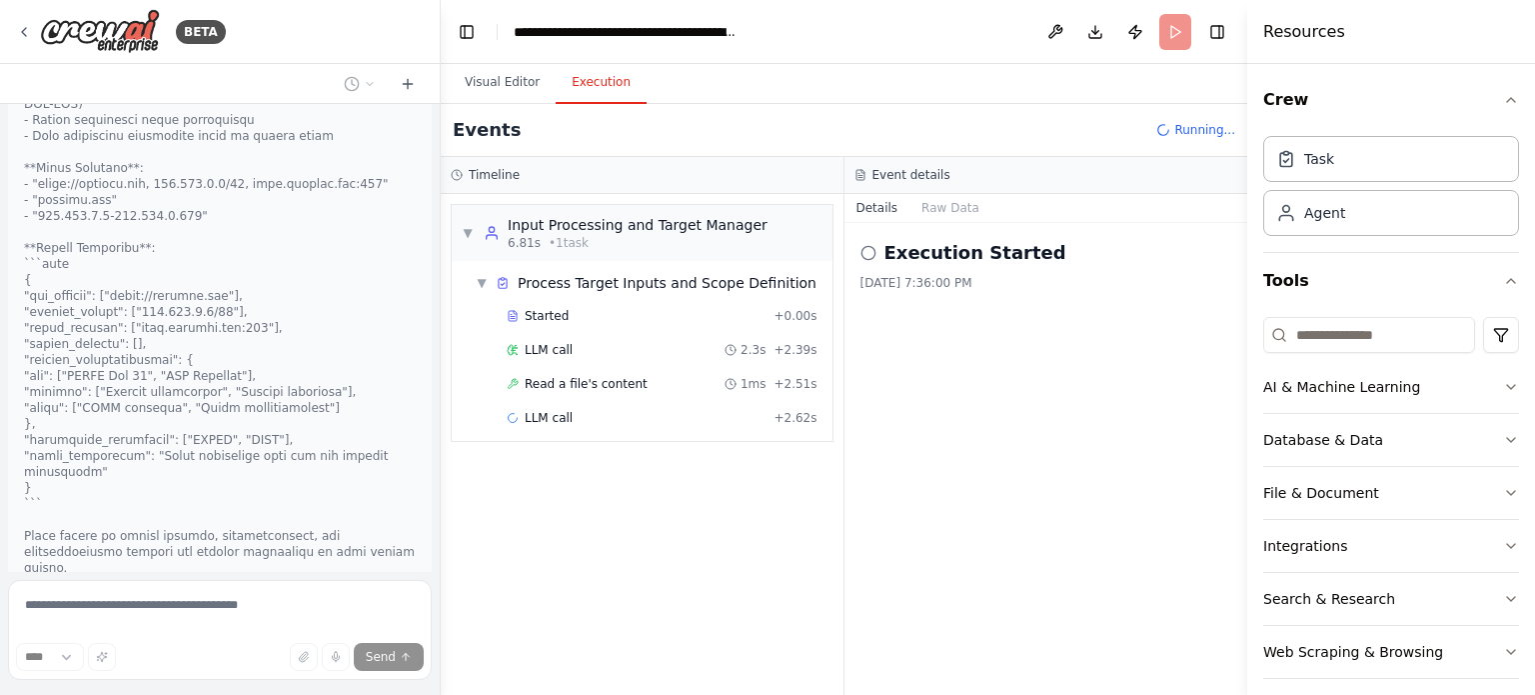
click at [1190, 543] on div "Execution Started 9/25/2025, 7:36:00 PM" at bounding box center [1047, 459] width 404 height 472
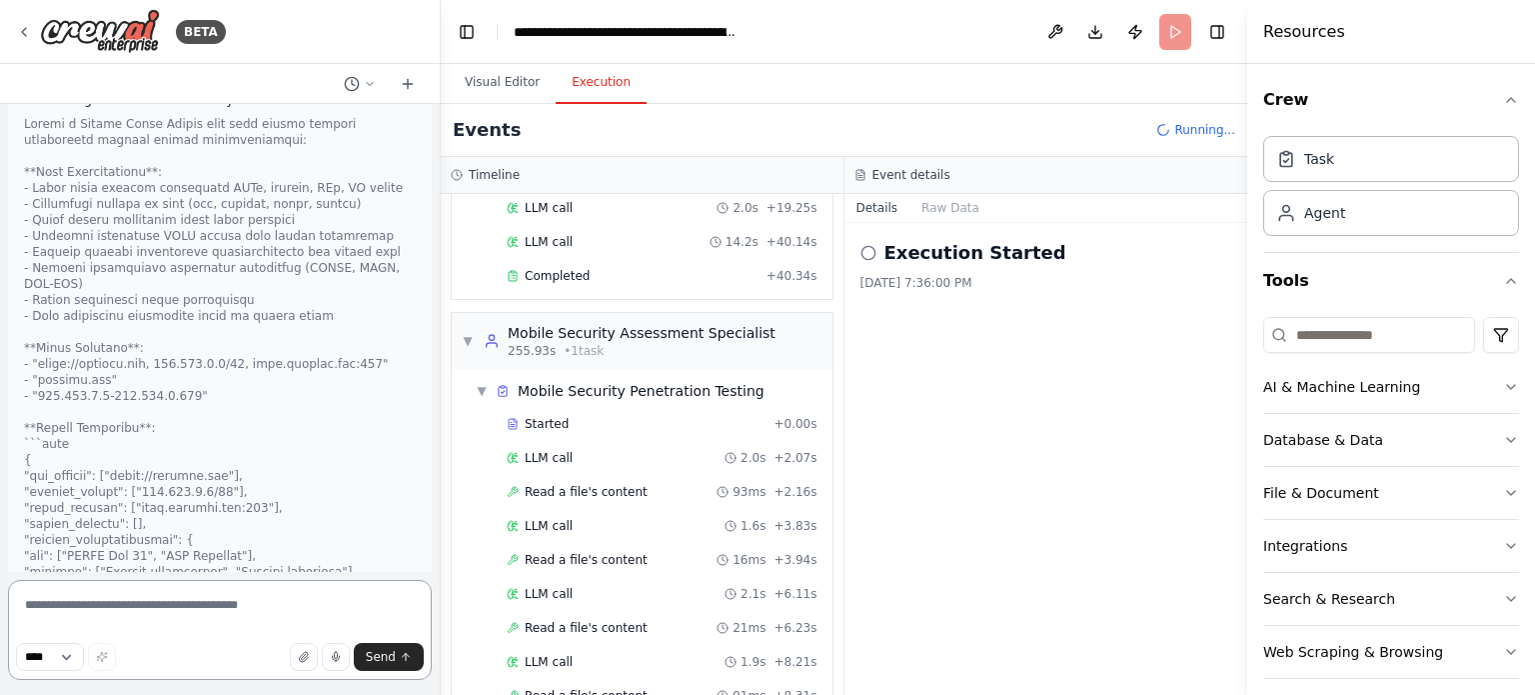
scroll to position [5269, 0]
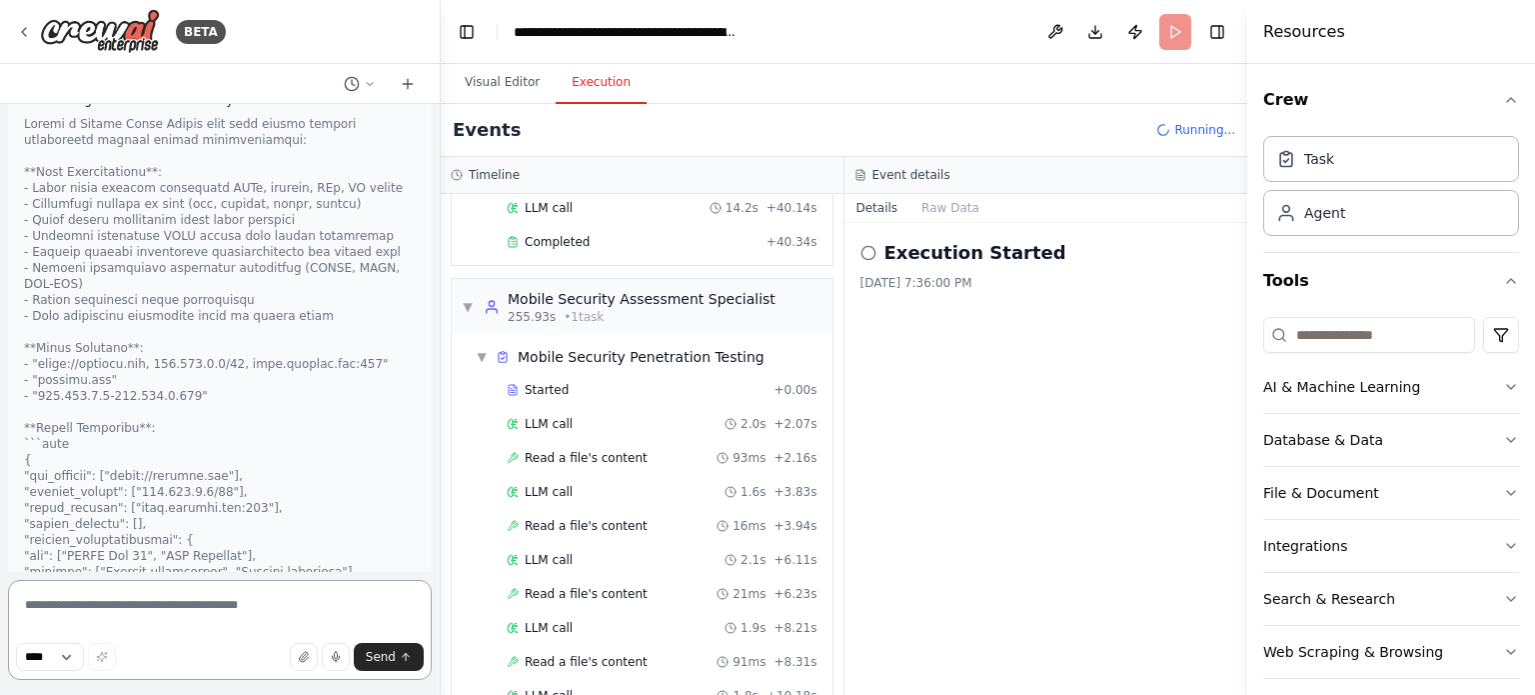
click at [106, 604] on textarea at bounding box center [220, 630] width 424 height 100
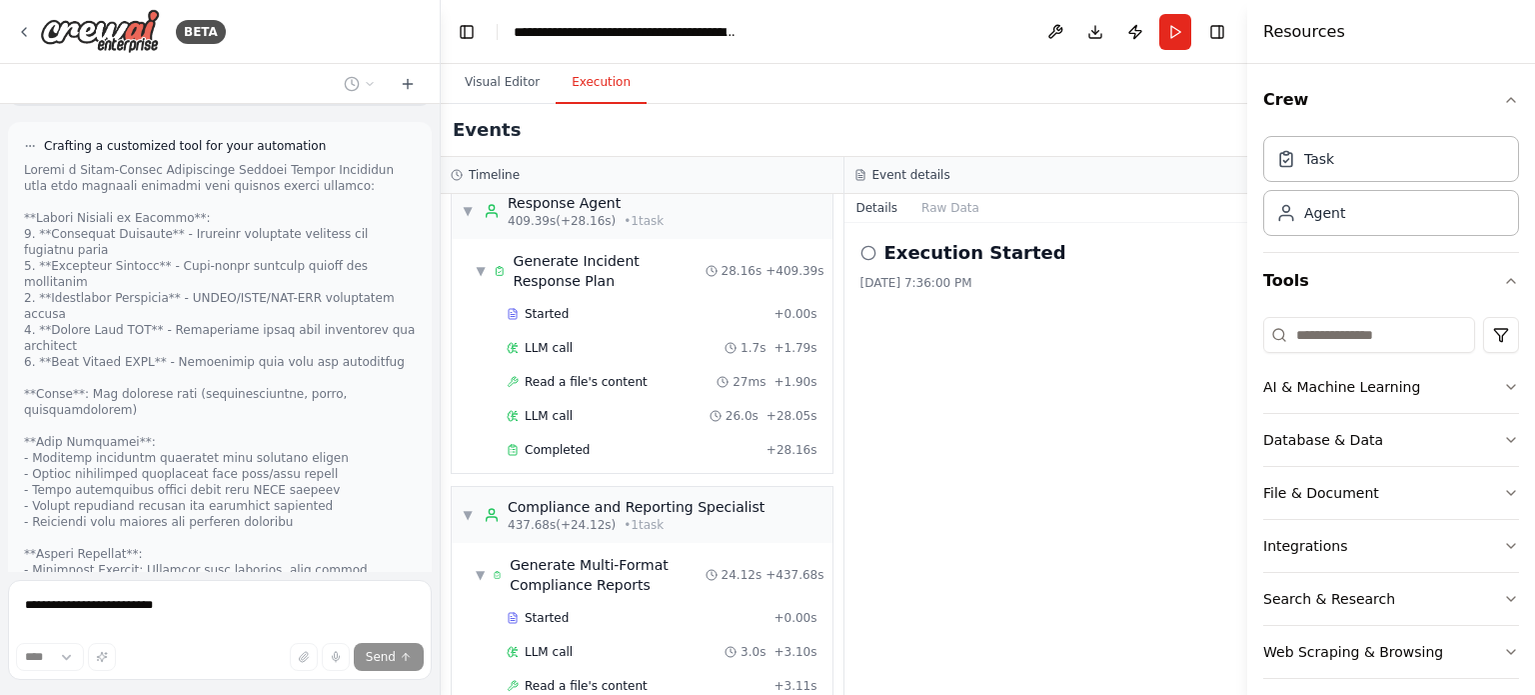
scroll to position [28512, 0]
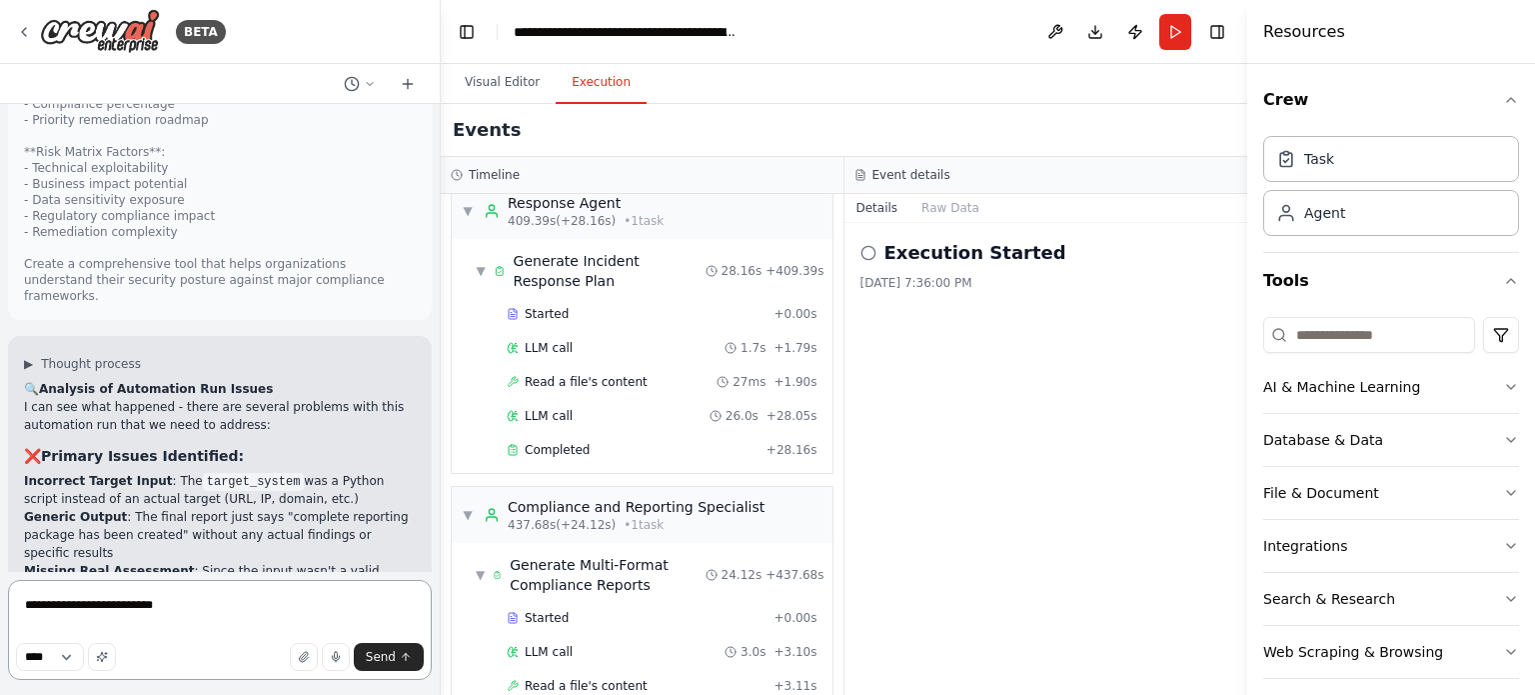
scroll to position [29473, 0]
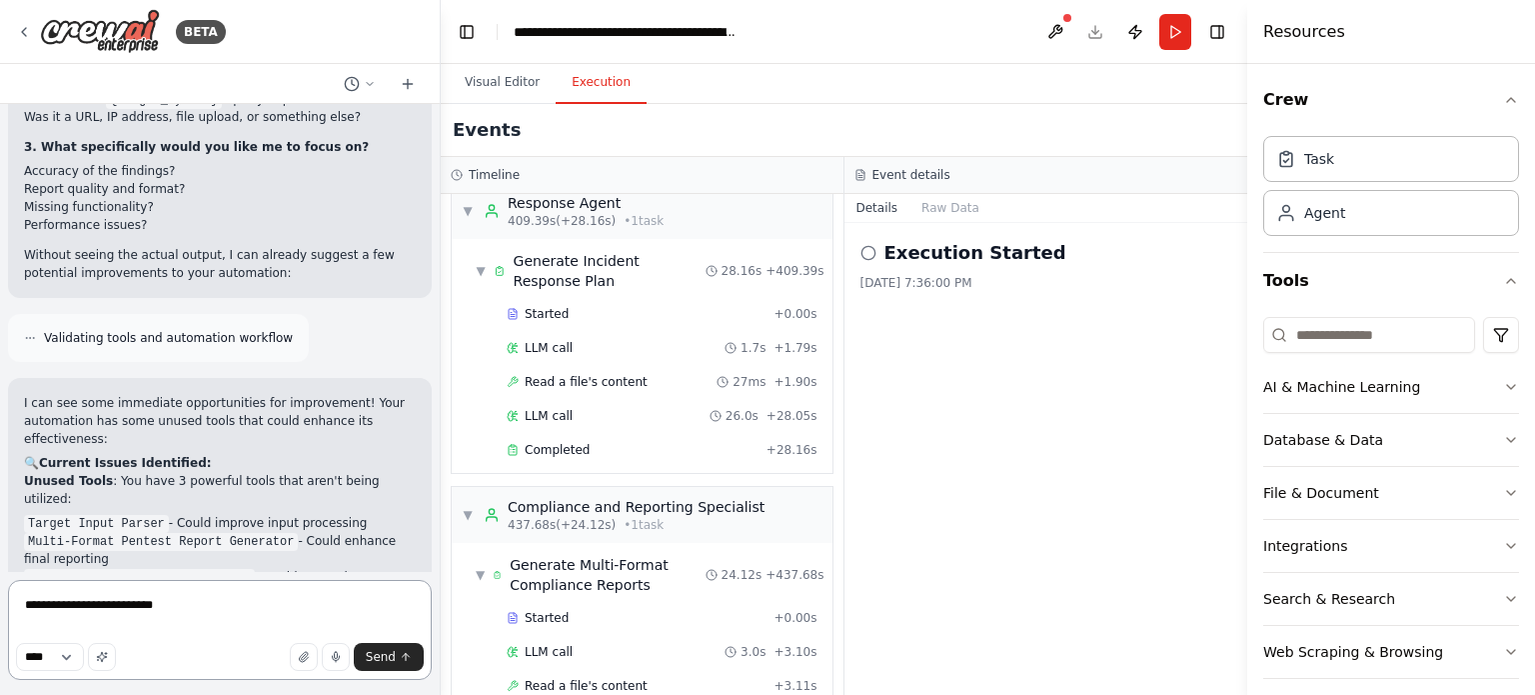
scroll to position [31520, 0]
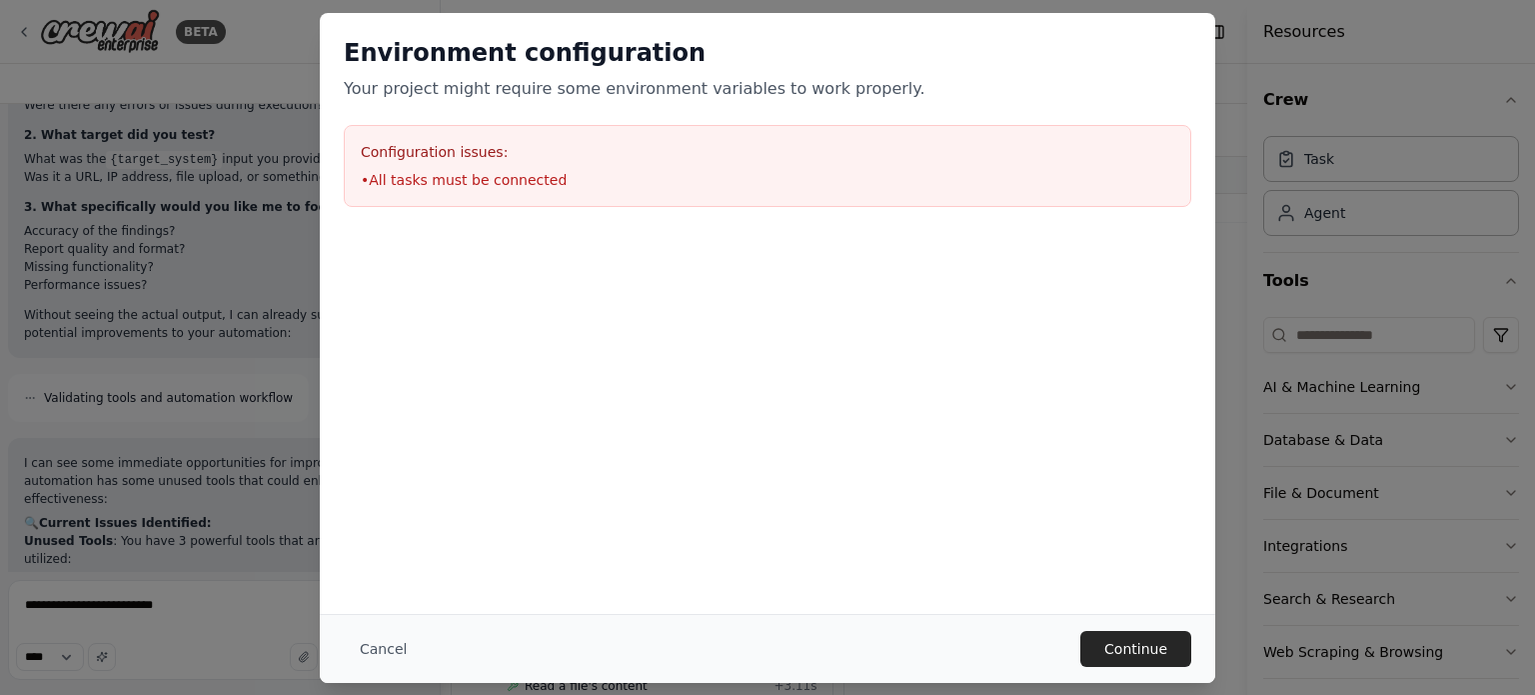
scroll to position [31640, 0]
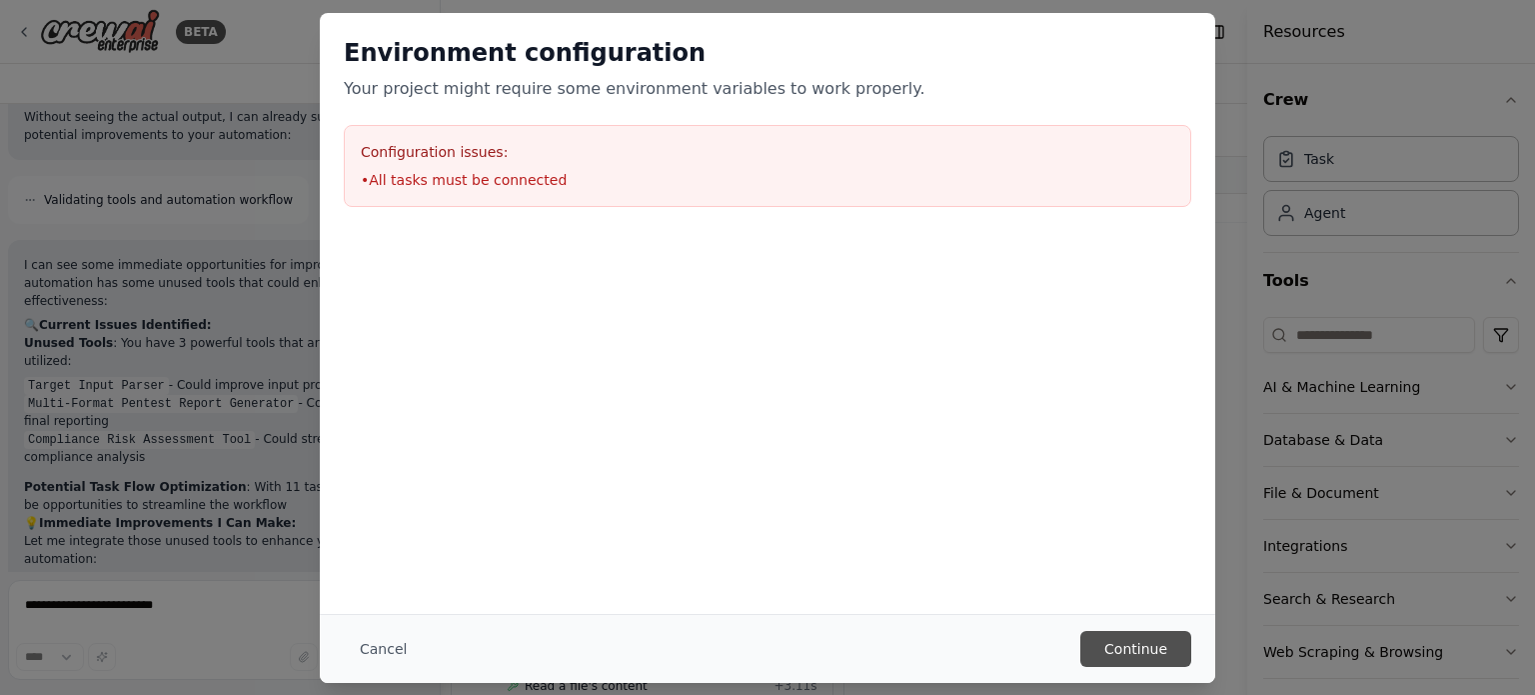
click at [1137, 655] on button "Continue" at bounding box center [1135, 649] width 111 height 36
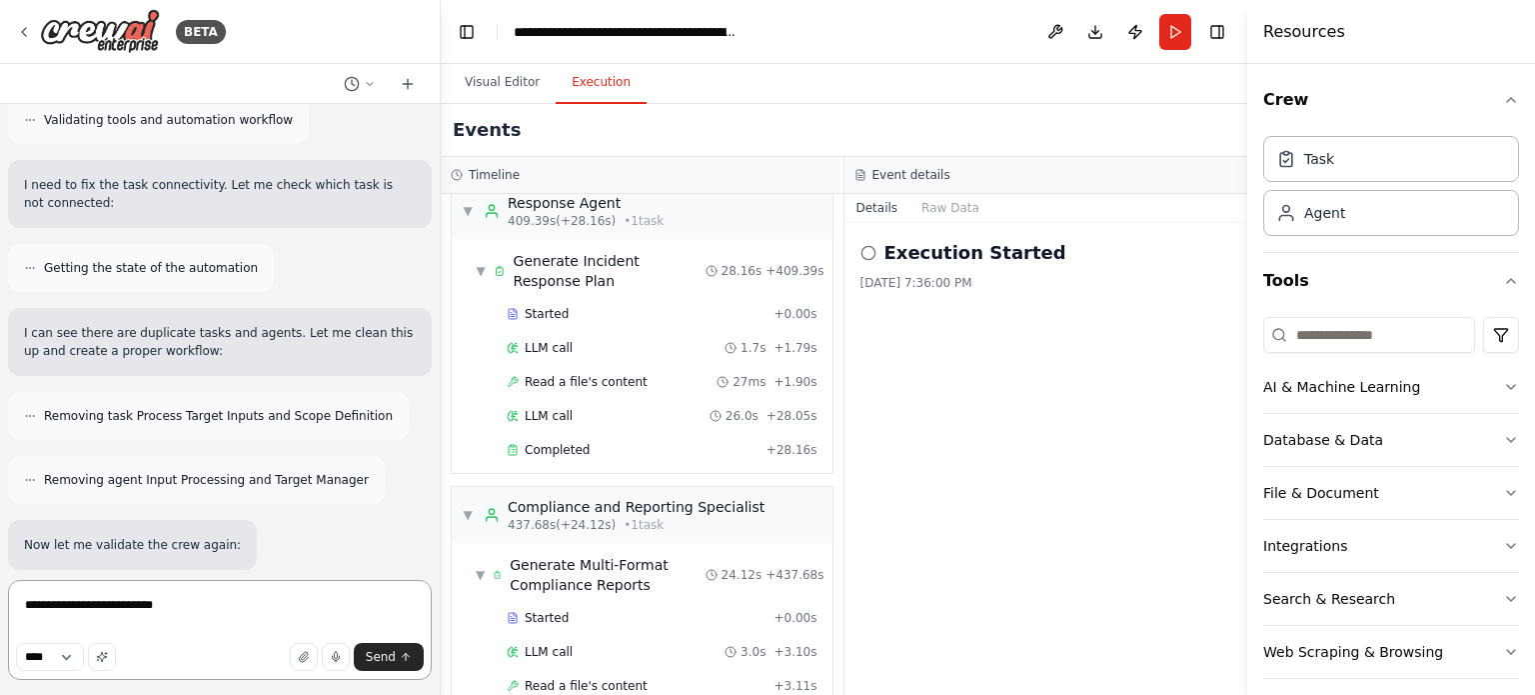
scroll to position [34051, 0]
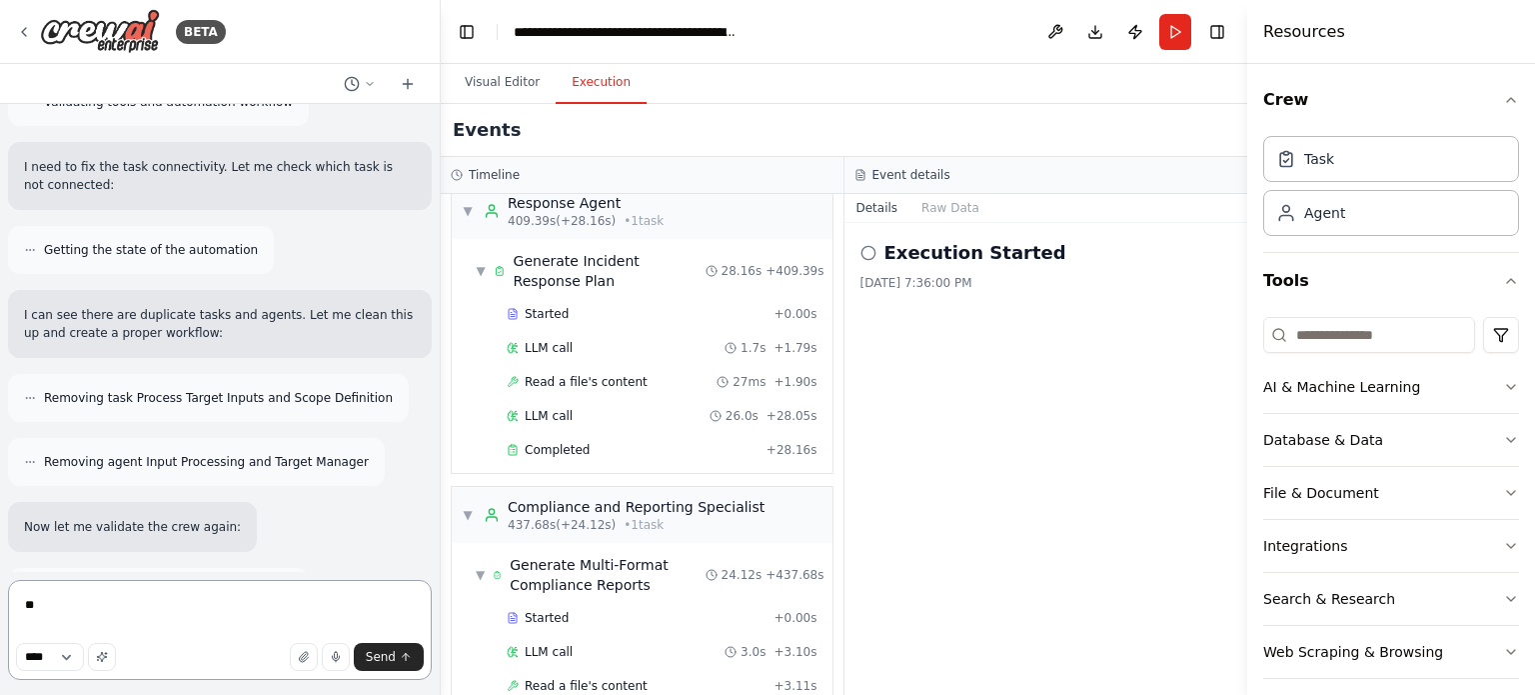
type textarea "*"
type textarea "********"
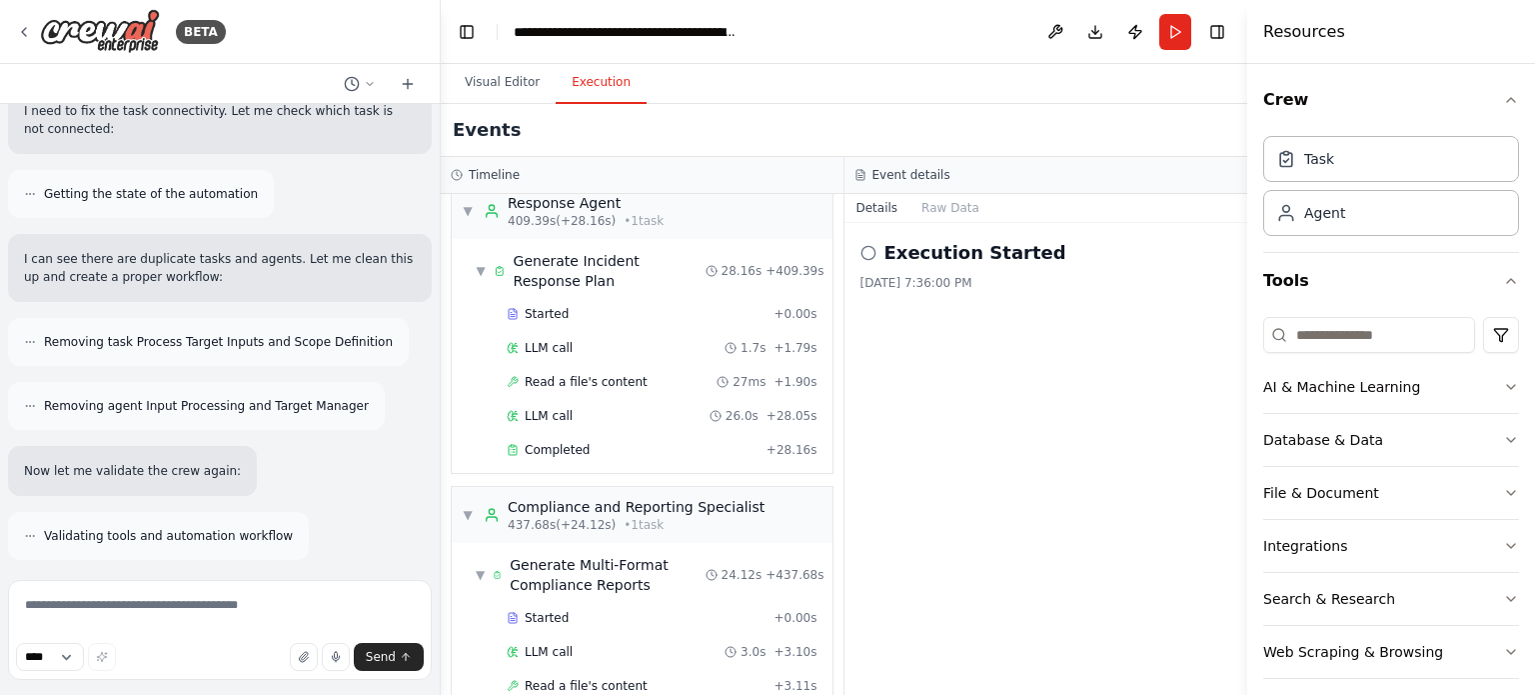
scroll to position [34193, 0]
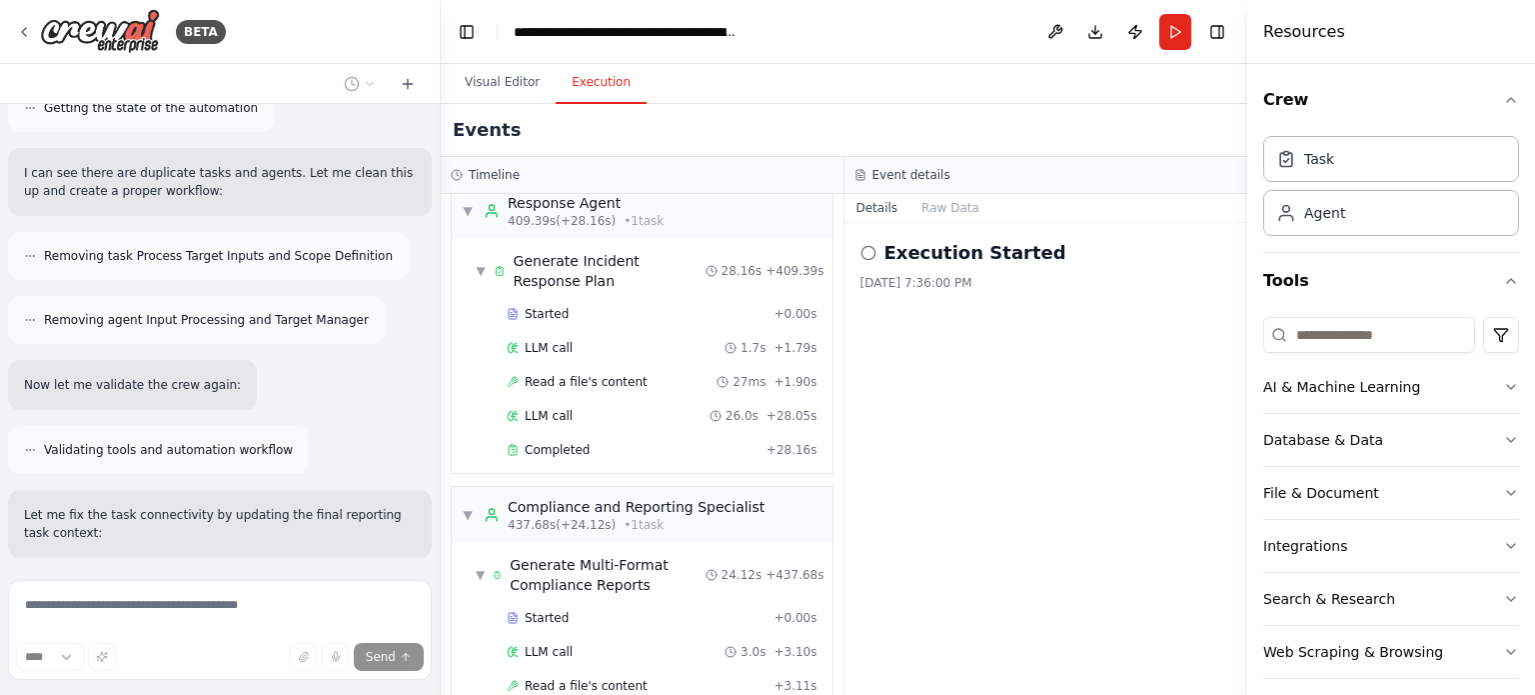
click at [1009, 459] on div "Execution Started 9/25/2025, 7:36:00 PM" at bounding box center [1047, 459] width 404 height 472
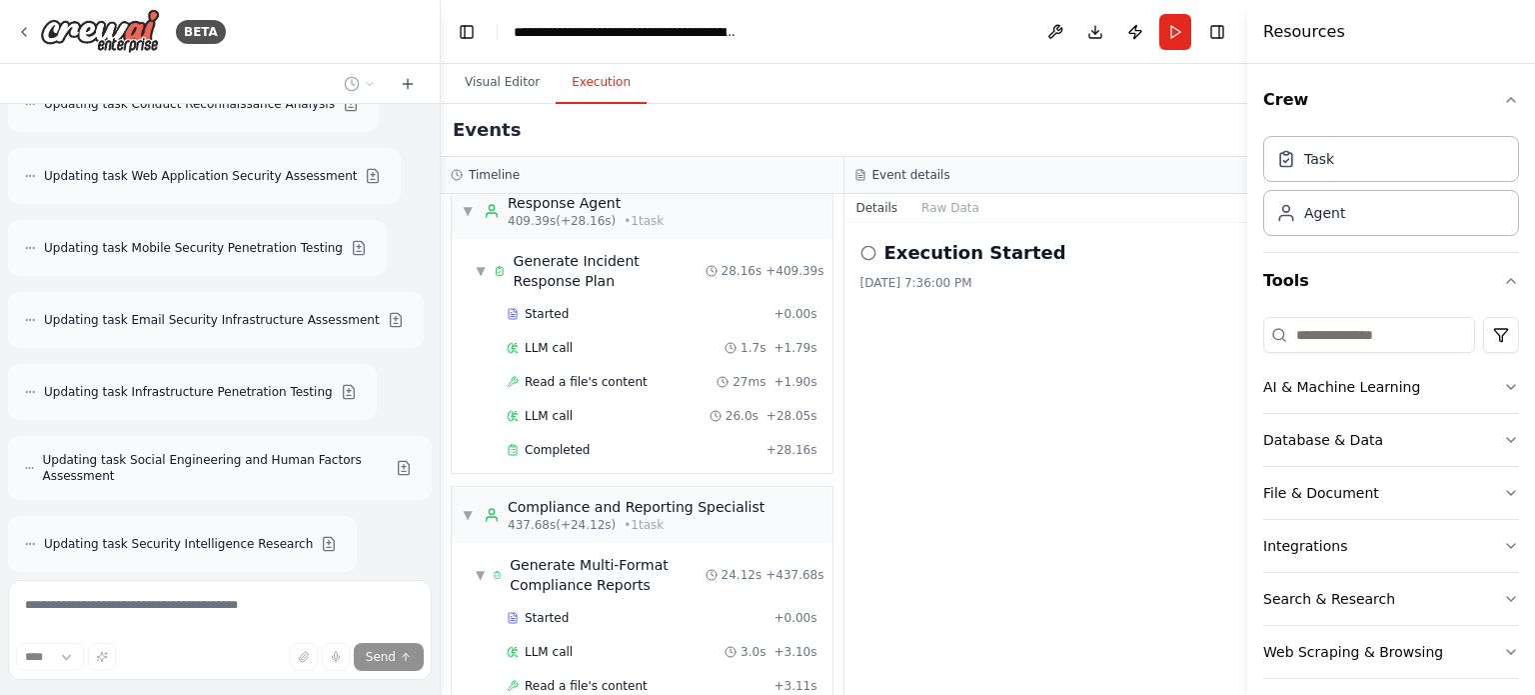
scroll to position [35233, 0]
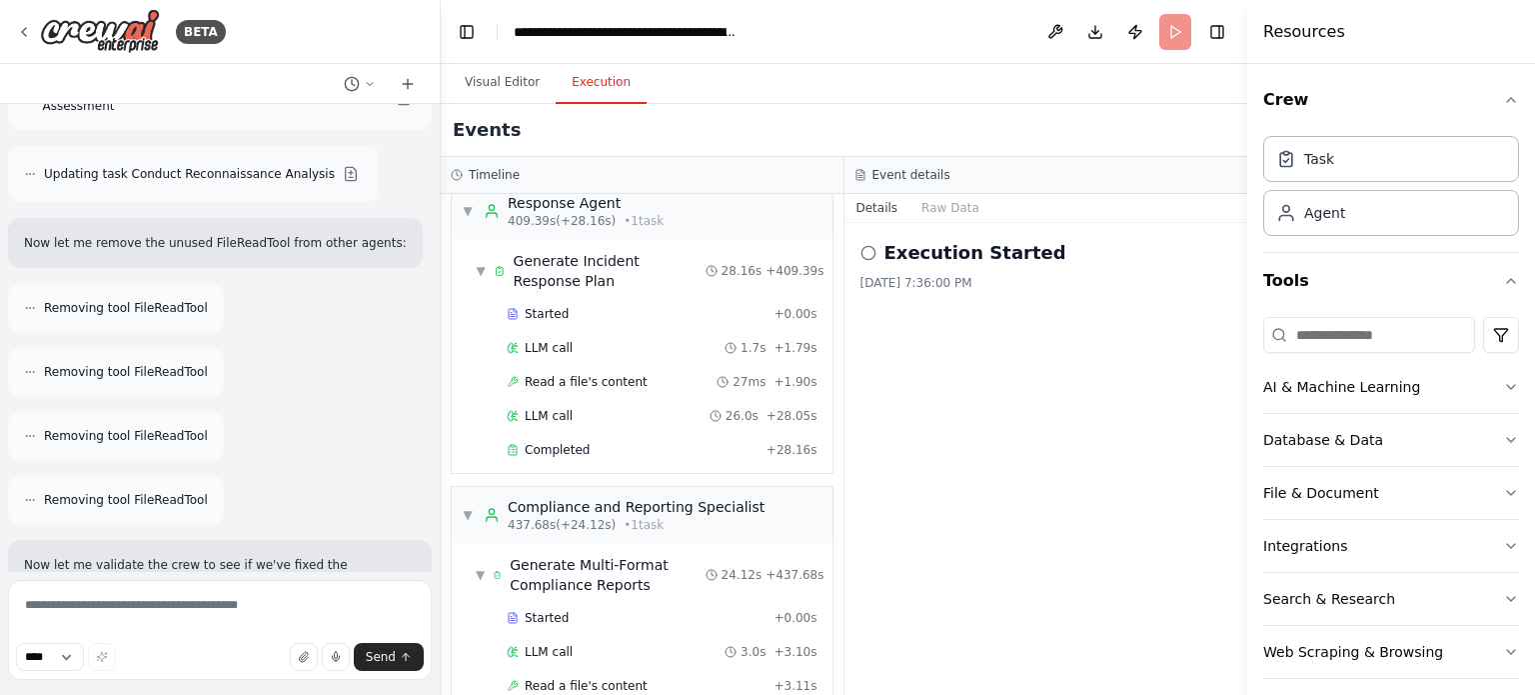
scroll to position [36328, 0]
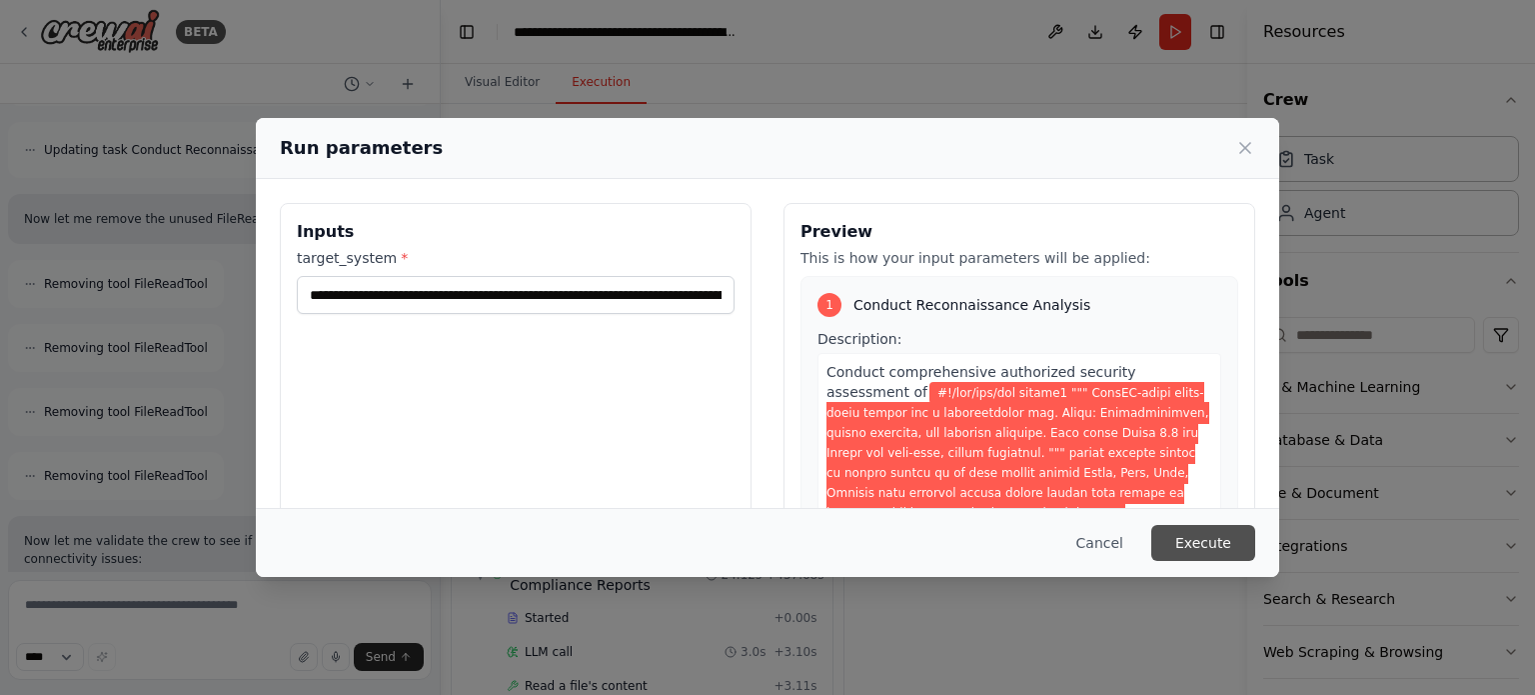
click at [1206, 539] on button "Execute" at bounding box center [1203, 543] width 104 height 36
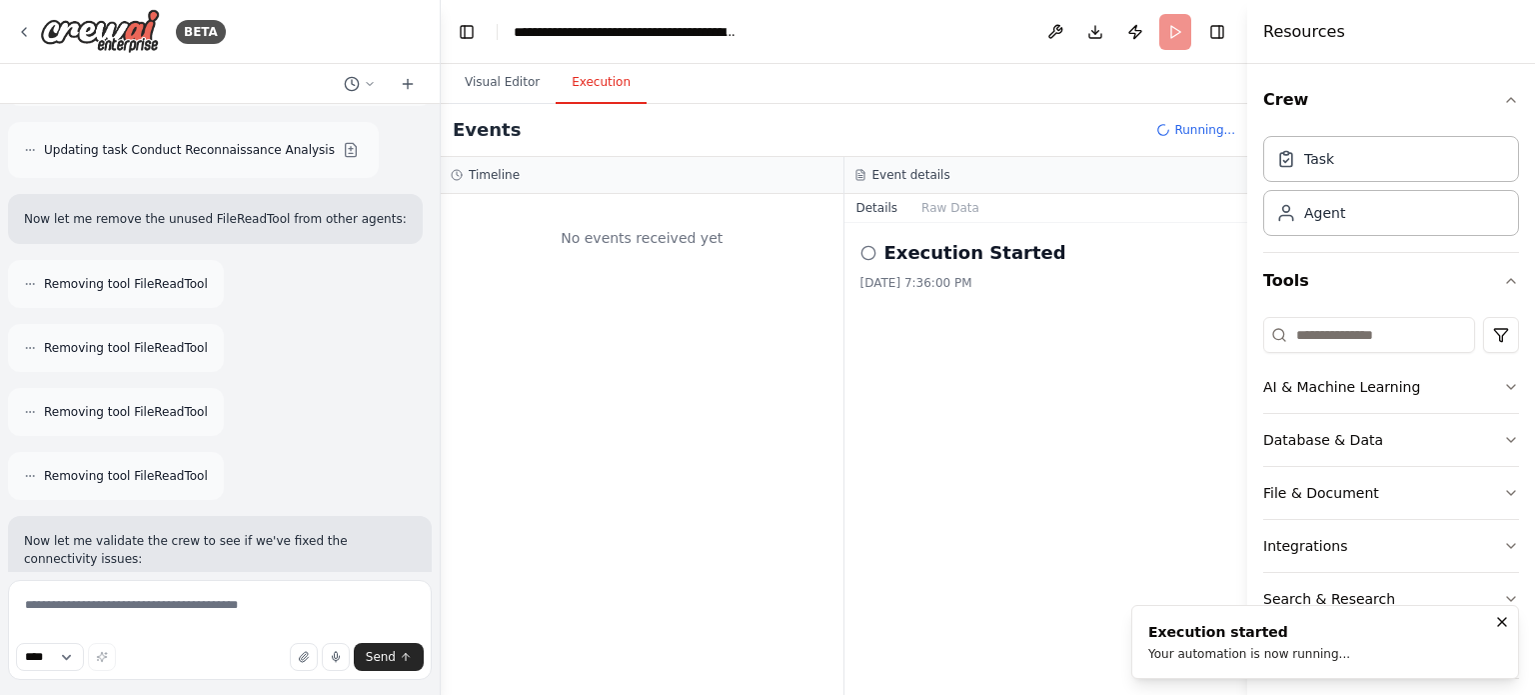
scroll to position [0, 0]
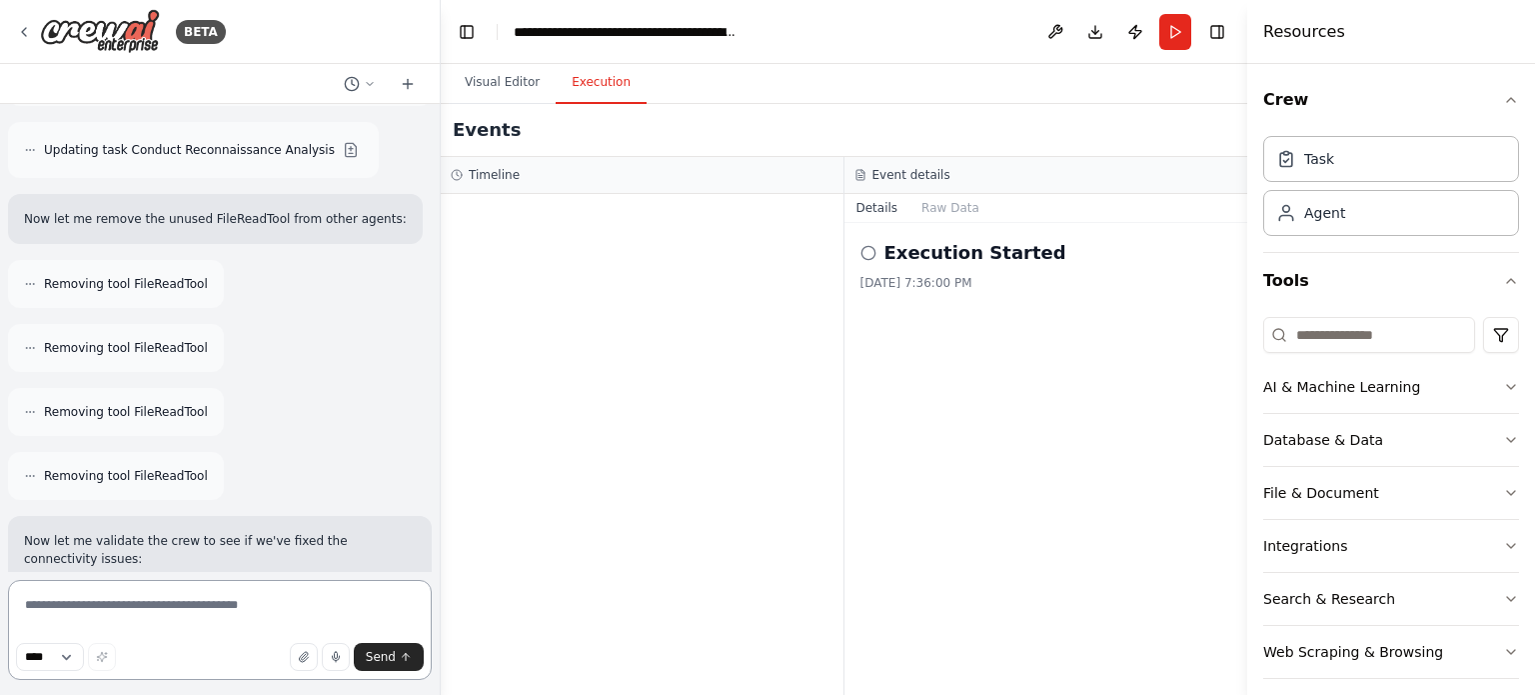
click at [167, 617] on textarea at bounding box center [220, 630] width 424 height 100
type textarea "*"
type textarea "**********"
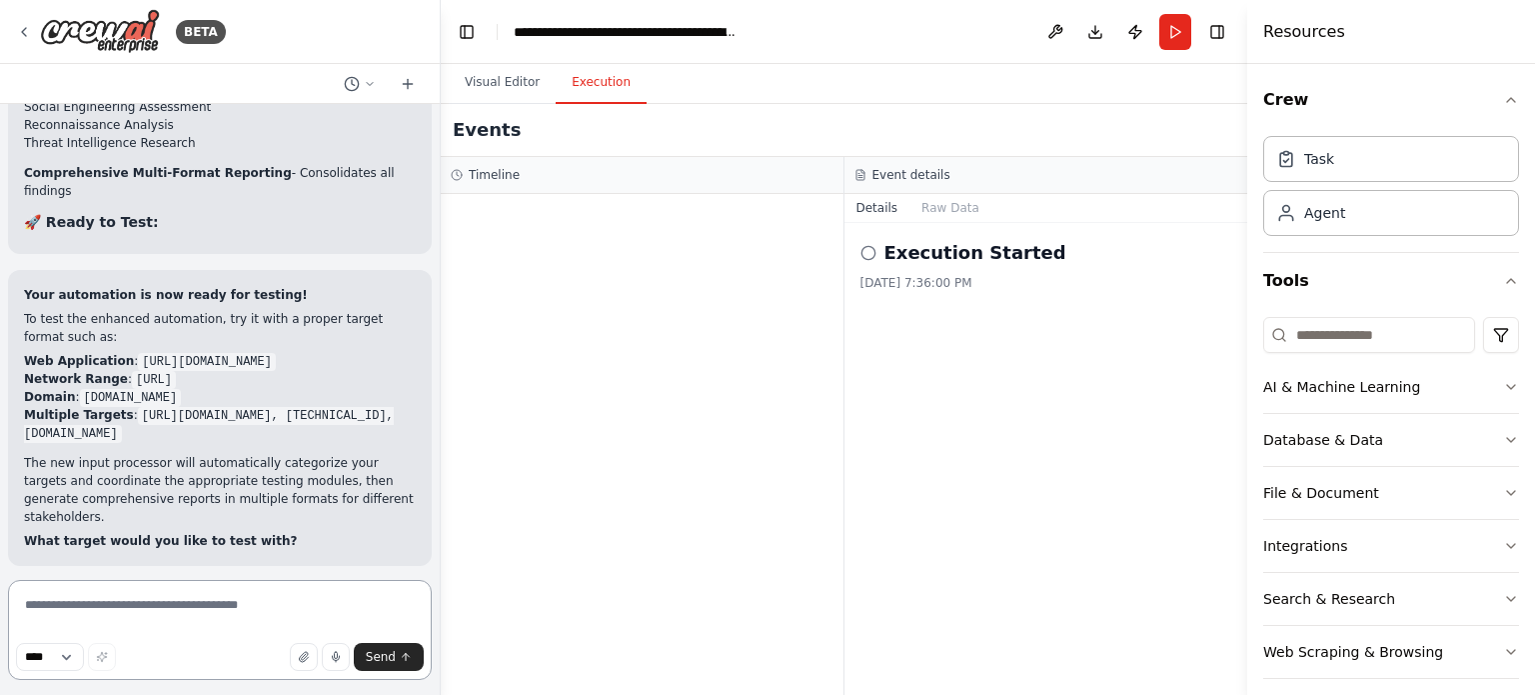
scroll to position [37627, 0]
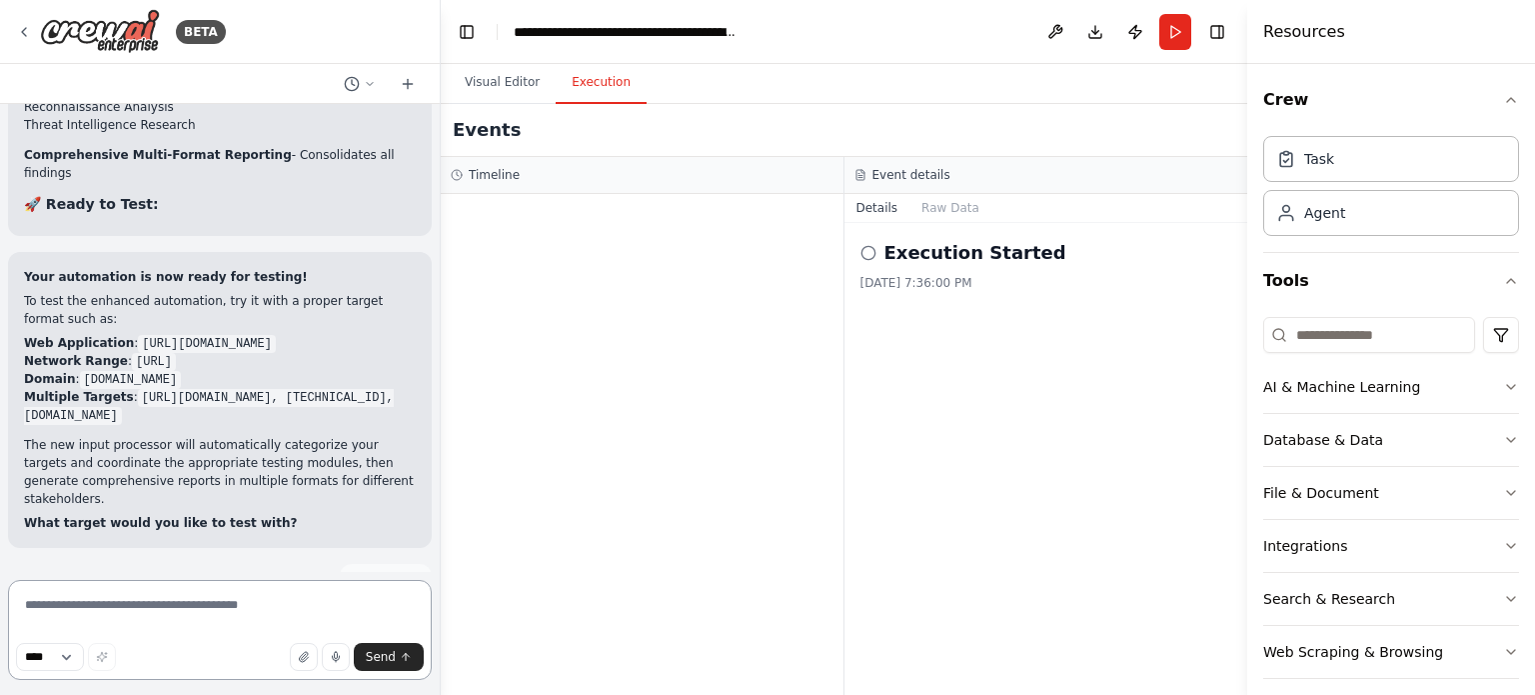
click at [77, 607] on textarea at bounding box center [220, 630] width 424 height 100
paste textarea "**********"
type textarea "**********"
click at [400, 655] on icon "submit" at bounding box center [406, 657] width 12 height 12
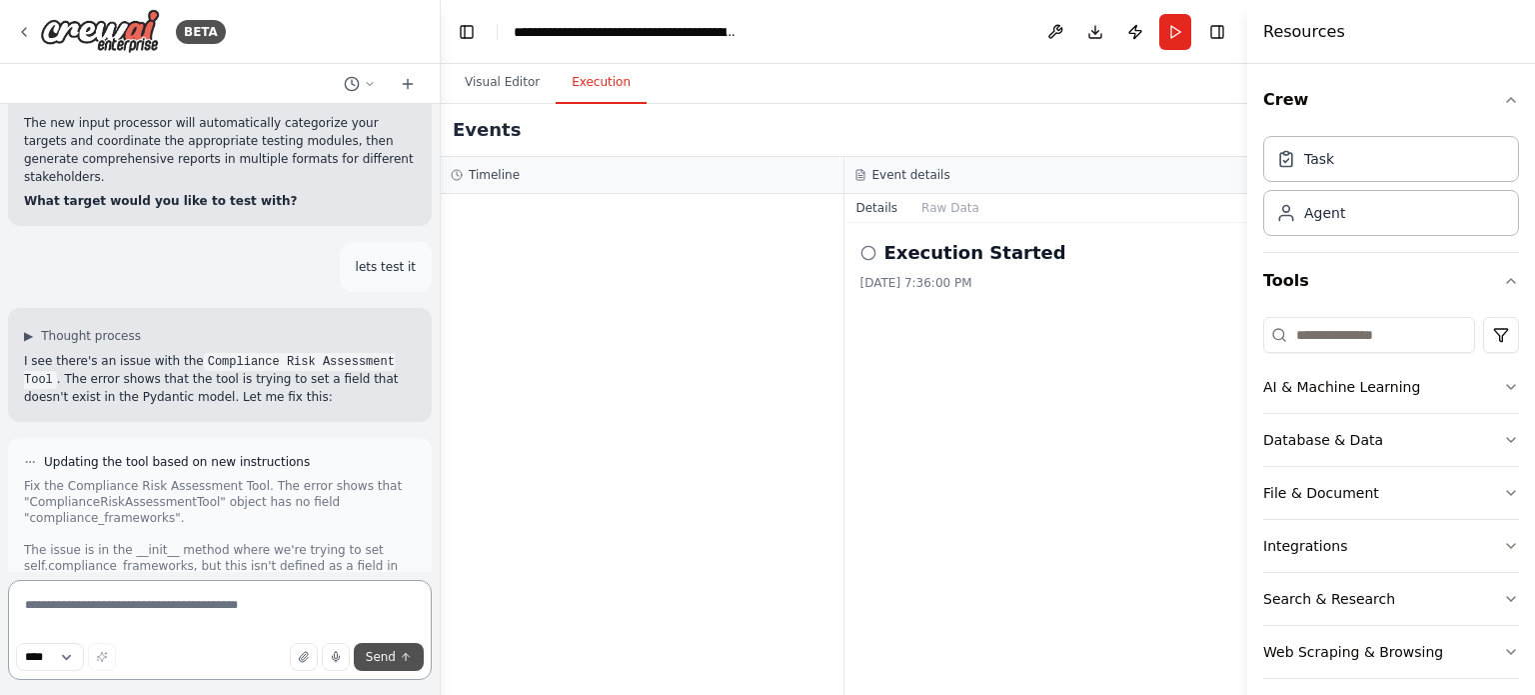
scroll to position [37967, 0]
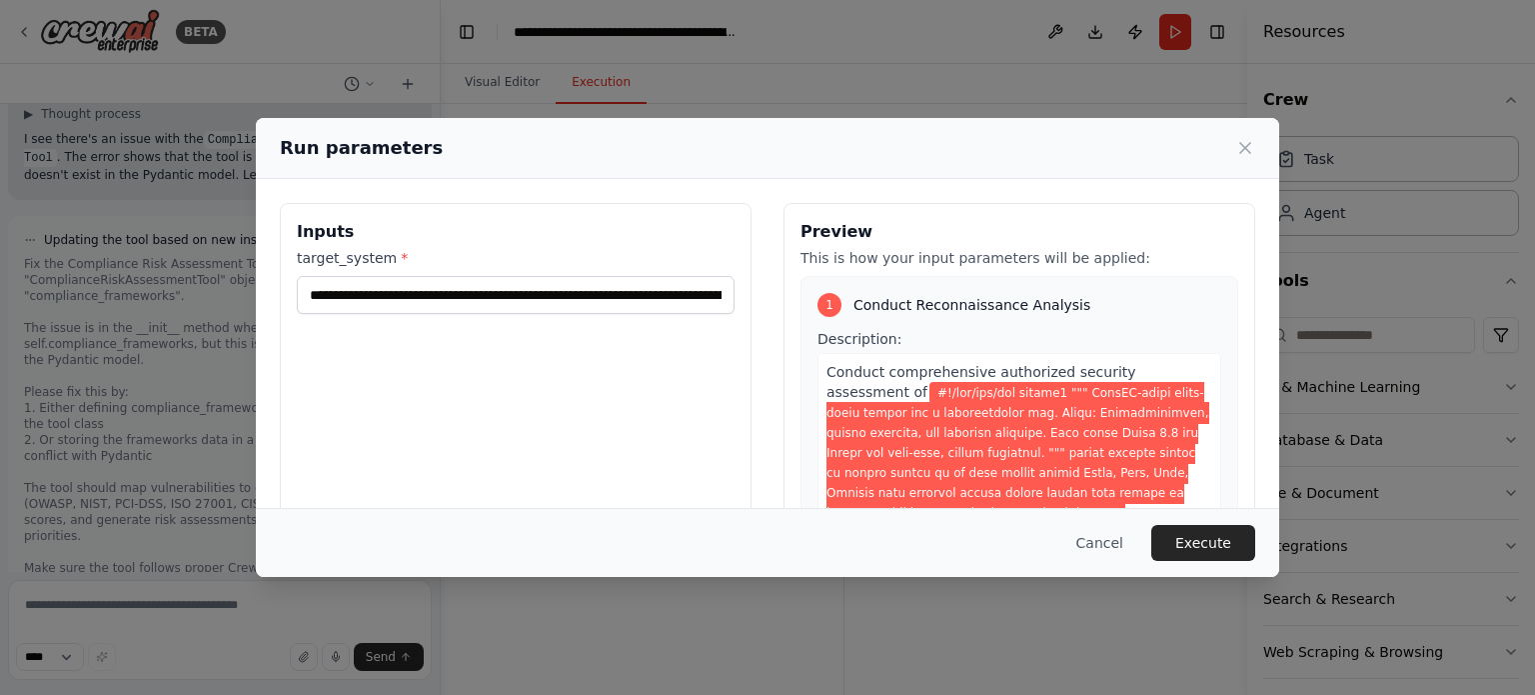
scroll to position [38189, 0]
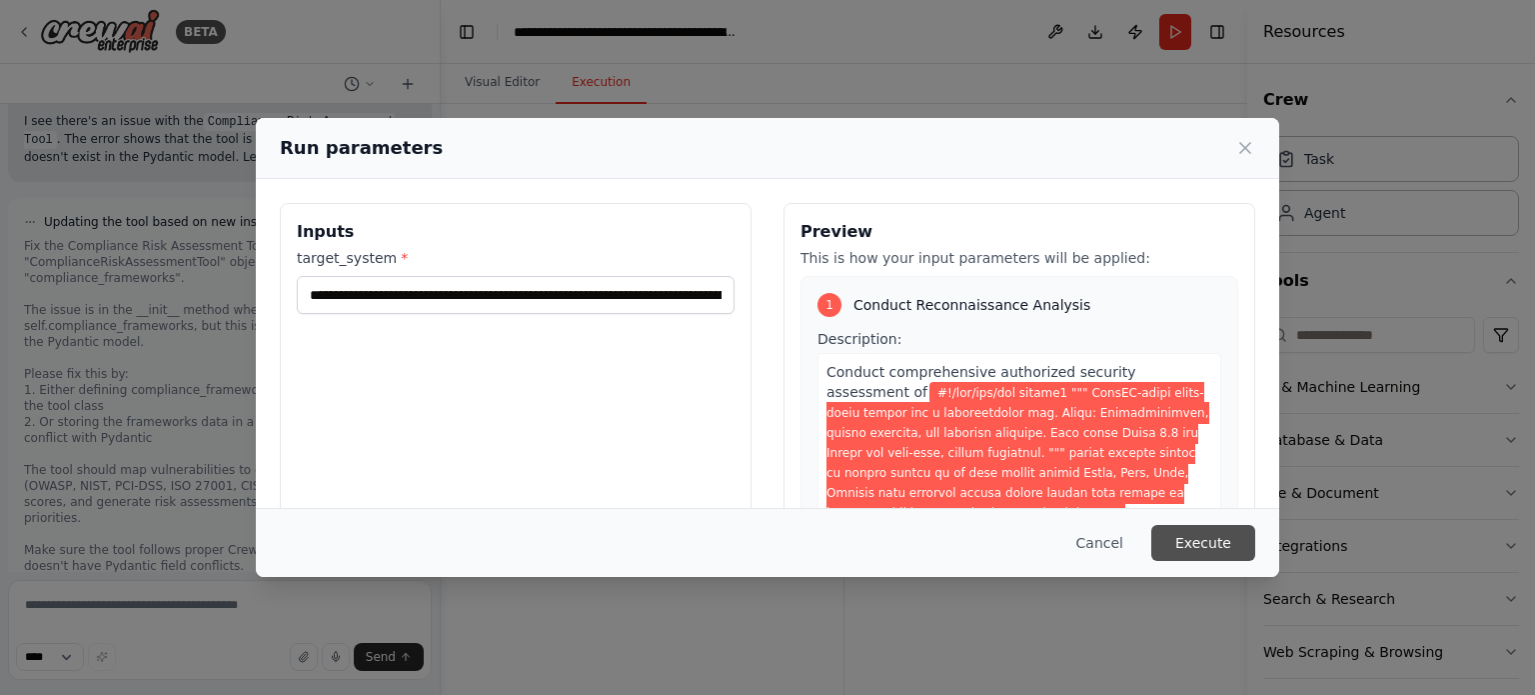
click at [1211, 543] on button "Execute" at bounding box center [1203, 543] width 104 height 36
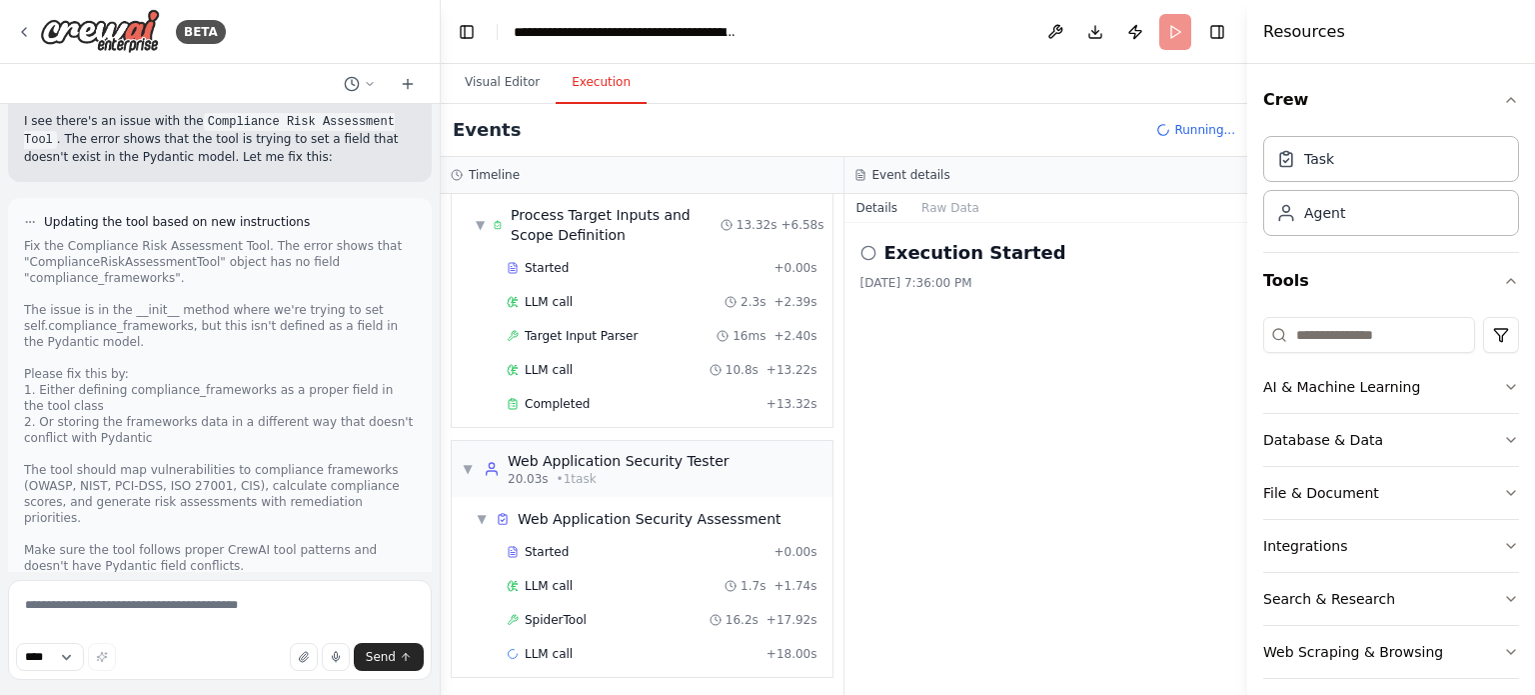
scroll to position [101, 0]
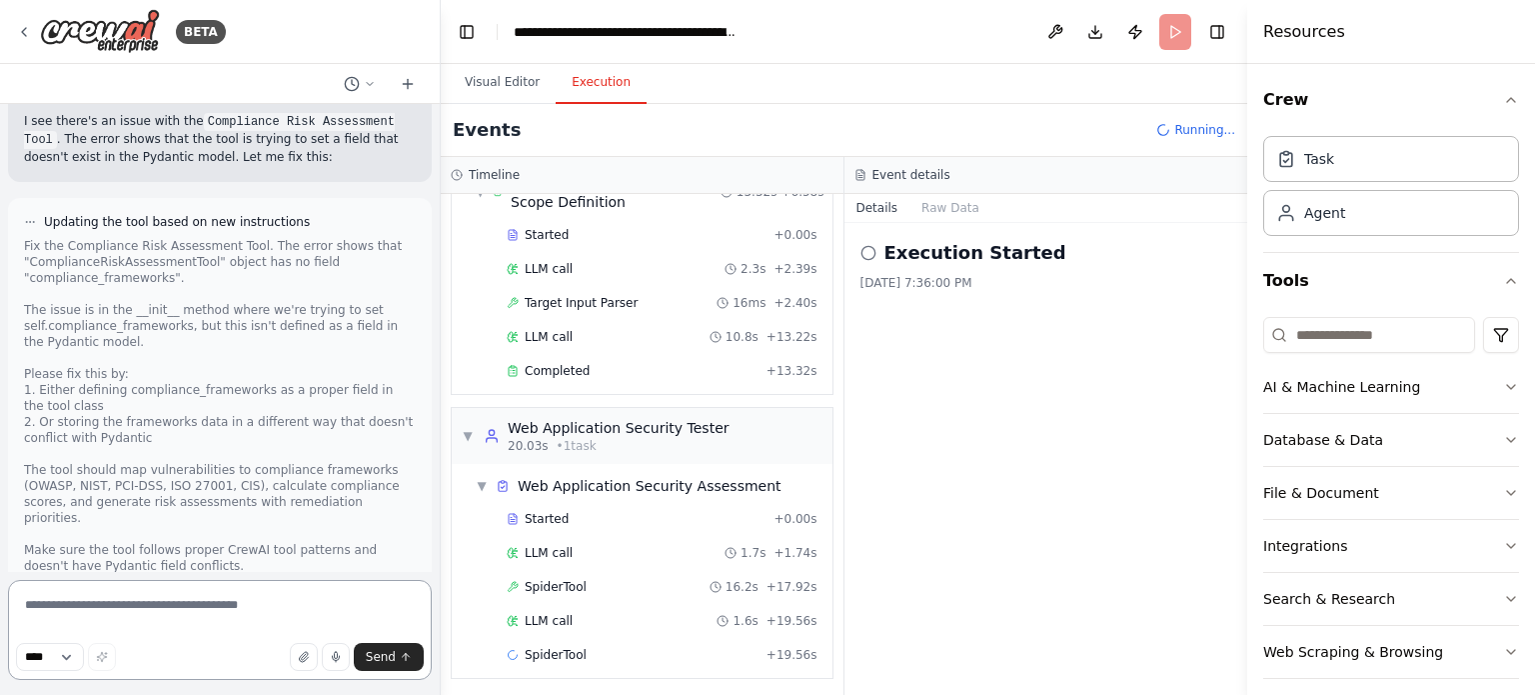
click at [132, 608] on textarea at bounding box center [220, 630] width 424 height 100
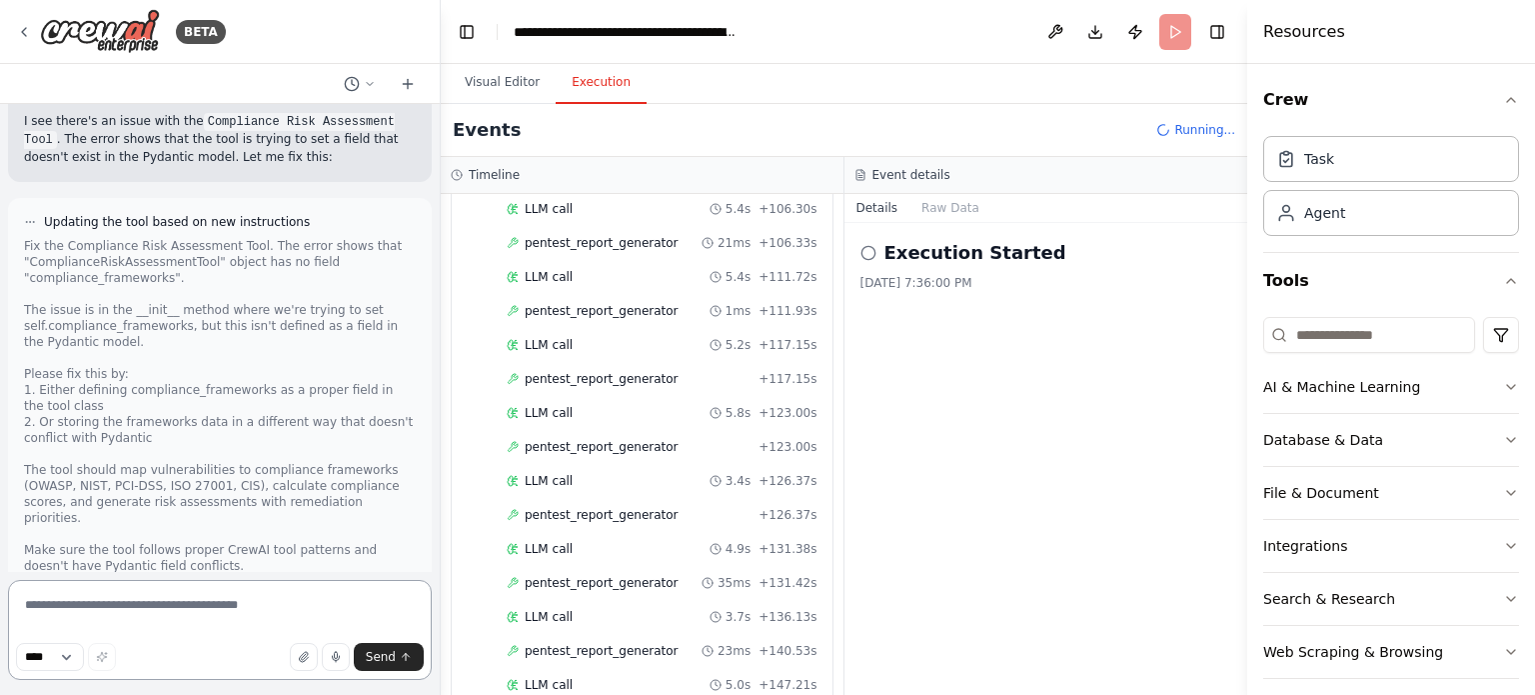
scroll to position [38189, 0]
click at [134, 599] on textarea at bounding box center [220, 630] width 424 height 100
click at [128, 611] on textarea at bounding box center [220, 630] width 424 height 100
type textarea "****"
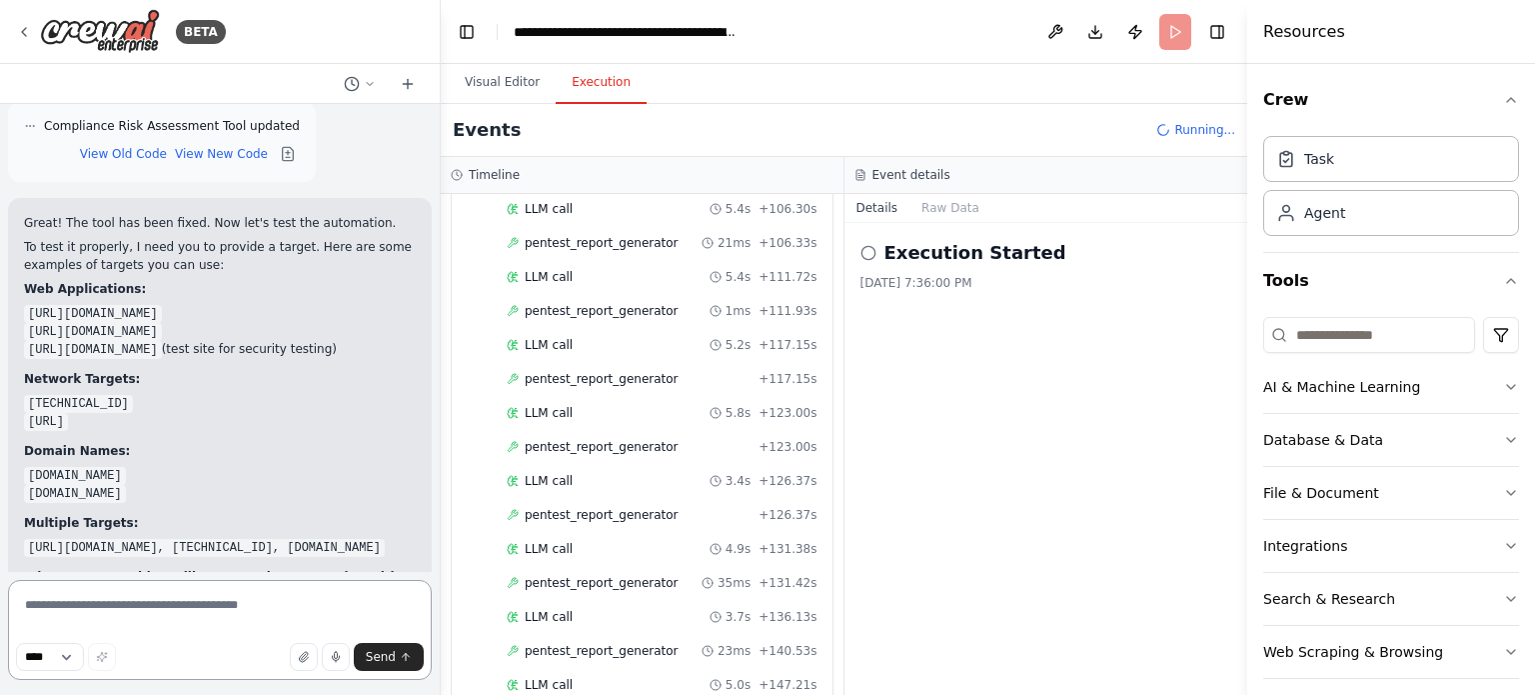
scroll to position [38775, 0]
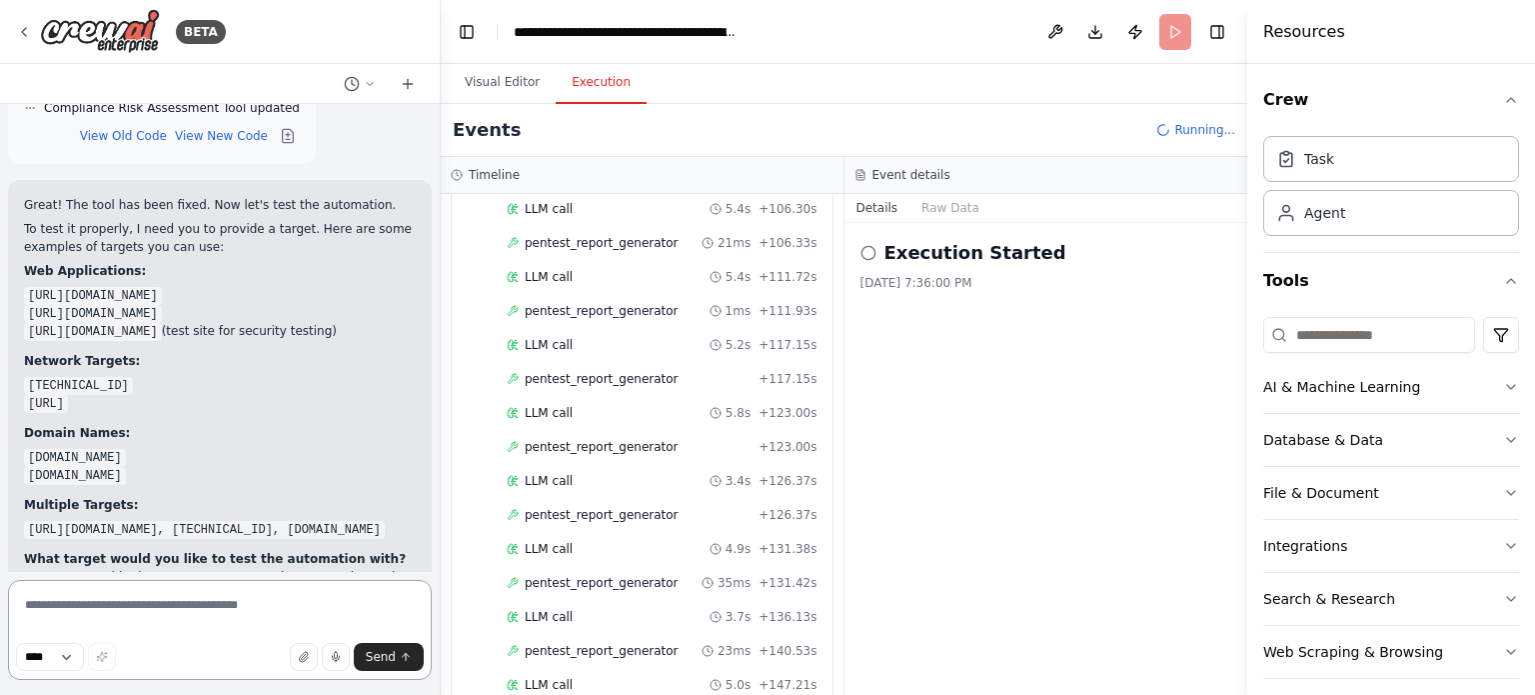
click at [68, 611] on textarea at bounding box center [220, 630] width 424 height 100
click at [78, 564] on div "I need a complete, working Python script to build a multi-agent AI system using…" at bounding box center [220, 338] width 440 height 468
click at [132, 612] on textarea at bounding box center [220, 630] width 424 height 100
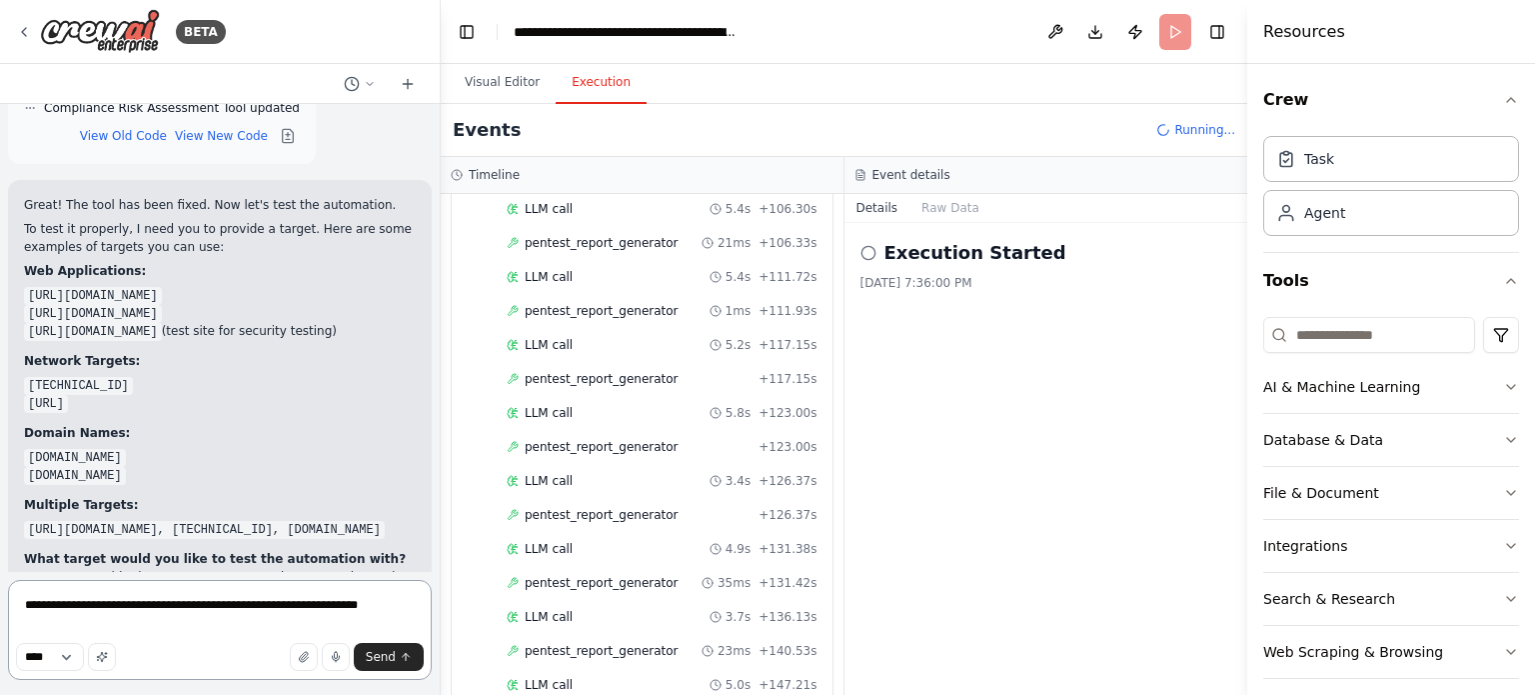
type textarea "**********"
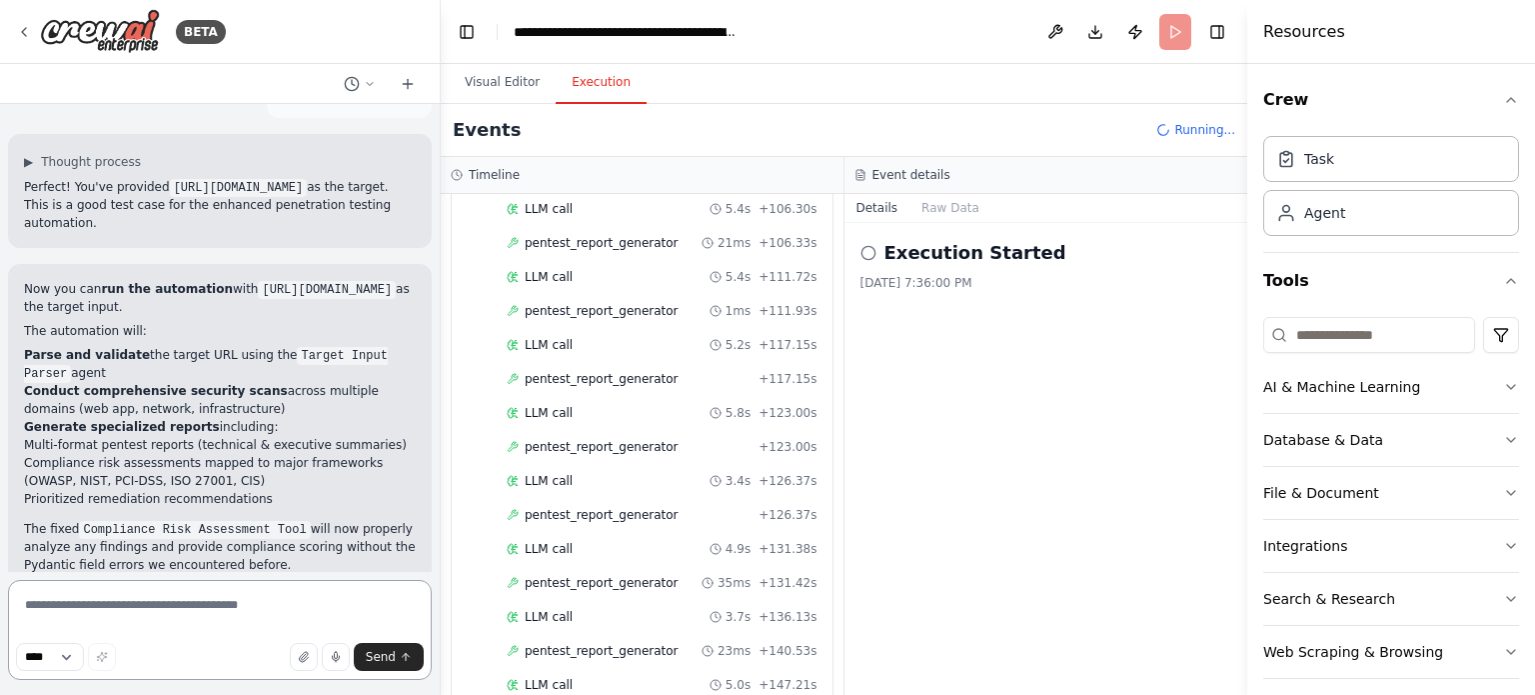
scroll to position [39456, 0]
drag, startPoint x: 21, startPoint y: 447, endPoint x: 362, endPoint y: 457, distance: 341.0
drag, startPoint x: 20, startPoint y: 446, endPoint x: 356, endPoint y: 445, distance: 335.8
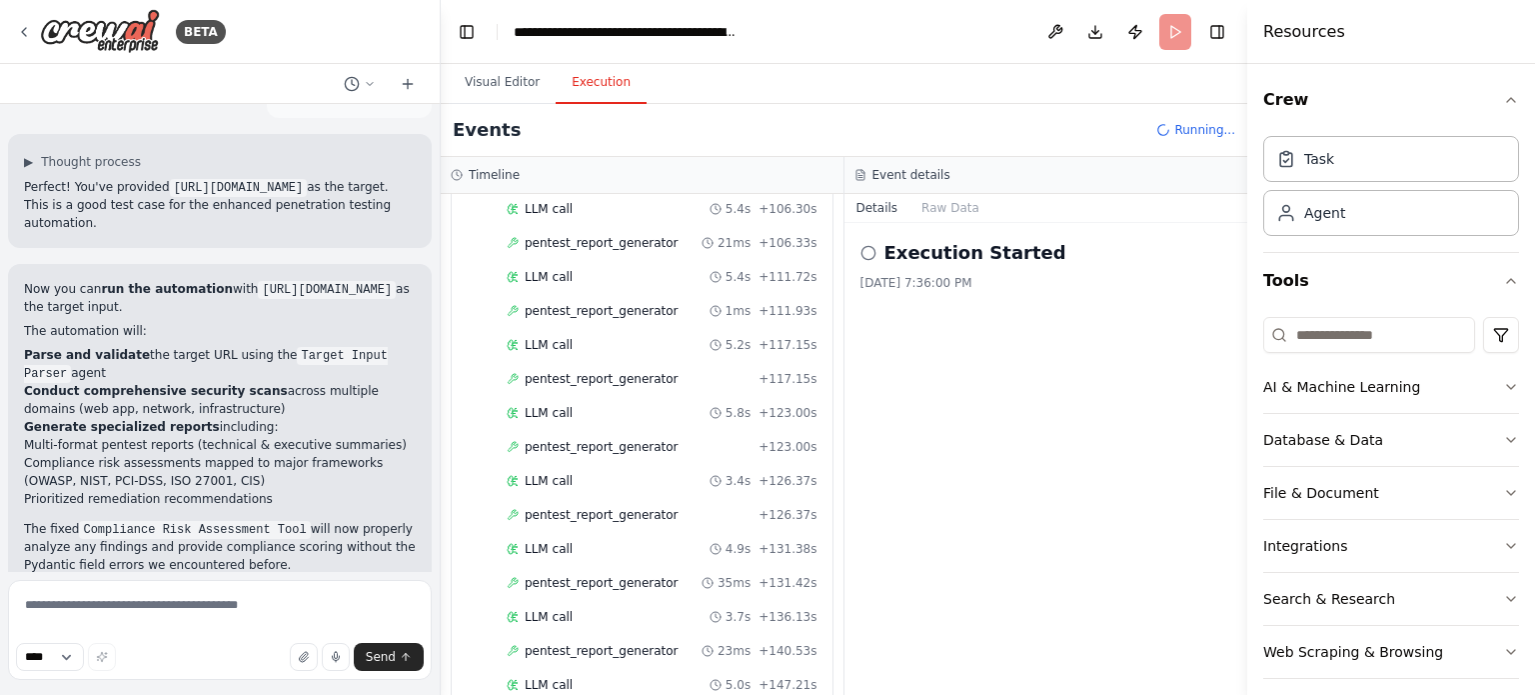
copy li "A more comprehensive authorized security testing automation"
click at [160, 601] on textarea at bounding box center [220, 630] width 424 height 100
paste textarea "**********"
type textarea "**********"
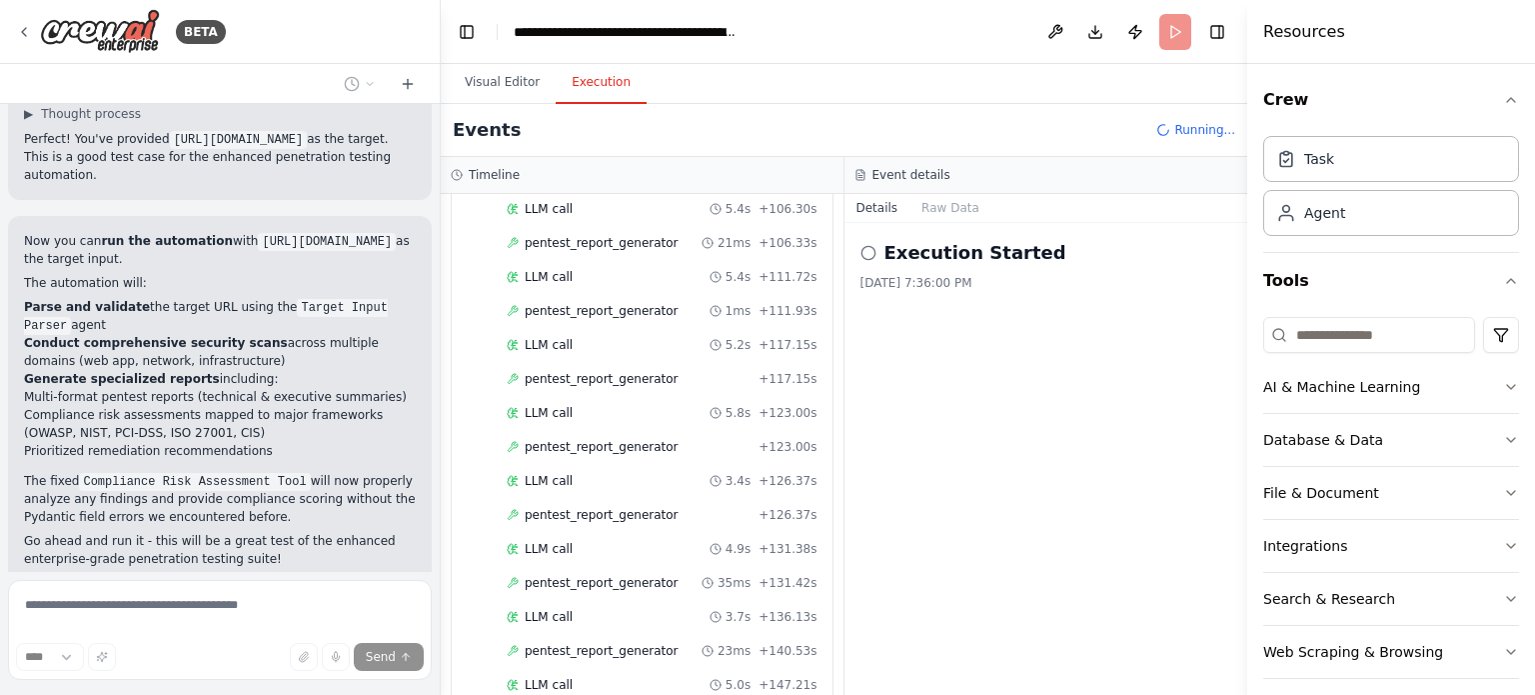
scroll to position [39590, 0]
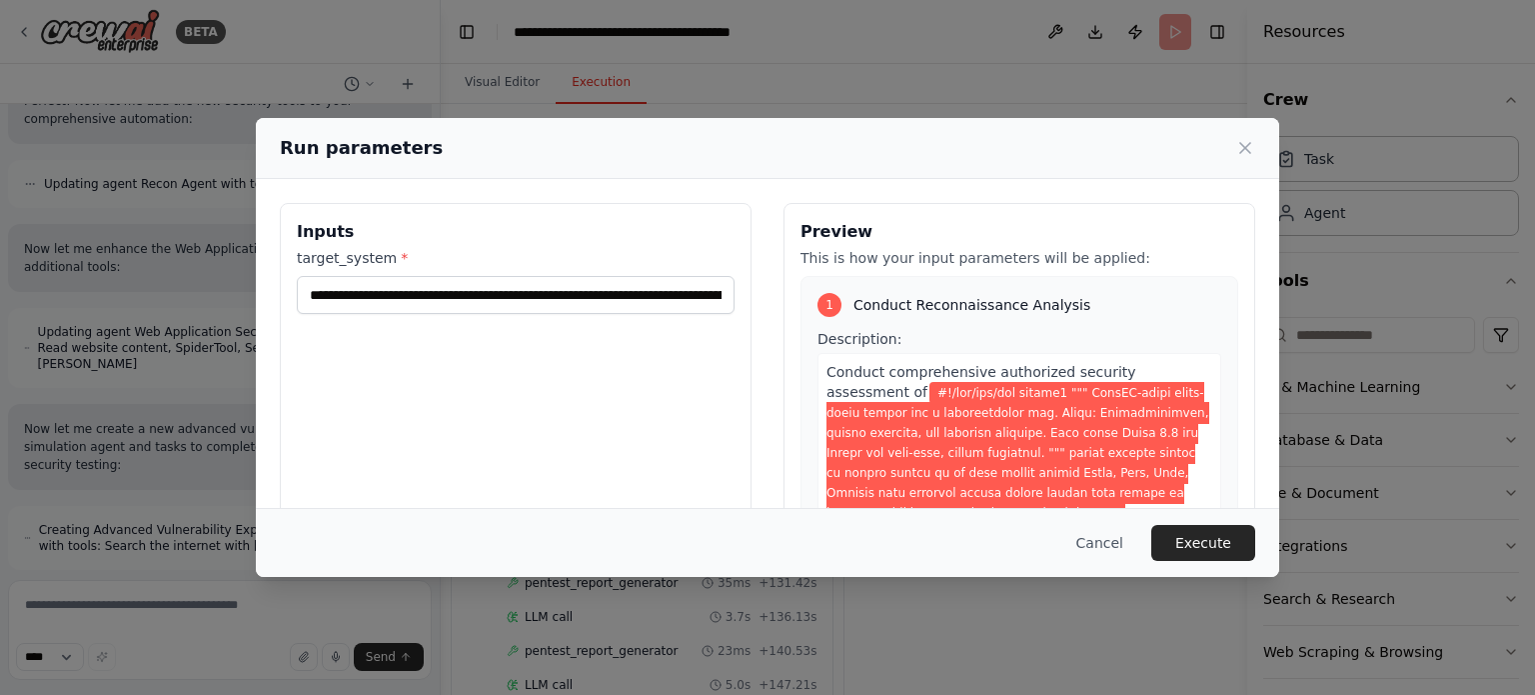
scroll to position [45529, 0]
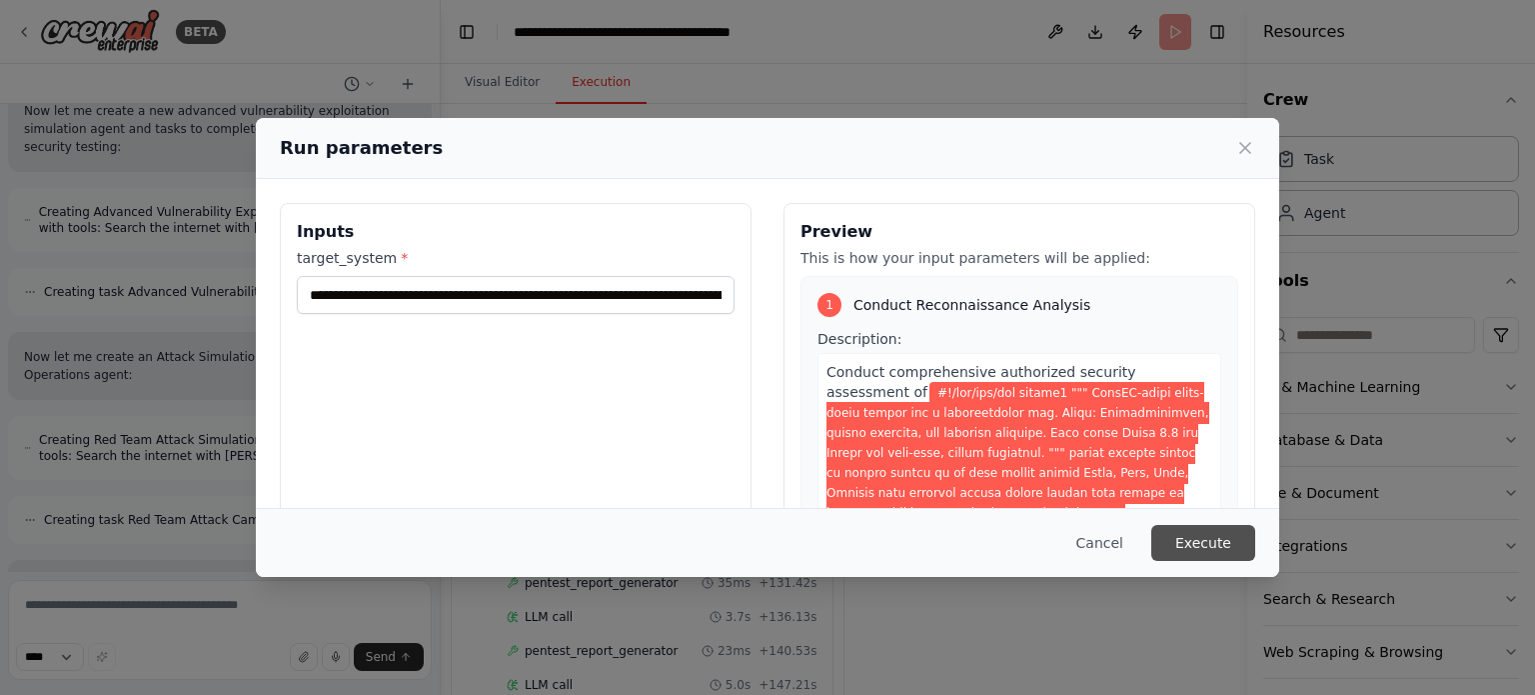
click at [1207, 539] on button "Execute" at bounding box center [1203, 543] width 104 height 36
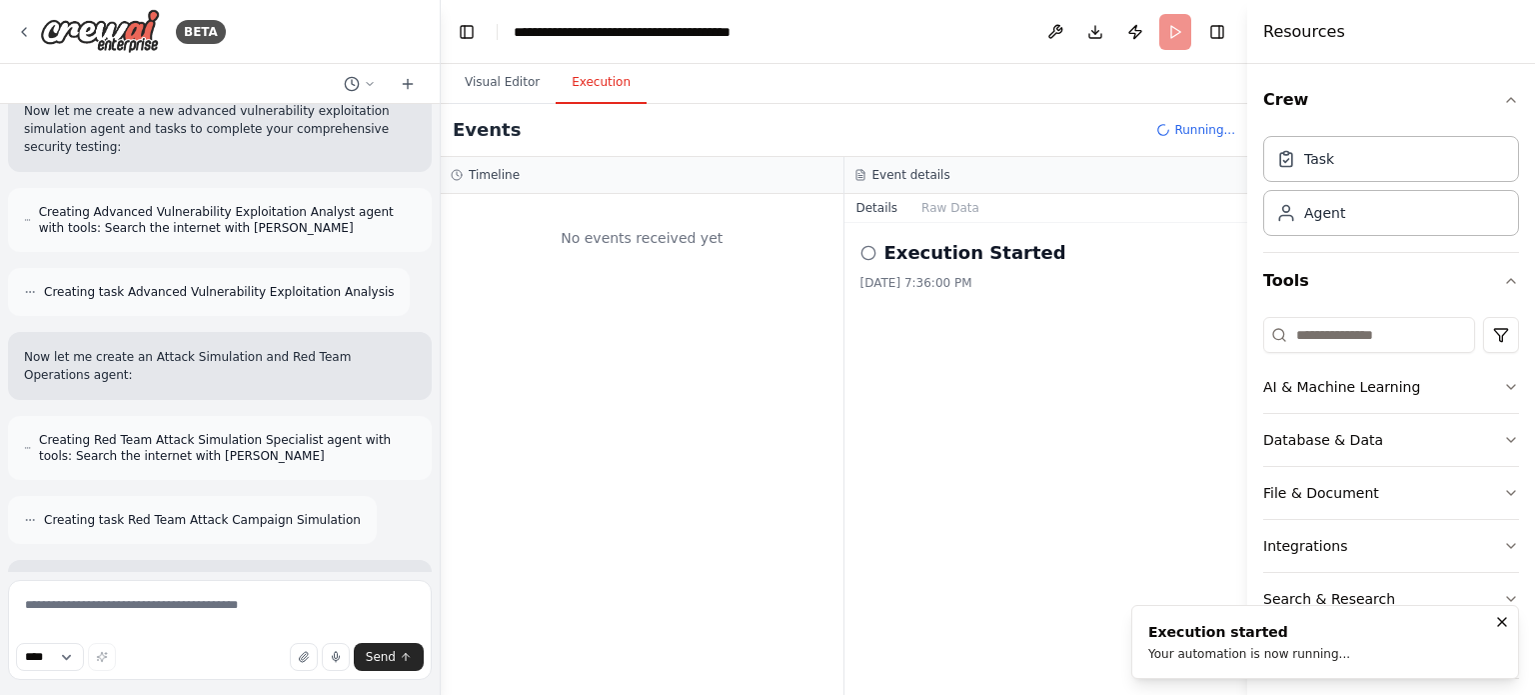
scroll to position [0, 0]
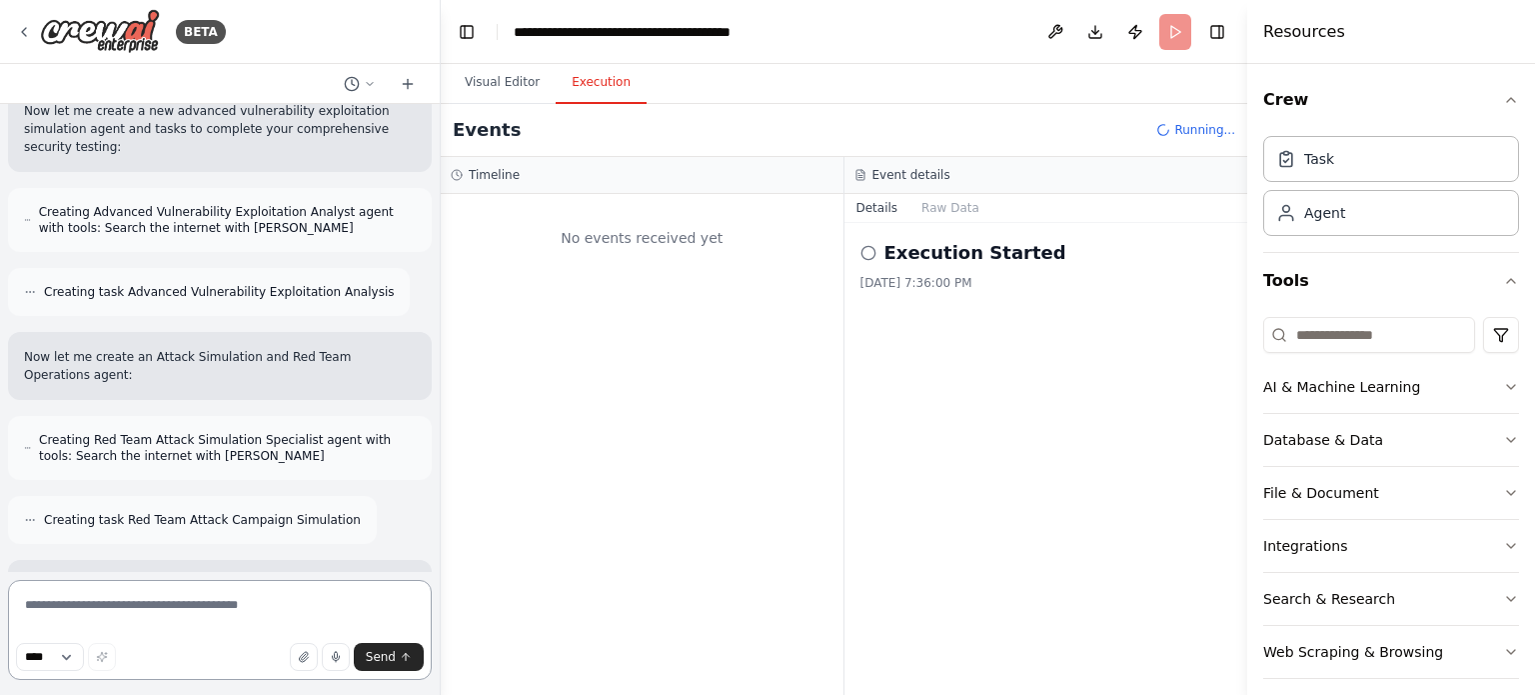
click at [148, 599] on textarea at bounding box center [220, 630] width 424 height 100
type textarea "**********"
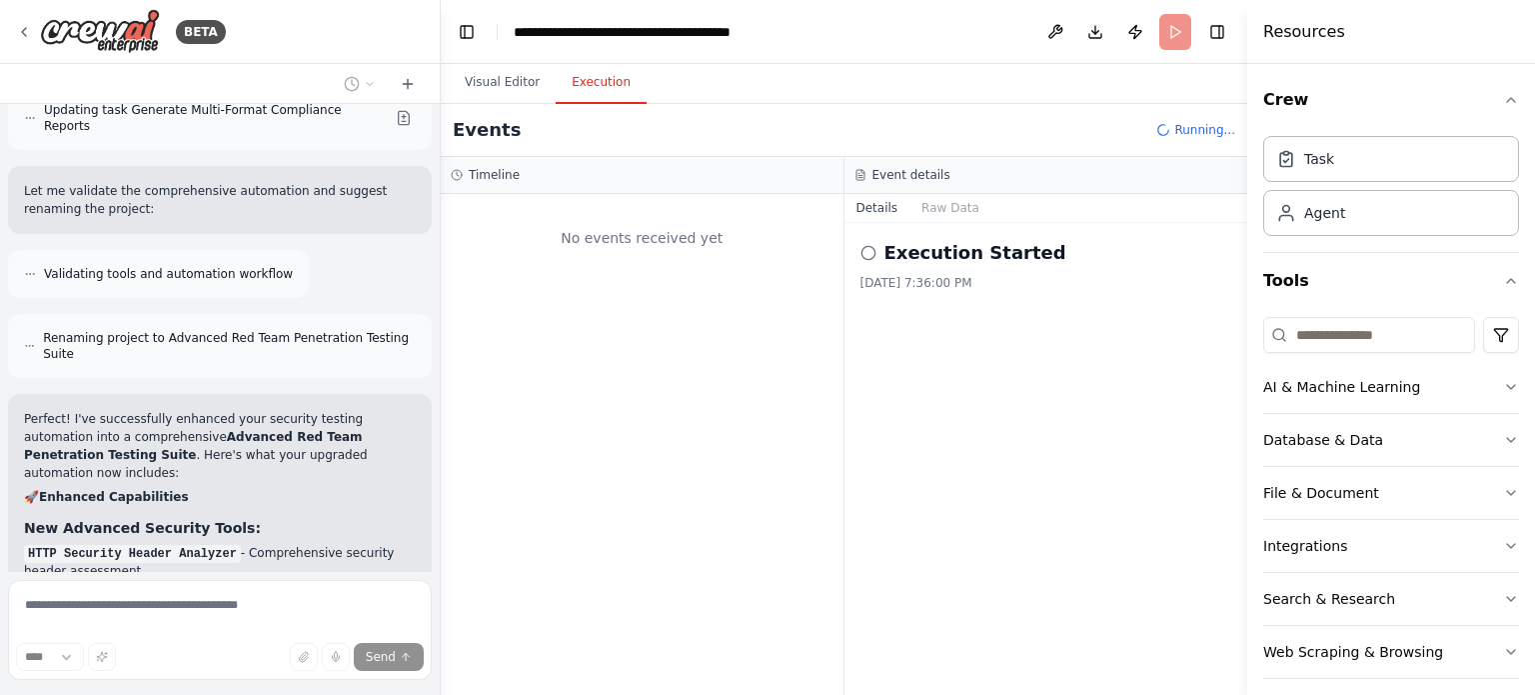
scroll to position [46105, 0]
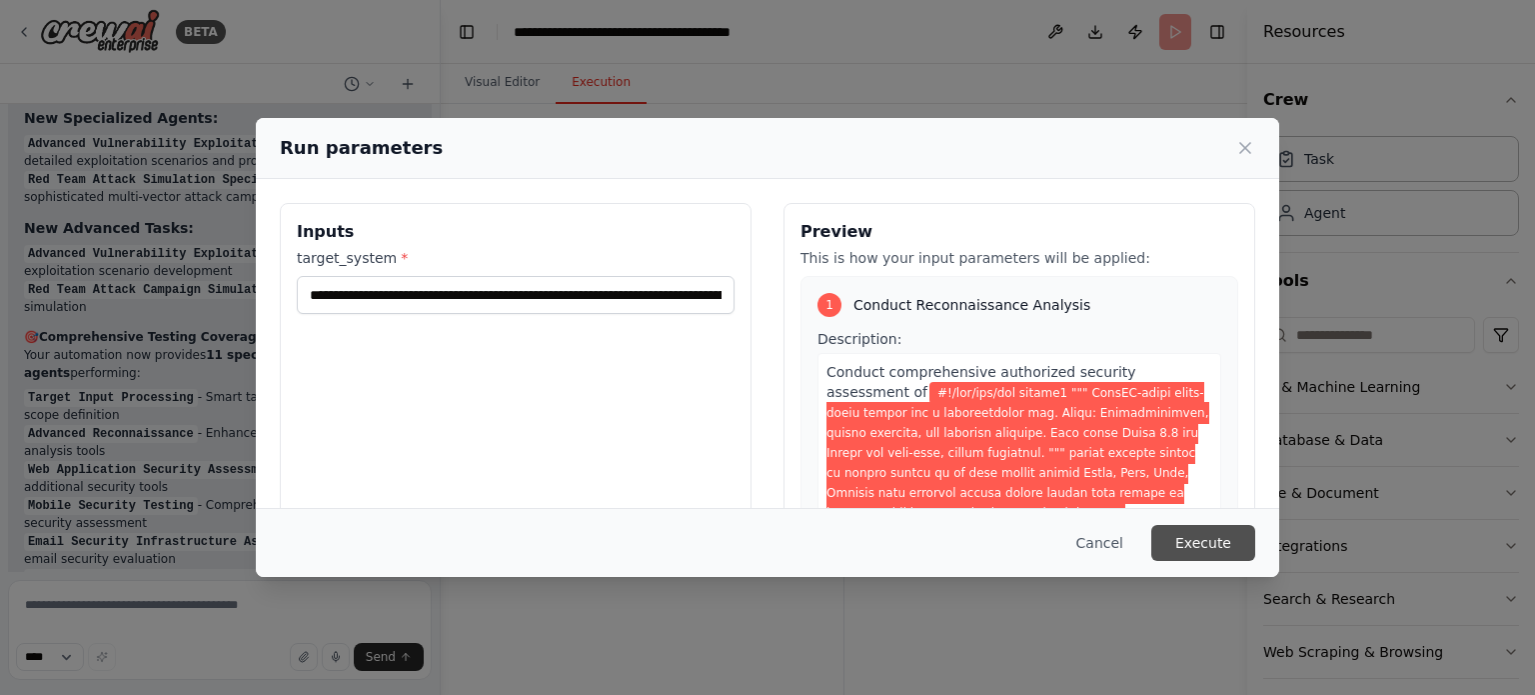
click at [1192, 536] on button "Execute" at bounding box center [1203, 543] width 104 height 36
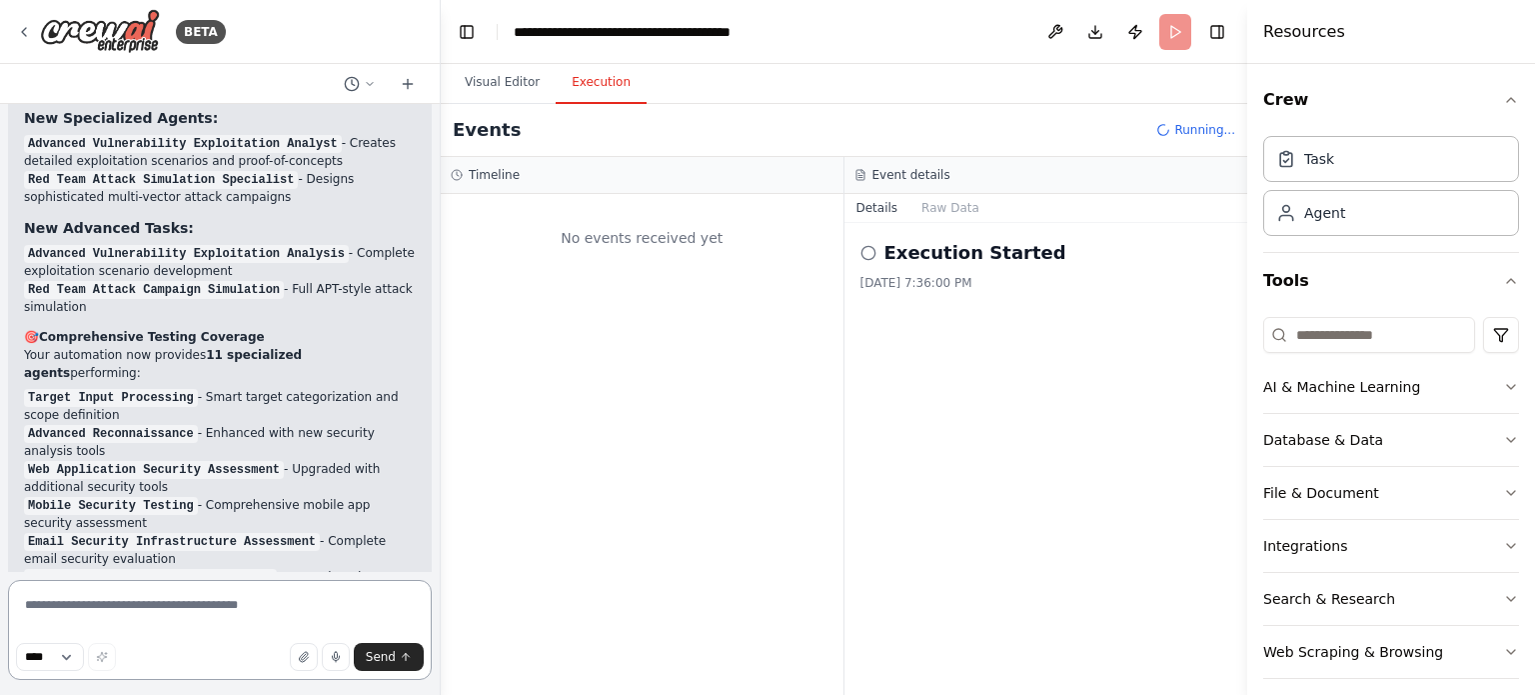
click at [93, 603] on textarea at bounding box center [220, 630] width 424 height 100
type textarea "**********"
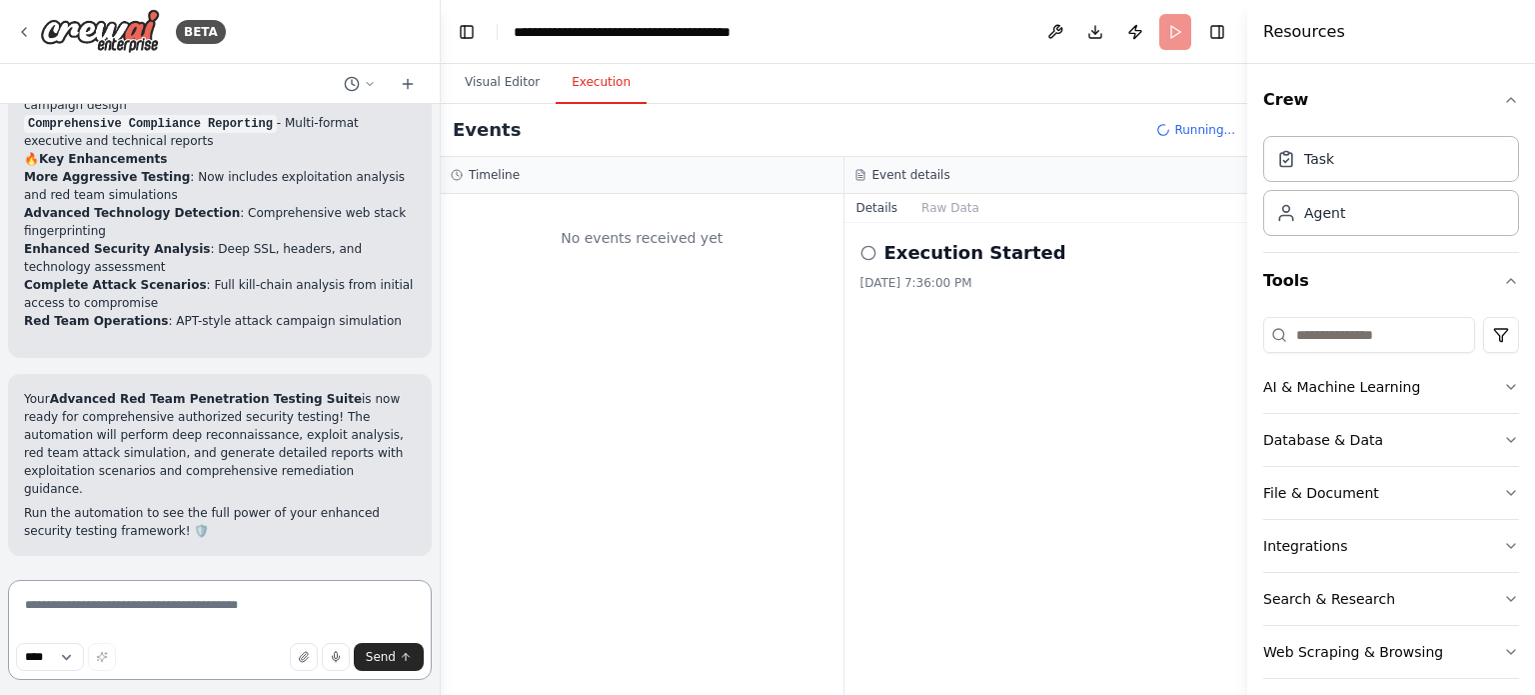
scroll to position [47295, 0]
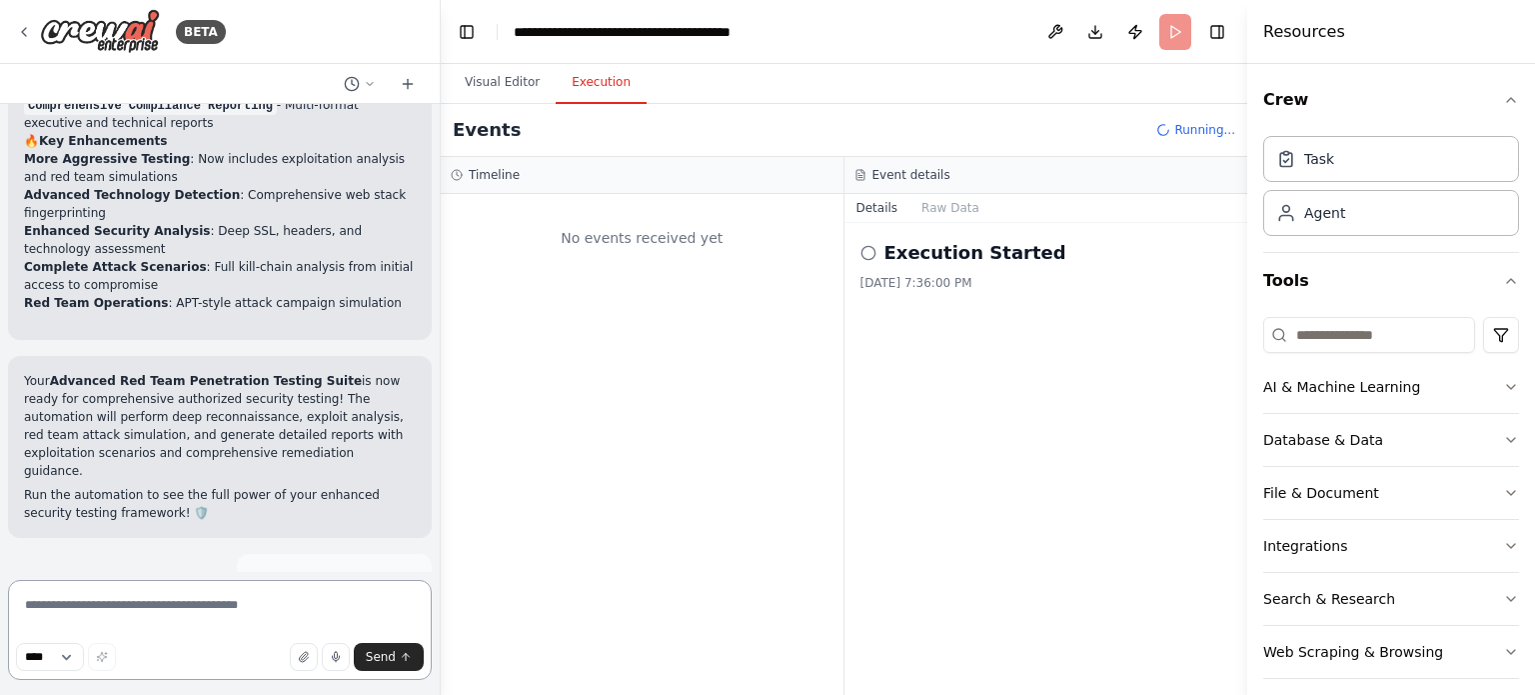
click at [126, 609] on textarea at bounding box center [220, 630] width 424 height 100
type textarea "**********"
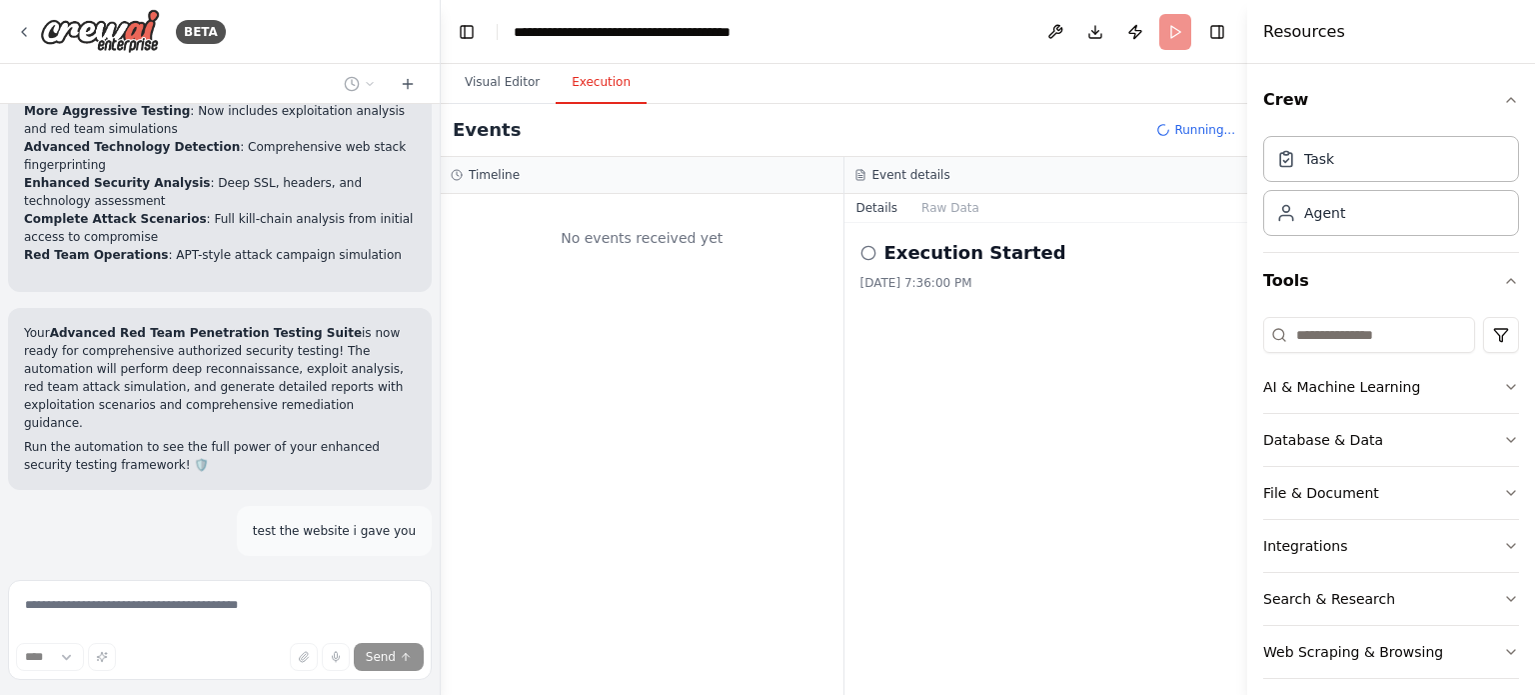
scroll to position [47429, 0]
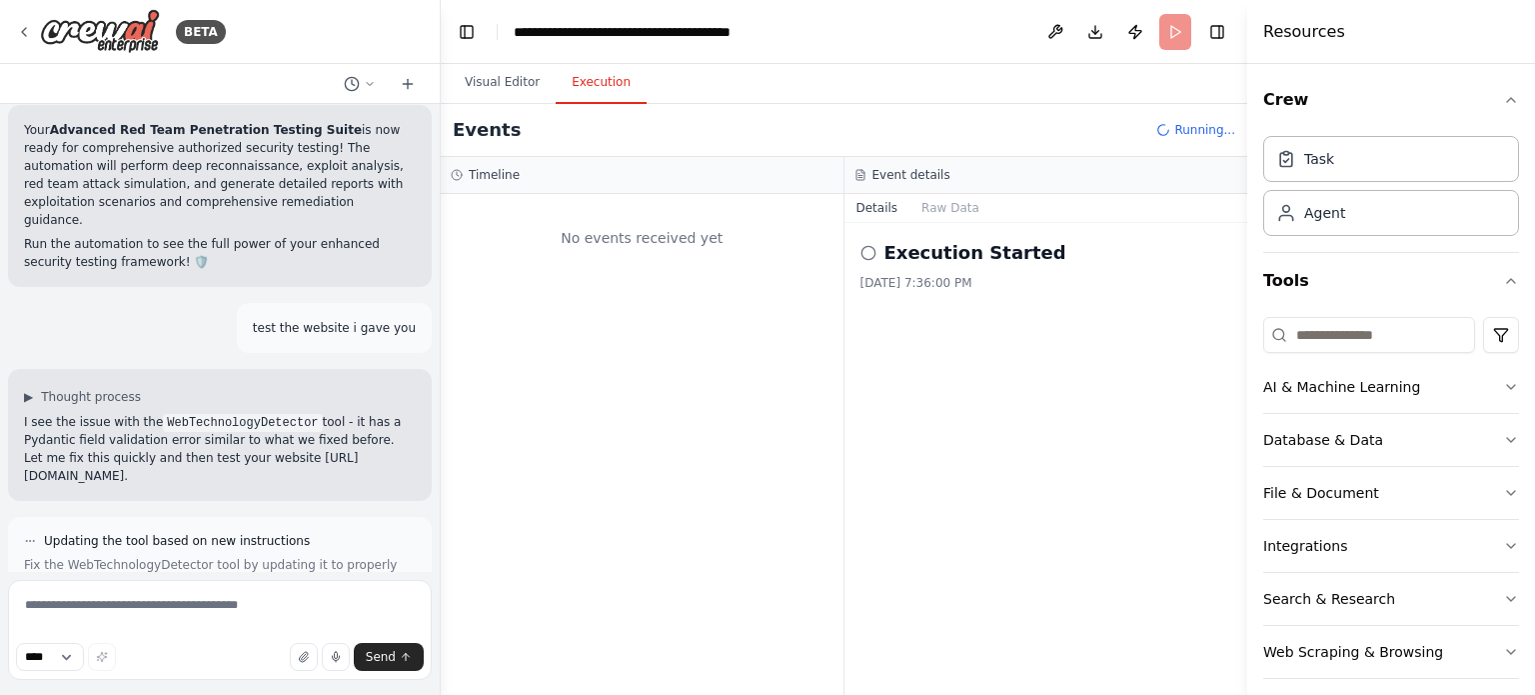
scroll to position [47544, 0]
